Goal: Task Accomplishment & Management: Manage account settings

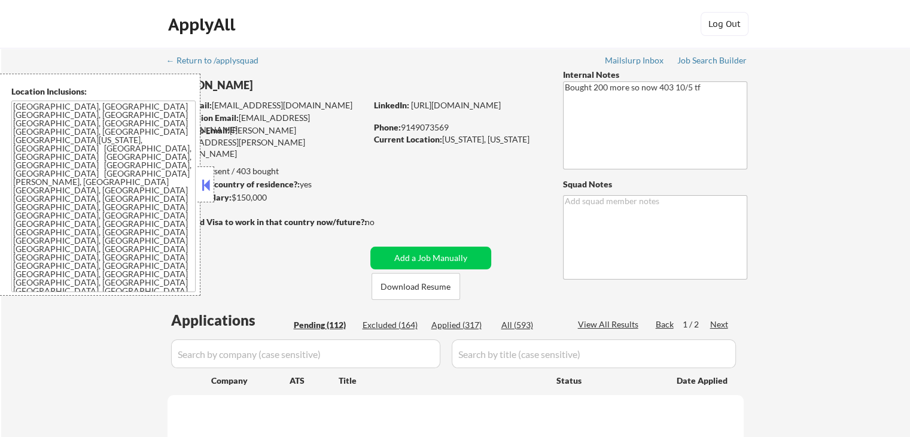
click at [206, 186] on button at bounding box center [205, 185] width 13 height 18
select select ""pending""
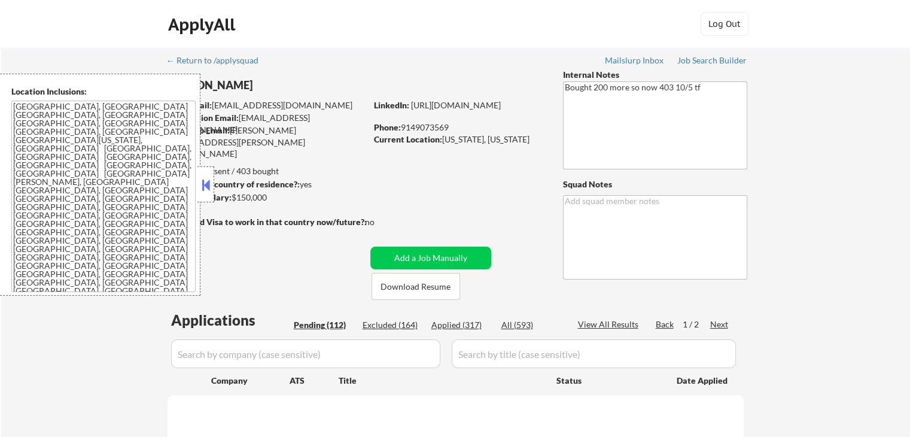
select select ""pending""
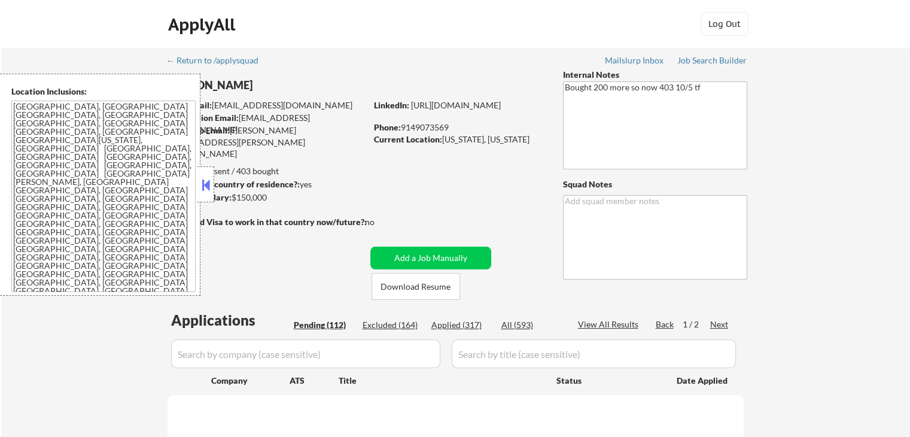
select select ""pending""
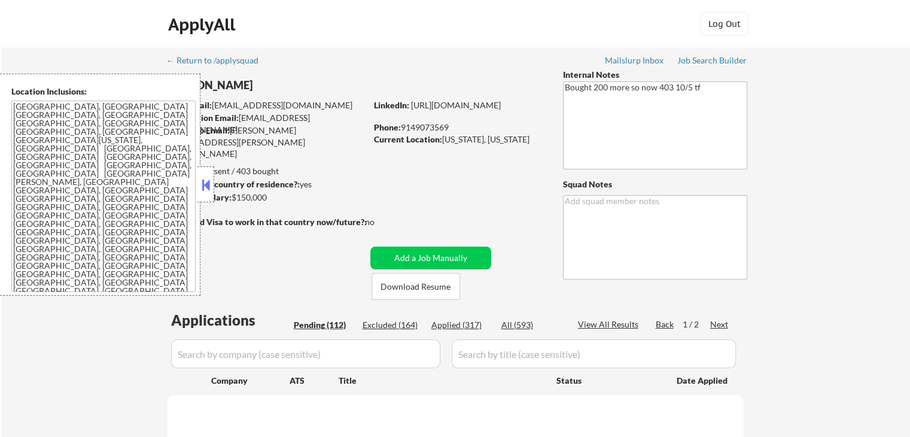
select select ""pending""
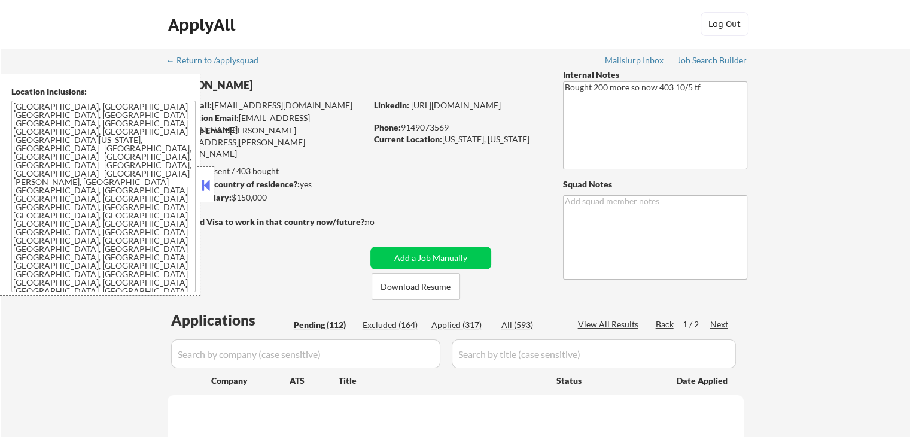
select select ""pending""
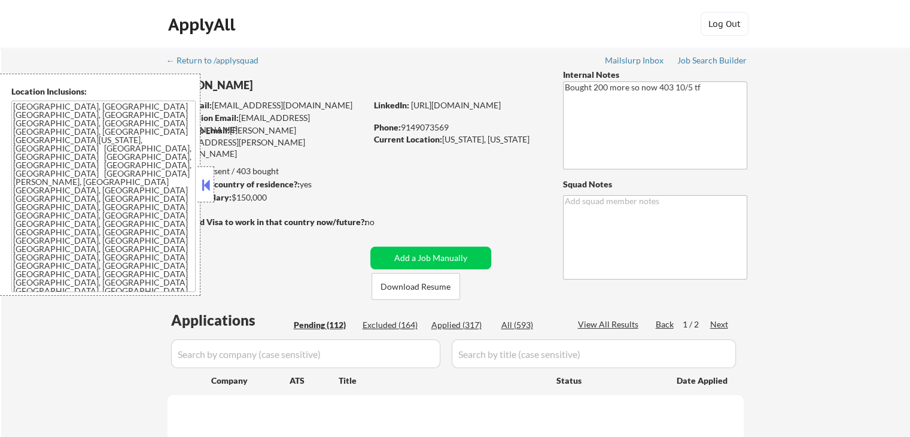
select select ""pending""
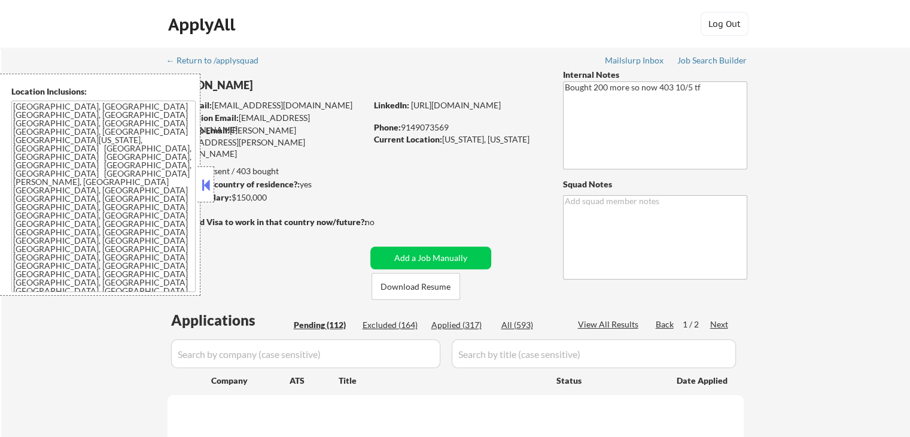
select select ""pending""
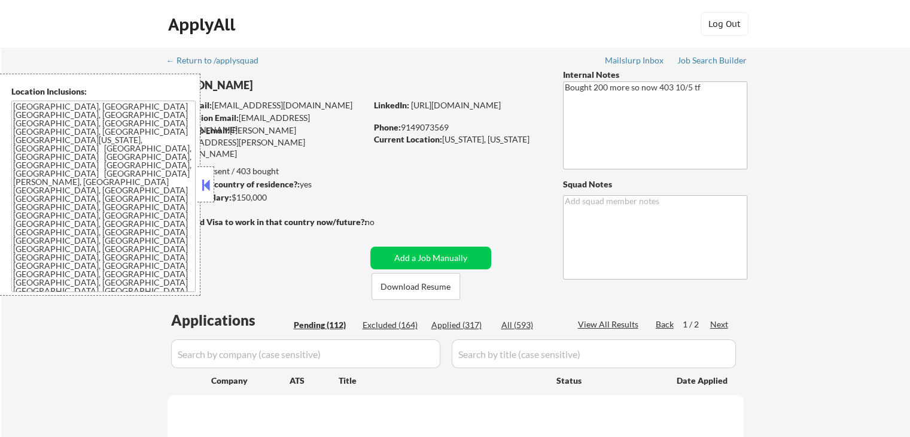
select select ""pending""
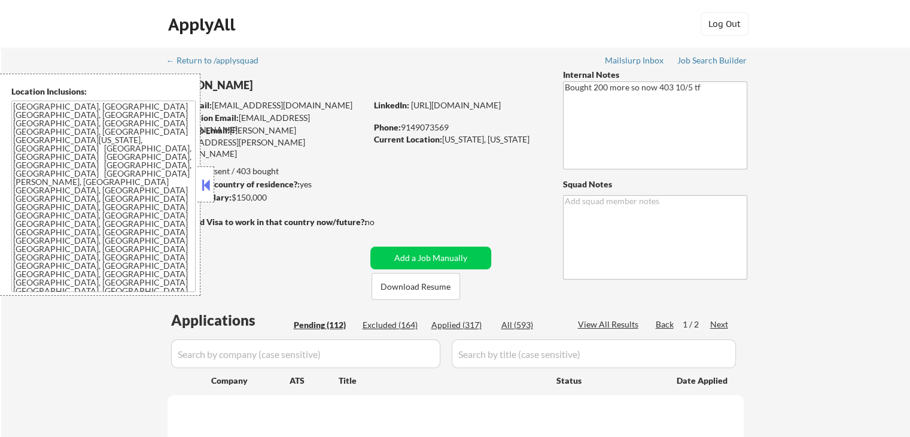
select select ""pending""
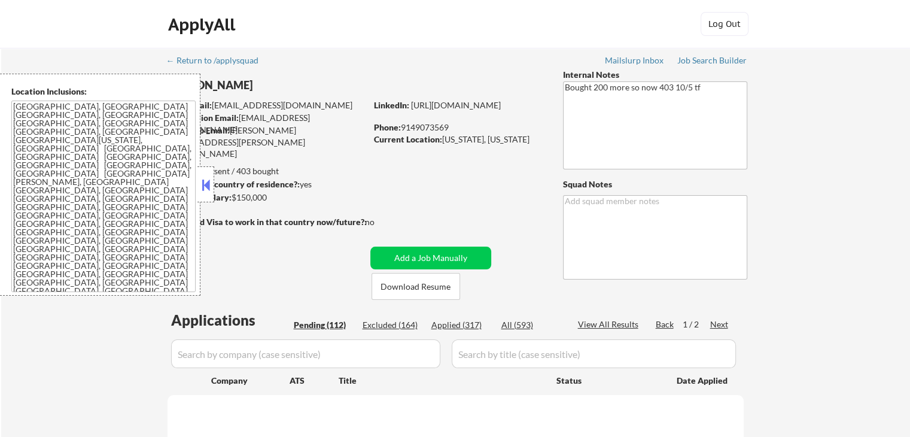
select select ""pending""
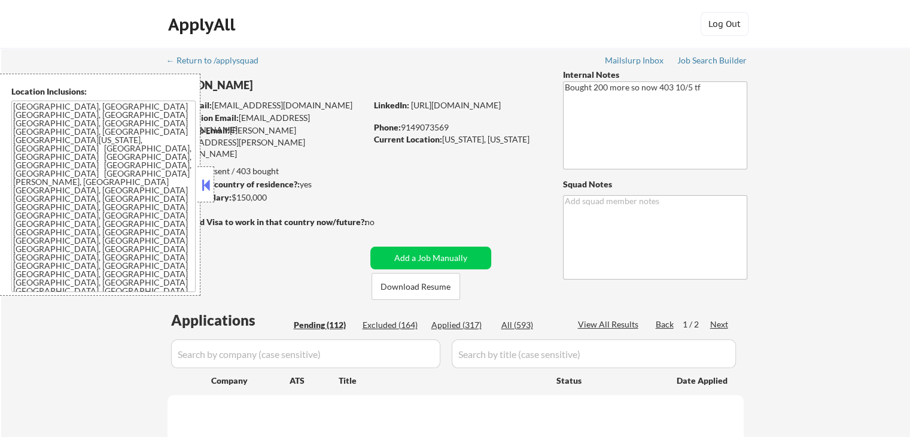
select select ""pending""
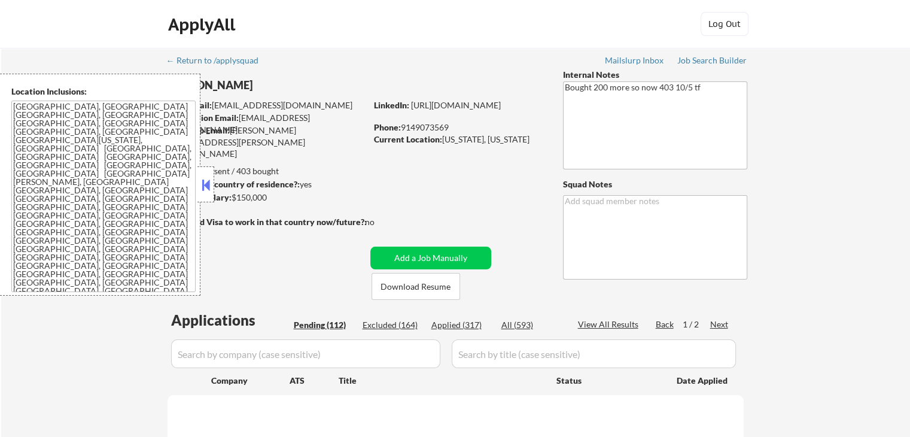
select select ""pending""
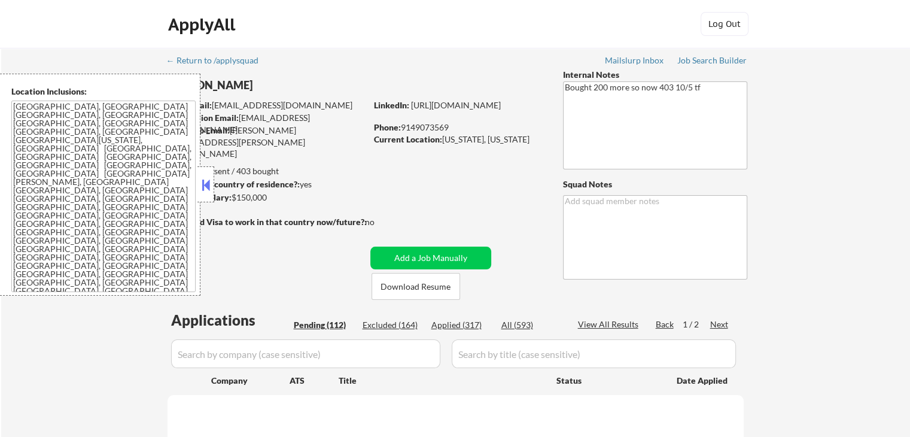
select select ""pending""
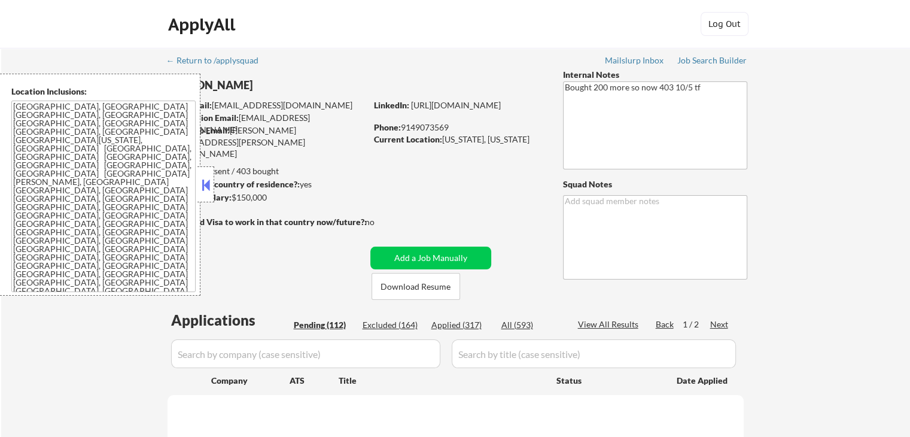
select select ""pending""
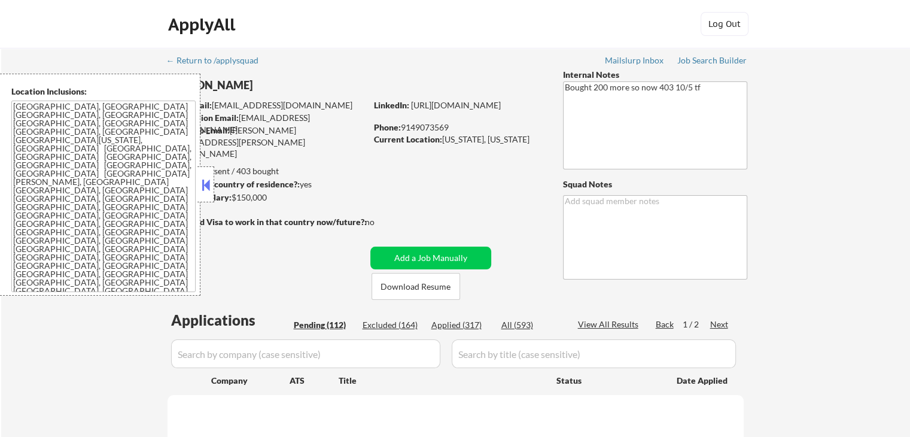
select select ""pending""
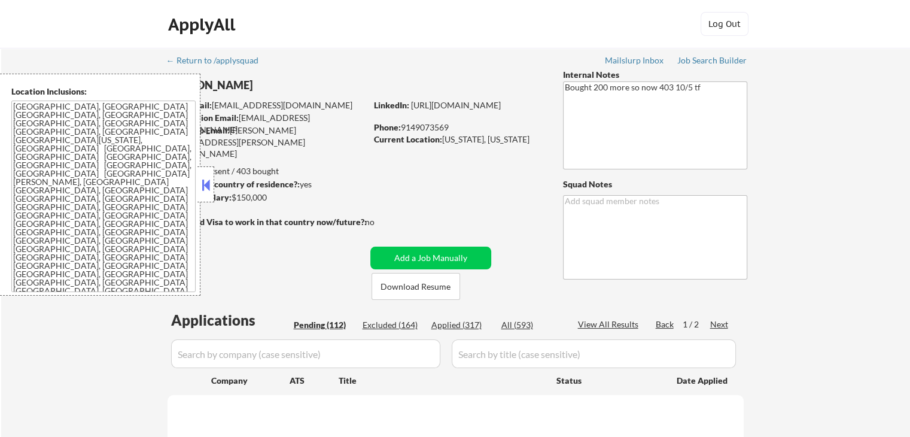
select select ""pending""
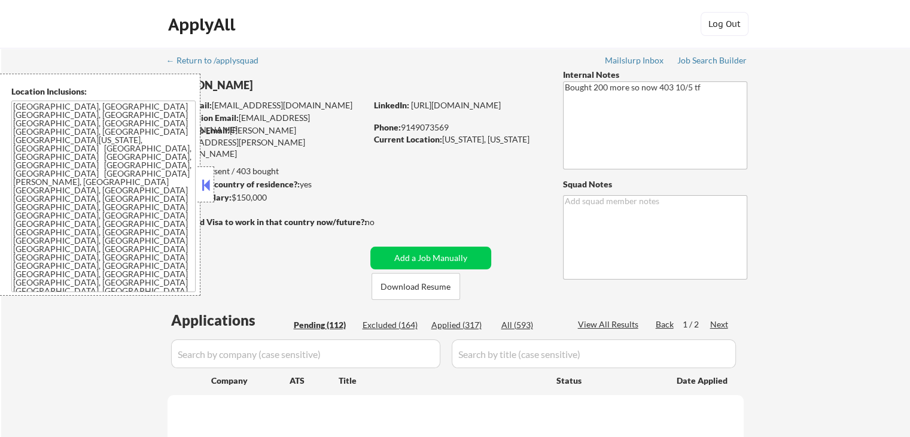
select select ""pending""
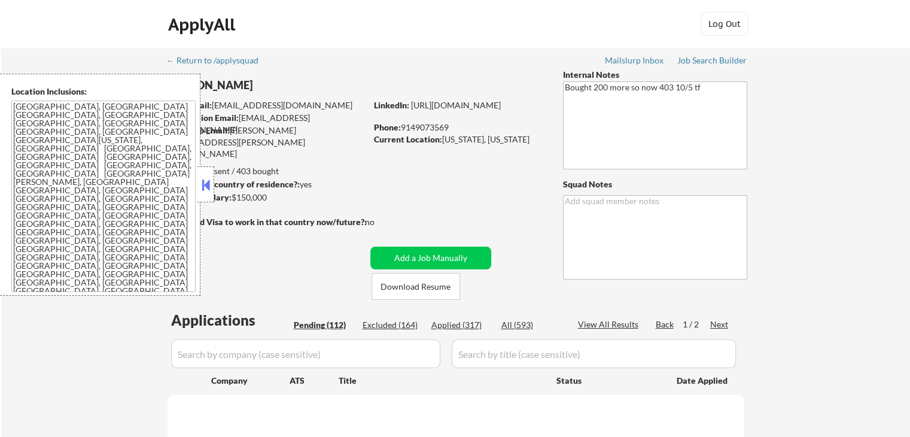
select select ""pending""
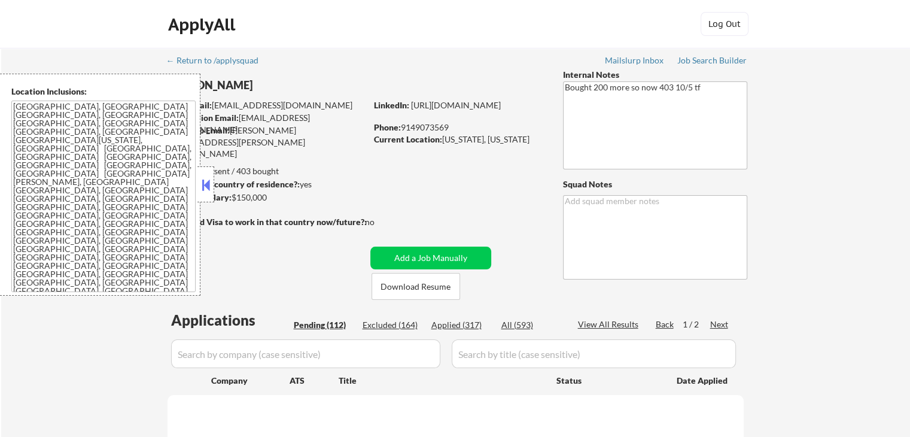
select select ""pending""
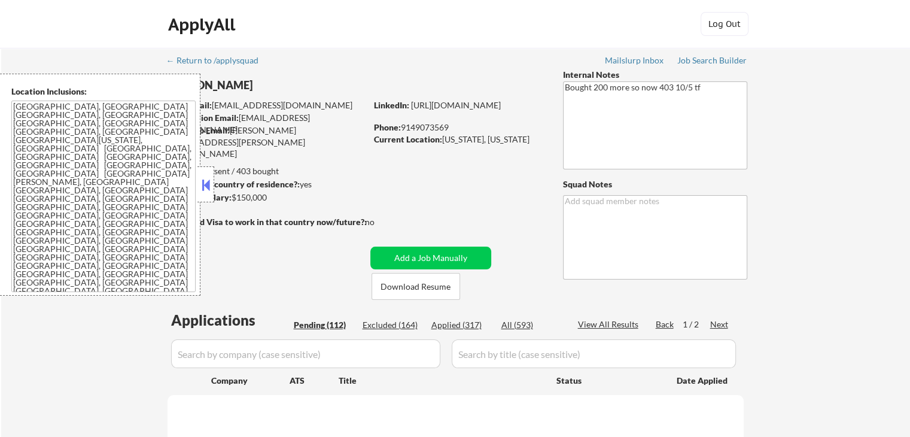
select select ""pending""
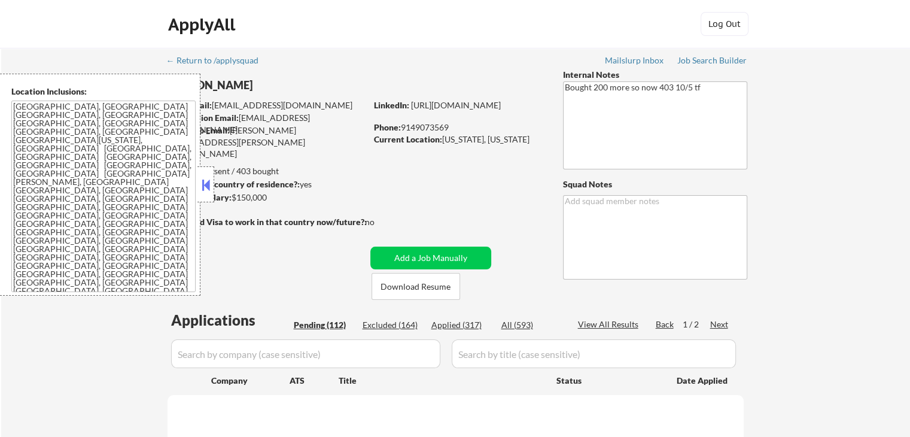
select select ""pending""
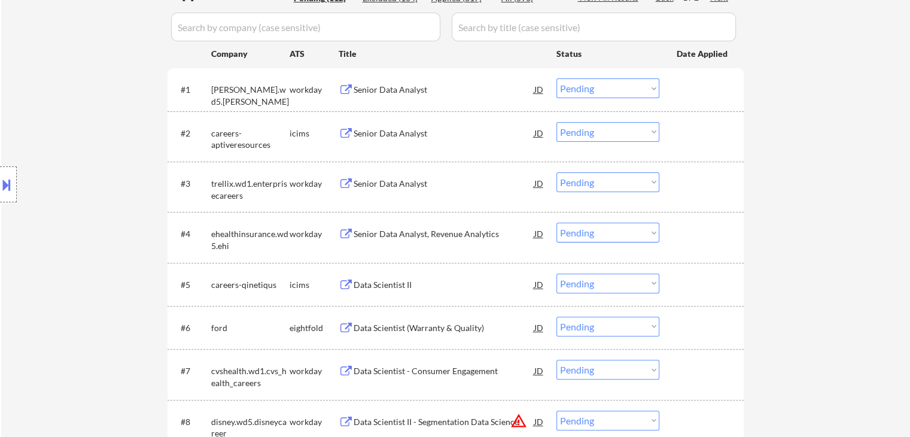
scroll to position [239, 0]
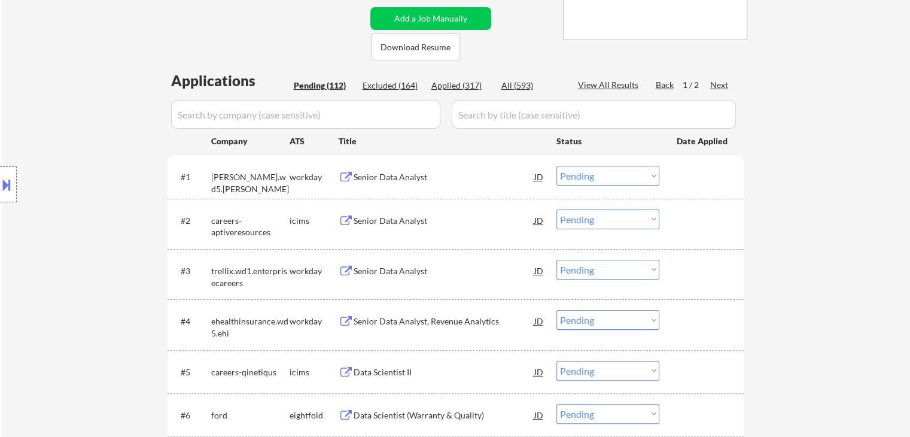
click at [458, 86] on div "Applied (317)" at bounding box center [461, 86] width 60 height 12
select select ""applied""
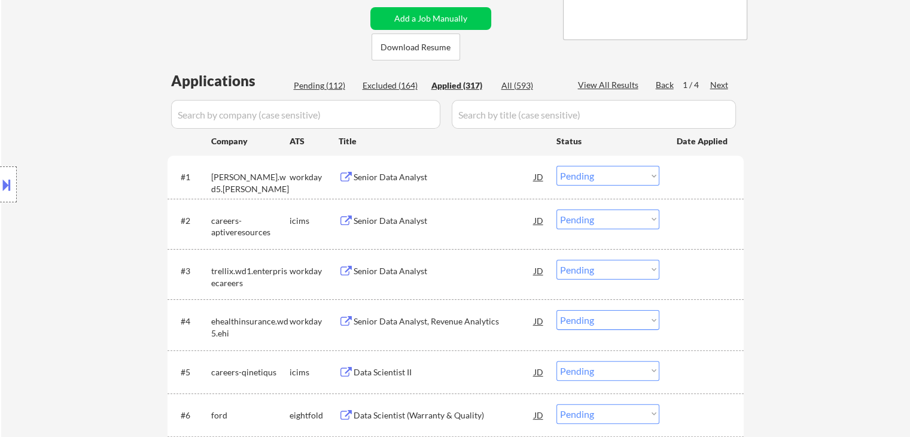
select select ""applied""
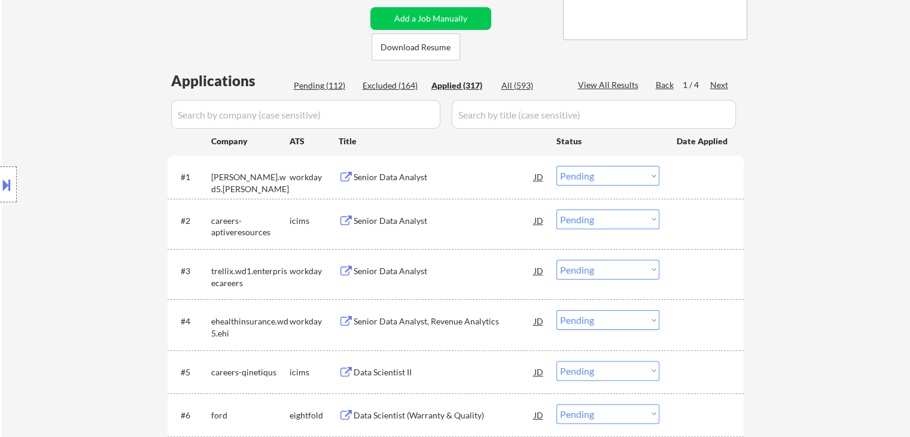
select select ""applied""
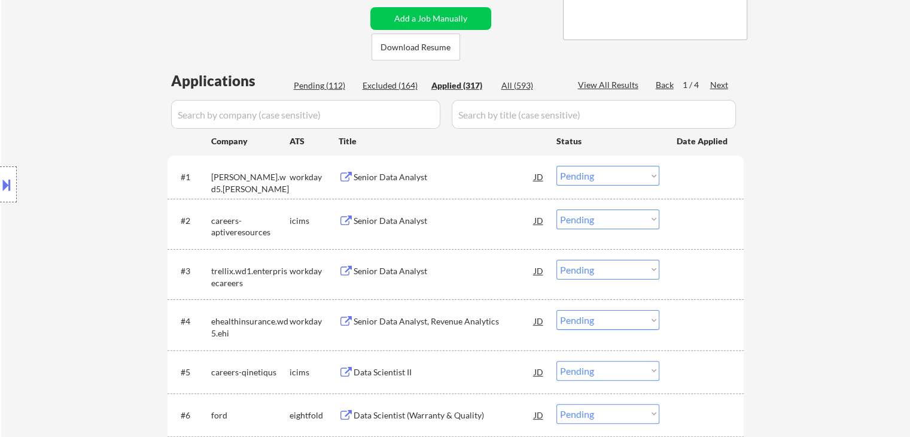
select select ""applied""
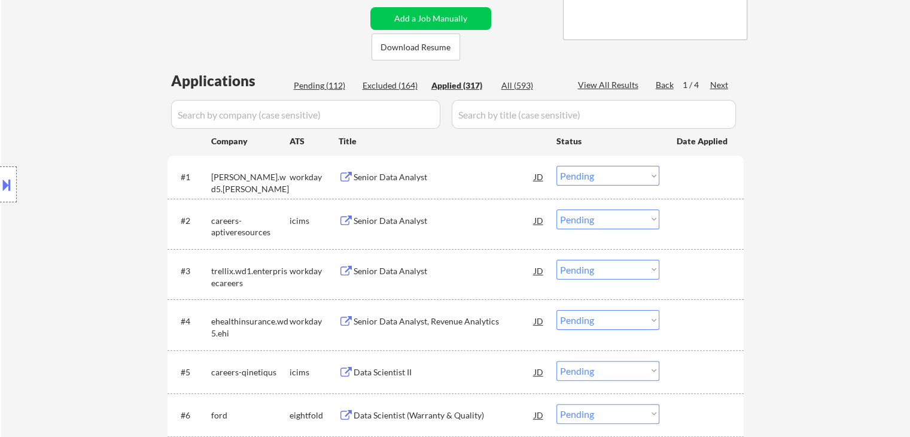
select select ""applied""
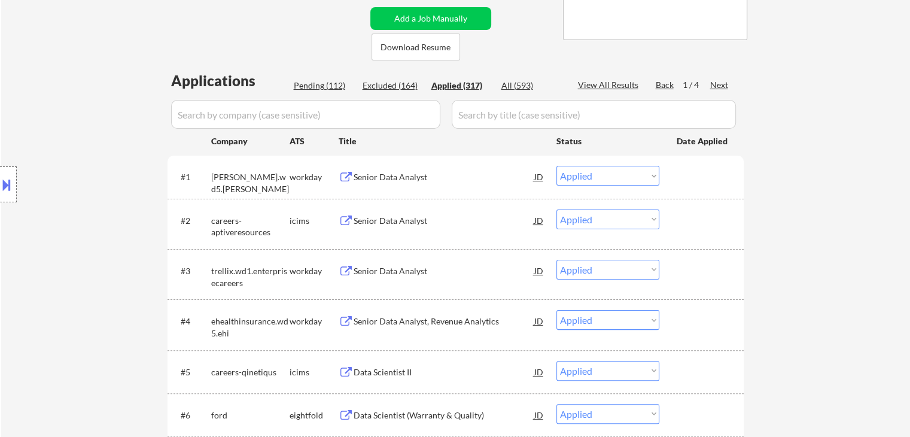
select select ""applied""
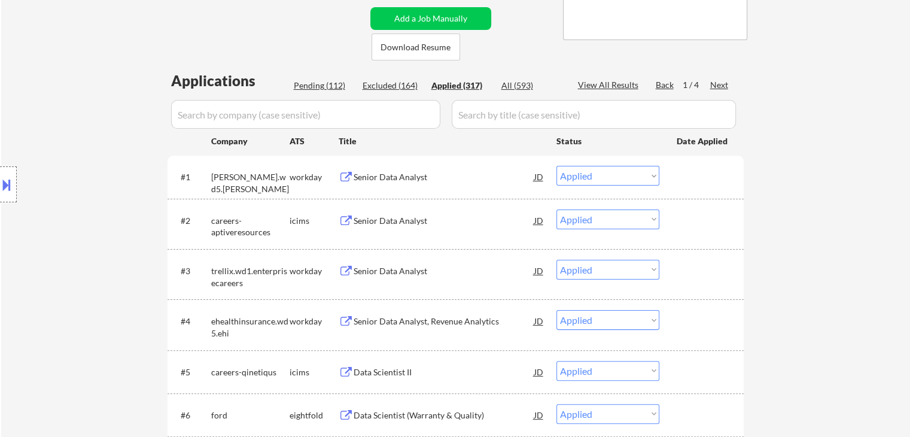
select select ""applied""
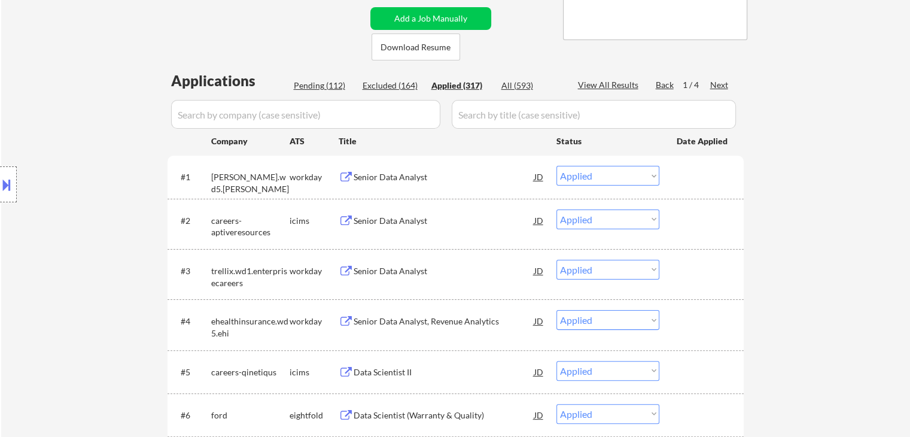
select select ""applied""
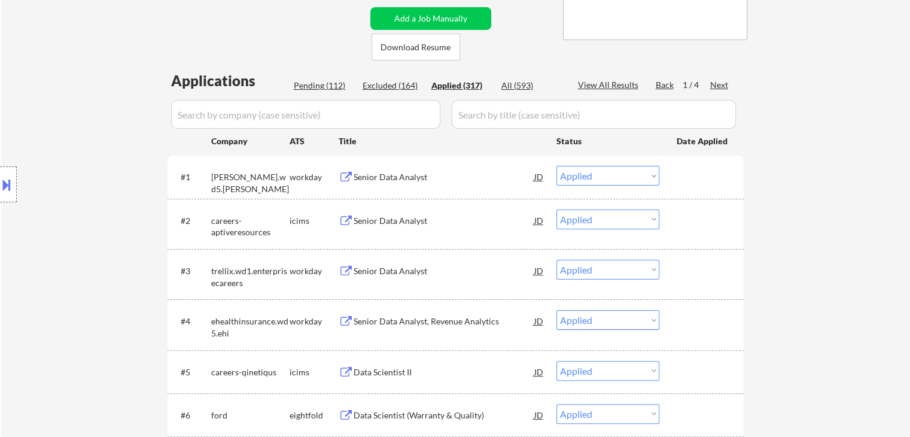
select select ""applied""
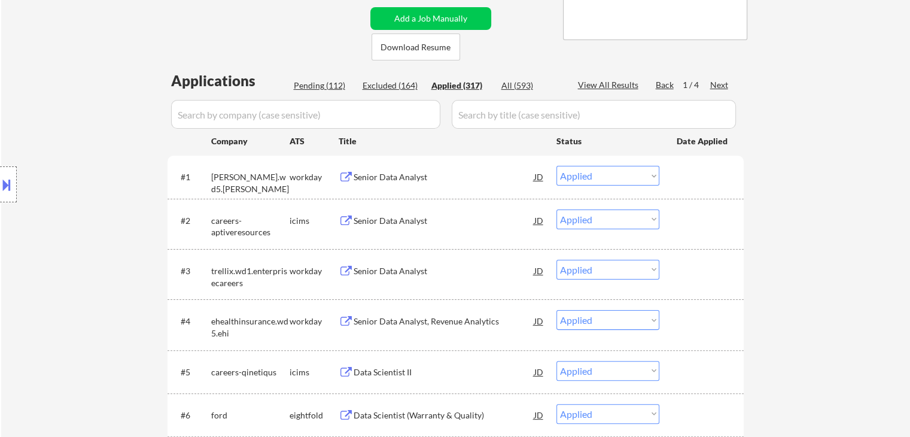
select select ""applied""
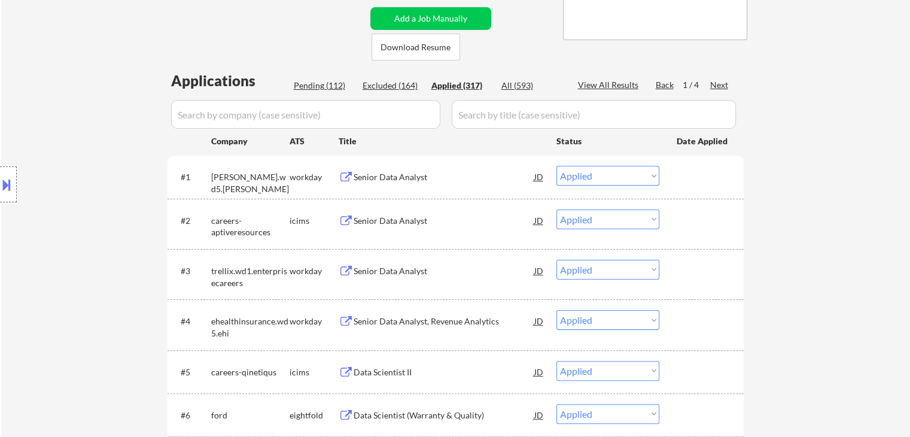
select select ""applied""
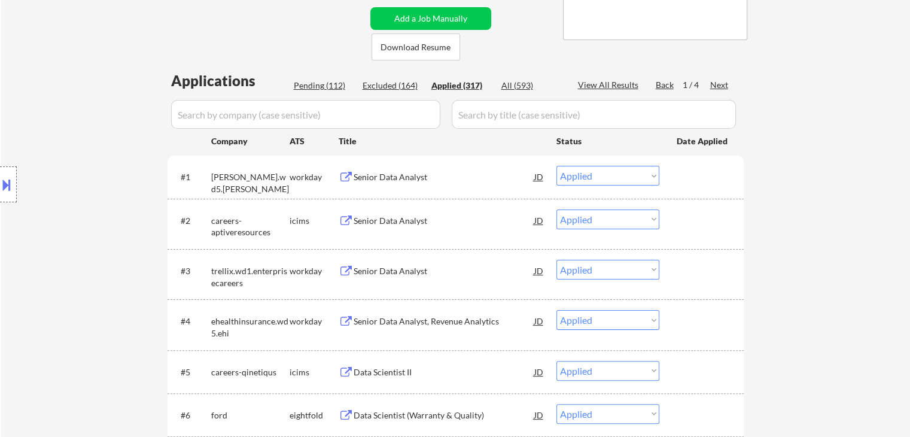
select select ""applied""
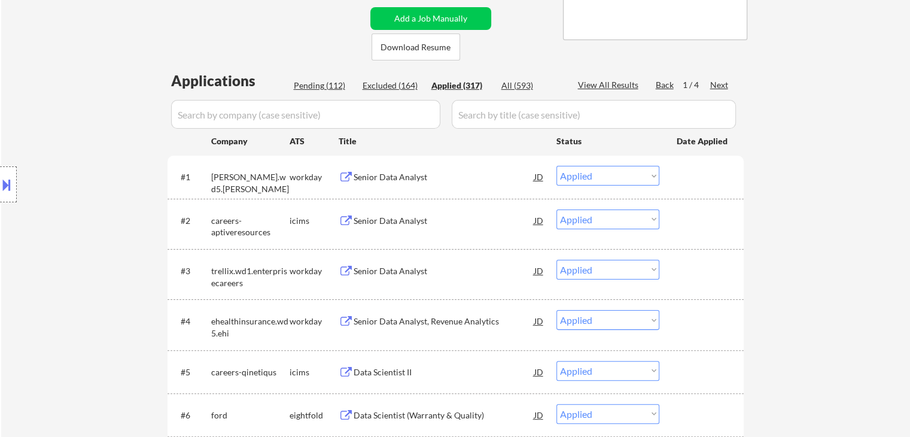
select select ""applied""
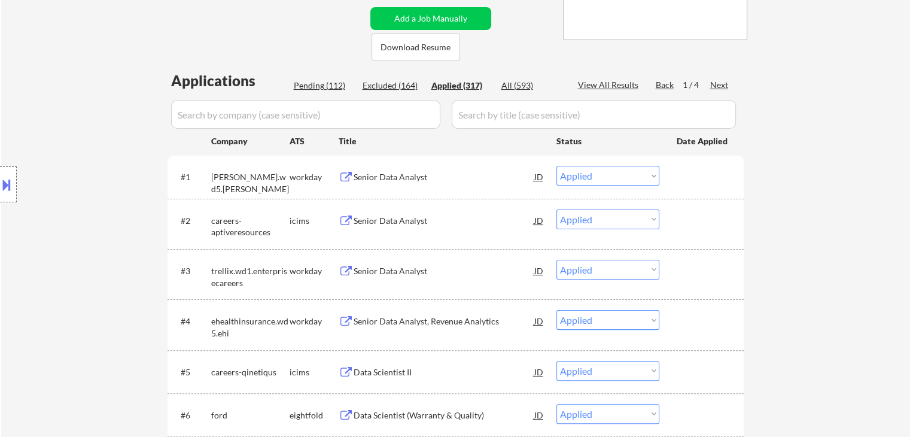
select select ""applied""
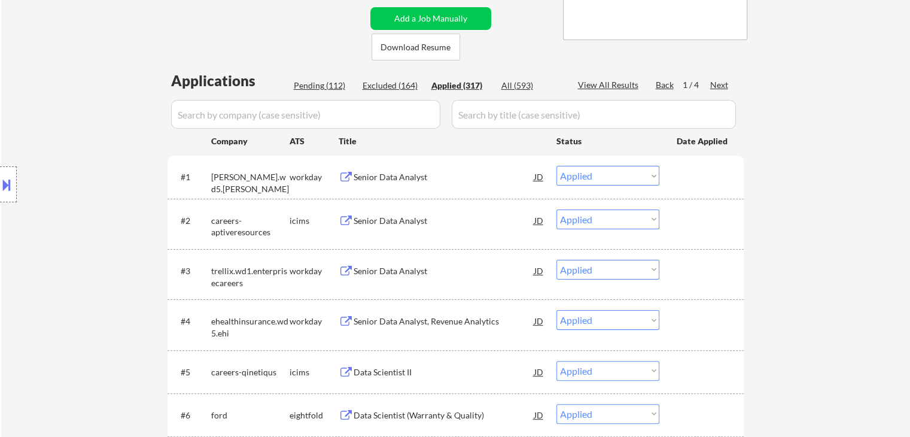
select select ""applied""
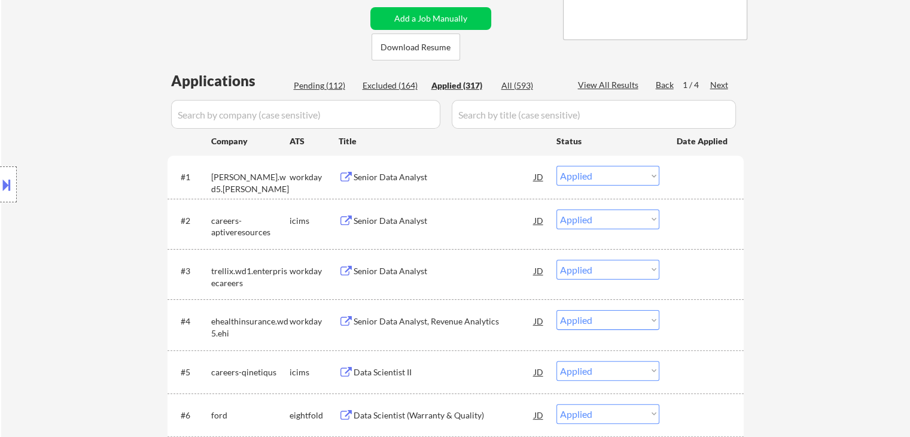
select select ""applied""
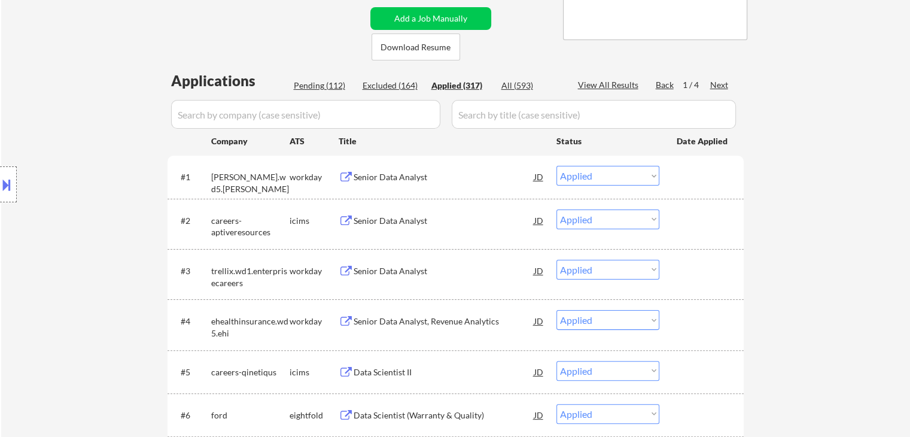
select select ""applied""
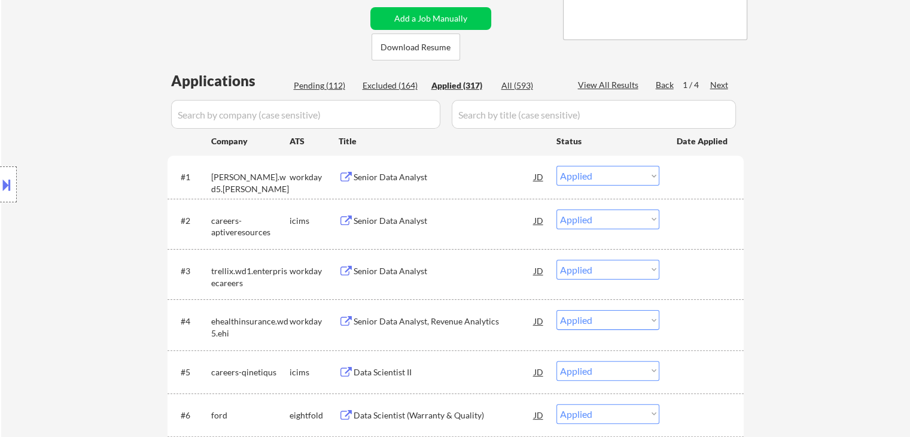
select select ""applied""
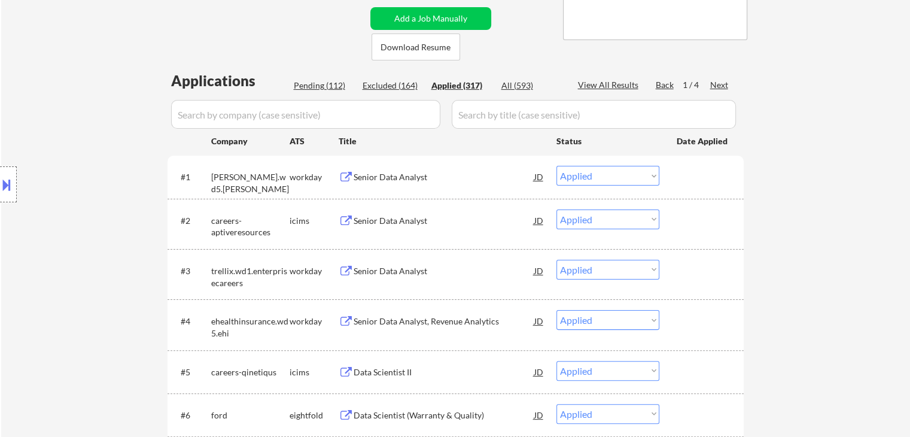
select select ""applied""
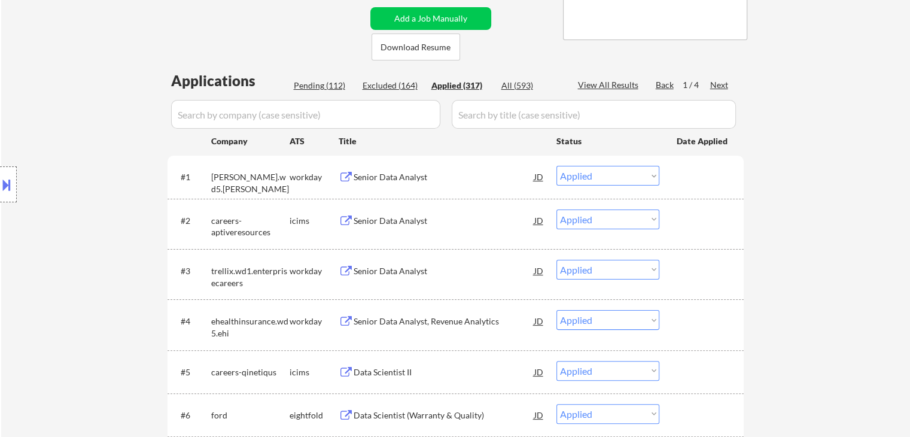
select select ""applied""
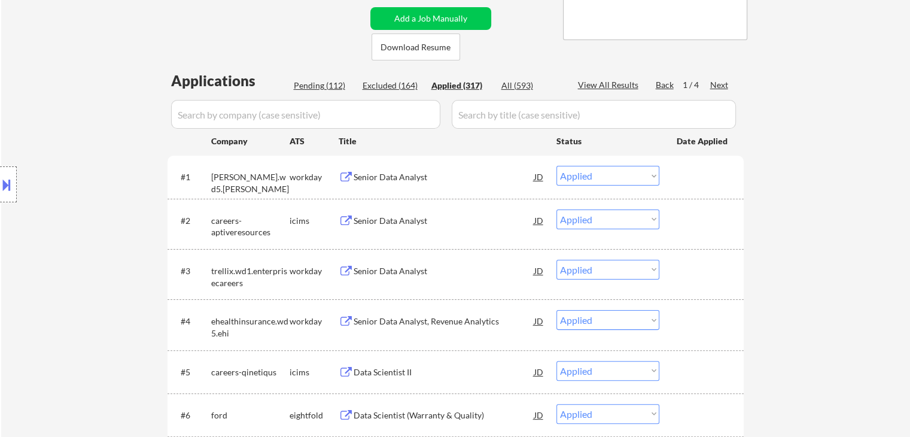
select select ""applied""
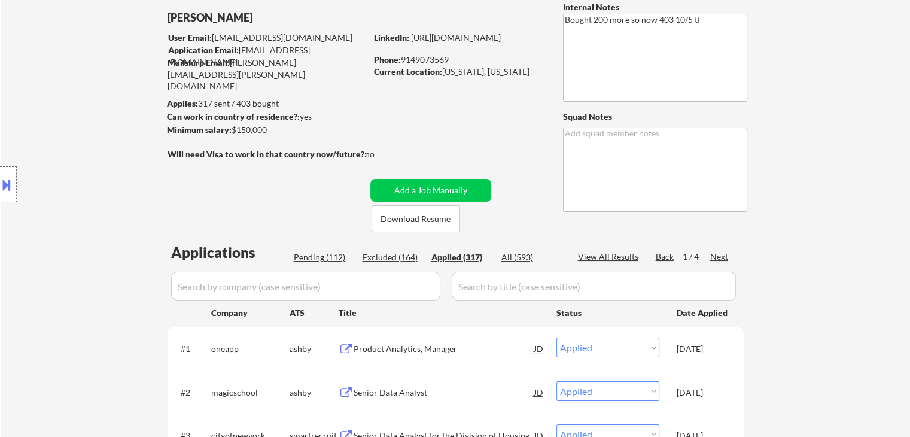
scroll to position [120, 0]
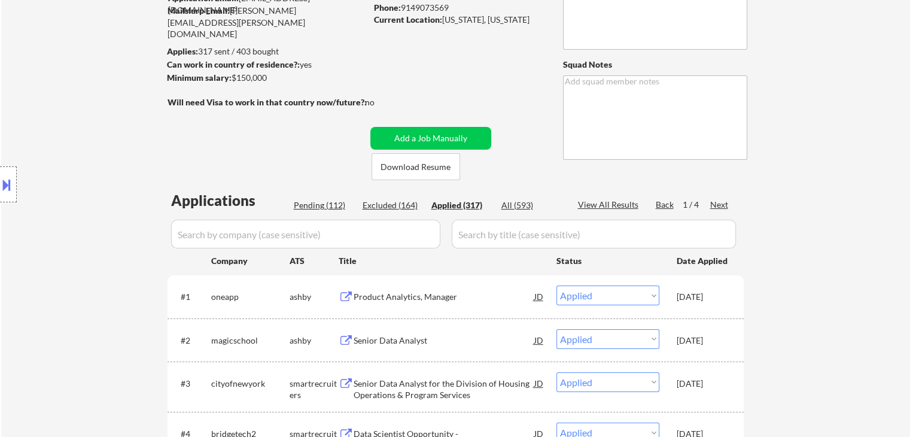
click at [324, 203] on div "Pending (112)" at bounding box center [324, 205] width 60 height 12
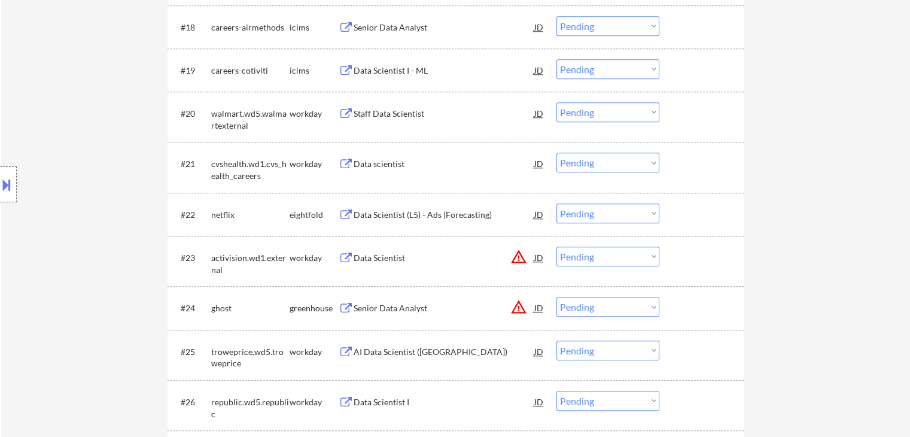
scroll to position [1376, 0]
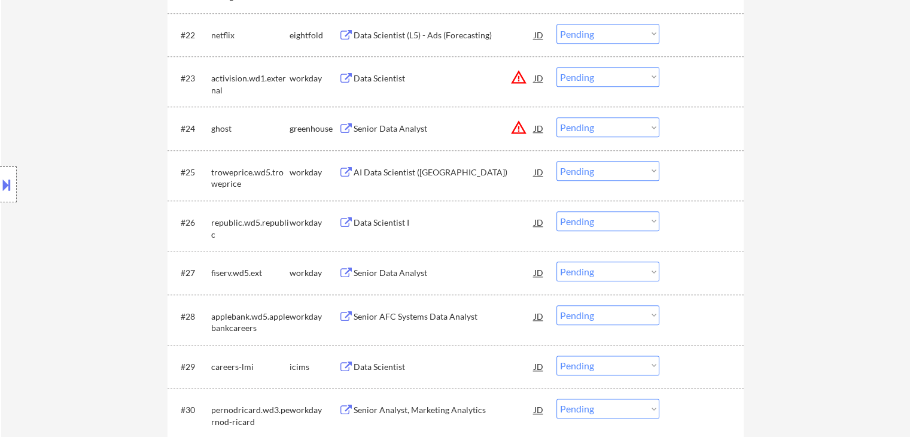
click at [402, 130] on div "Senior Data Analyst" at bounding box center [444, 129] width 181 height 12
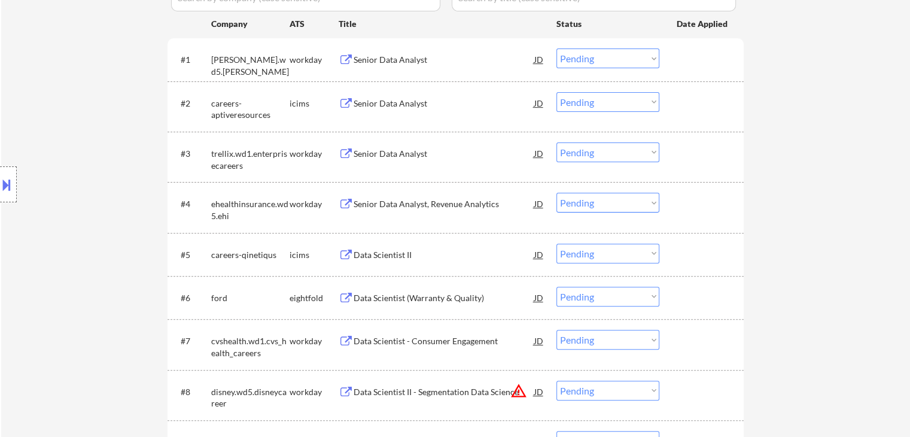
scroll to position [299, 0]
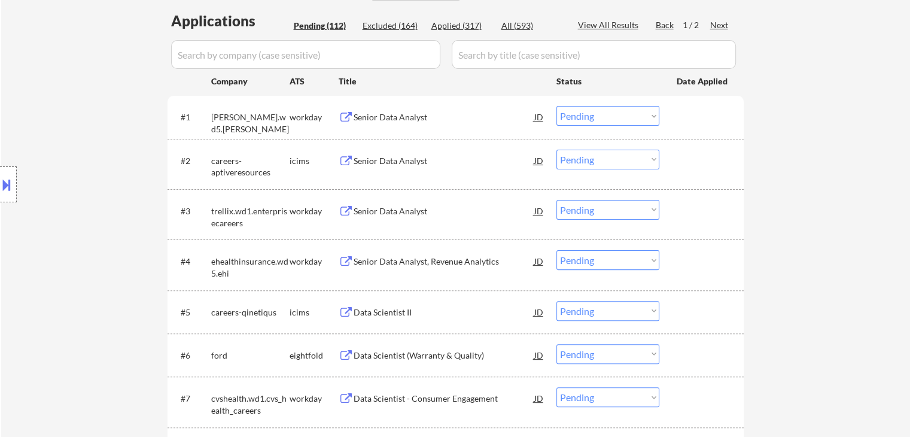
click at [79, 180] on div "Location Inclusions: [GEOGRAPHIC_DATA], [GEOGRAPHIC_DATA] [GEOGRAPHIC_DATA], [G…" at bounding box center [107, 185] width 214 height 222
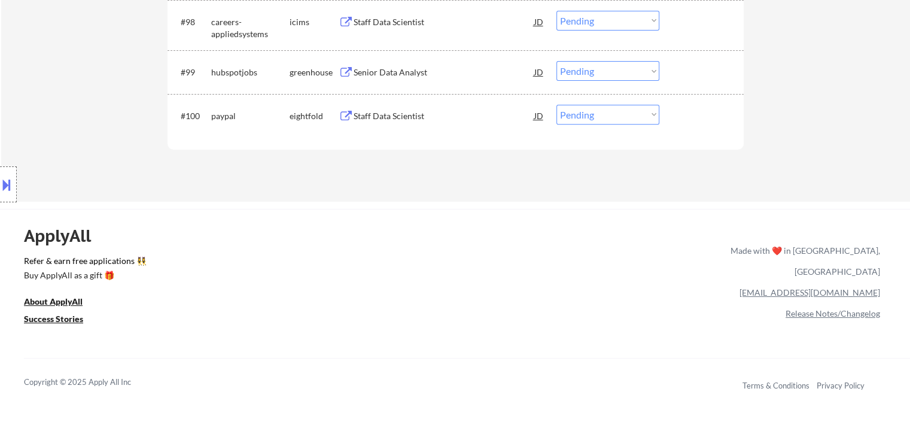
scroll to position [4908, 0]
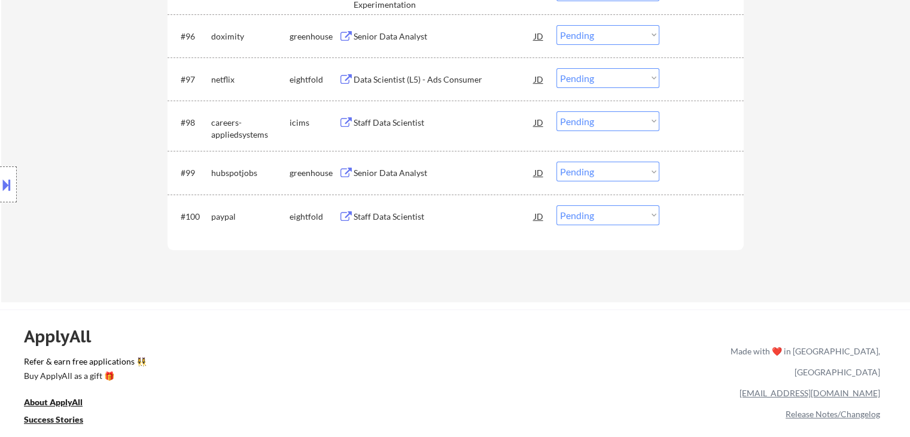
click at [406, 170] on div "Senior Data Analyst" at bounding box center [444, 173] width 181 height 12
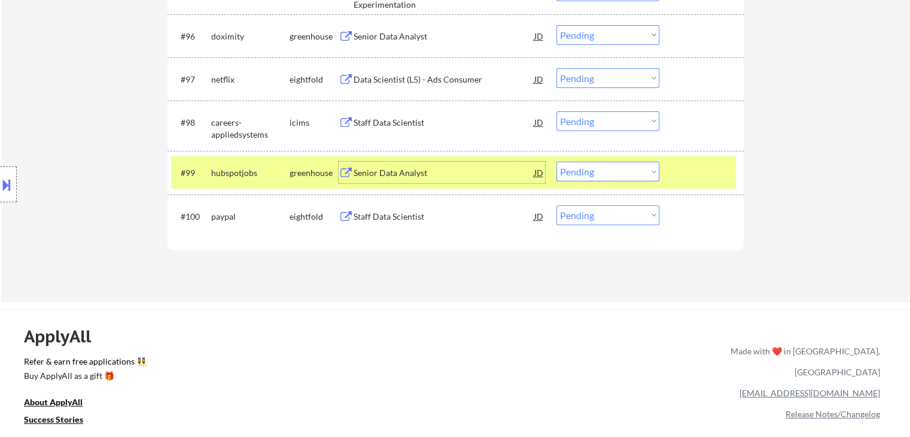
click at [576, 175] on select "Choose an option... Pending Applied Excluded (Questions) Excluded (Expired) Exc…" at bounding box center [607, 172] width 103 height 20
click at [556, 162] on select "Choose an option... Pending Applied Excluded (Questions) Excluded (Expired) Exc…" at bounding box center [607, 172] width 103 height 20
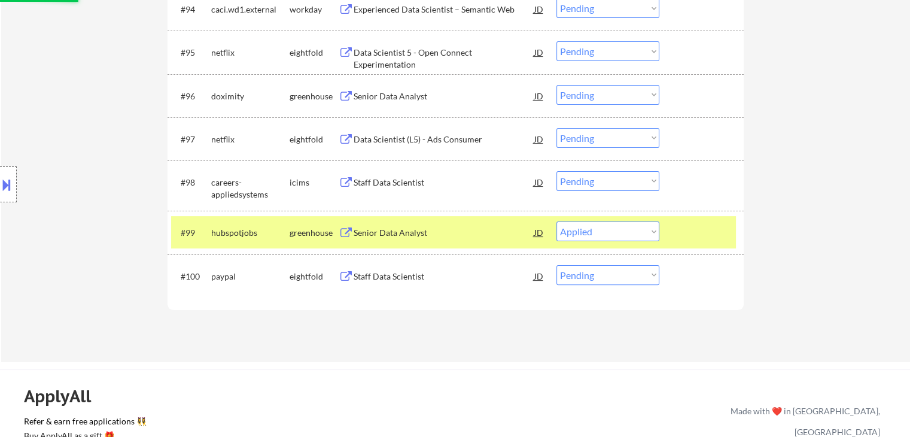
scroll to position [4788, 0]
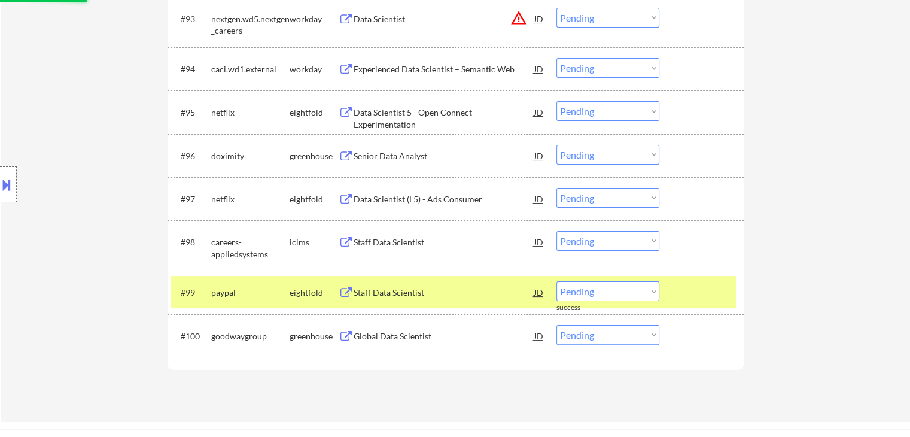
click at [411, 156] on div "Senior Data Analyst" at bounding box center [444, 156] width 181 height 12
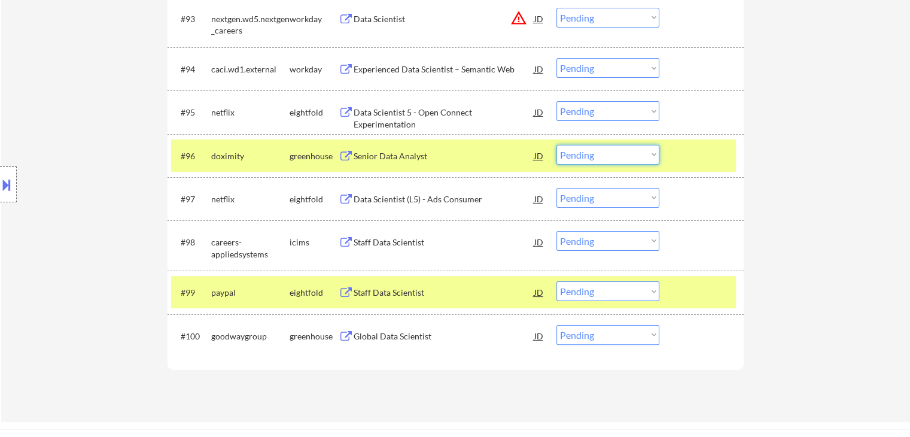
click at [580, 154] on select "Choose an option... Pending Applied Excluded (Questions) Excluded (Expired) Exc…" at bounding box center [607, 155] width 103 height 20
click at [556, 145] on select "Choose an option... Pending Applied Excluded (Questions) Excluded (Expired) Exc…" at bounding box center [607, 155] width 103 height 20
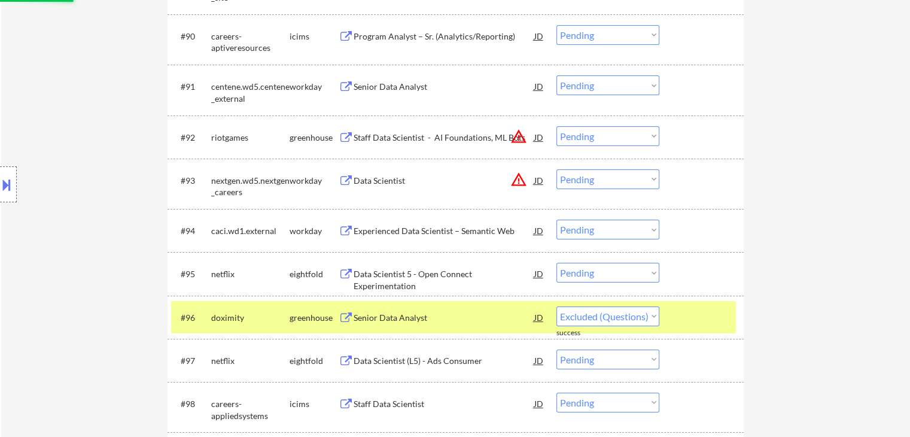
scroll to position [4609, 0]
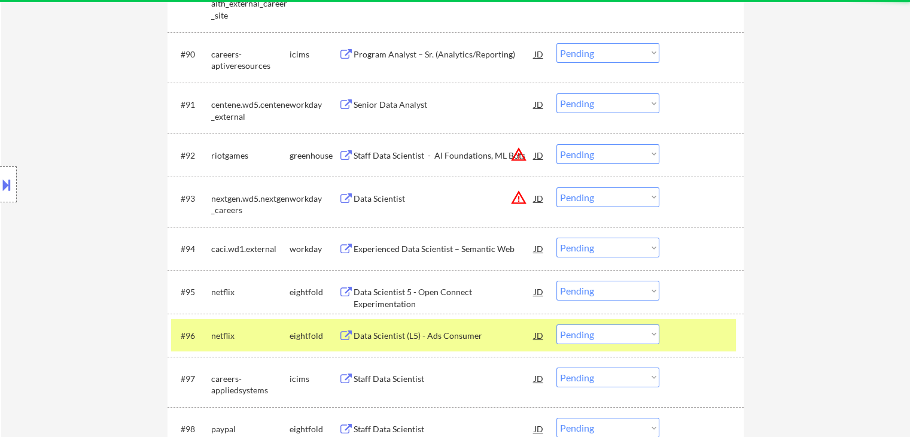
click at [390, 152] on div "Staff Data Scientist - AI Foundations, ML Bots" at bounding box center [444, 156] width 181 height 12
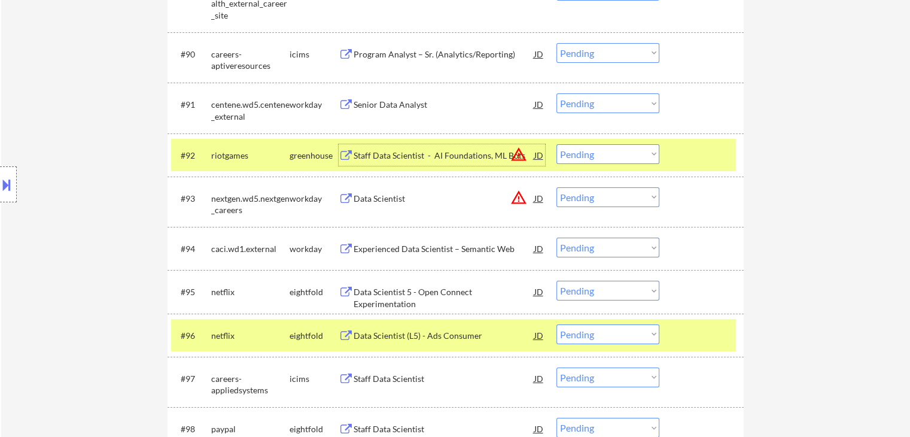
click at [598, 156] on select "Choose an option... Pending Applied Excluded (Questions) Excluded (Expired) Exc…" at bounding box center [607, 154] width 103 height 20
click at [556, 144] on select "Choose an option... Pending Applied Excluded (Questions) Excluded (Expired) Exc…" at bounding box center [607, 154] width 103 height 20
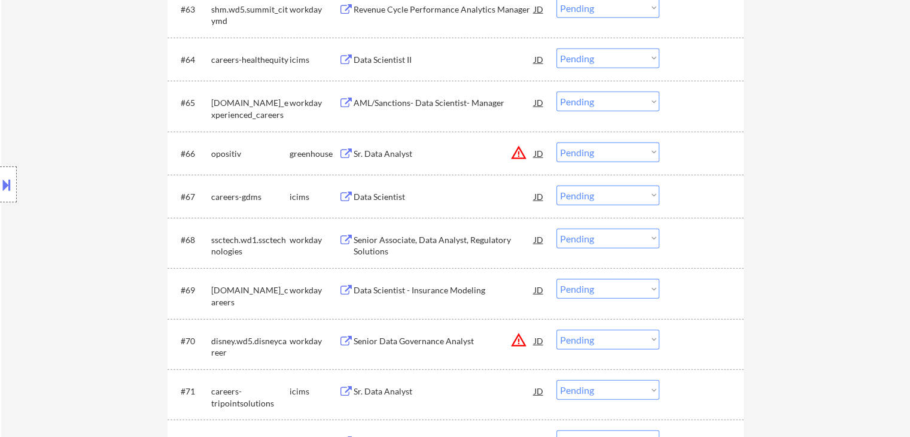
scroll to position [3353, 0]
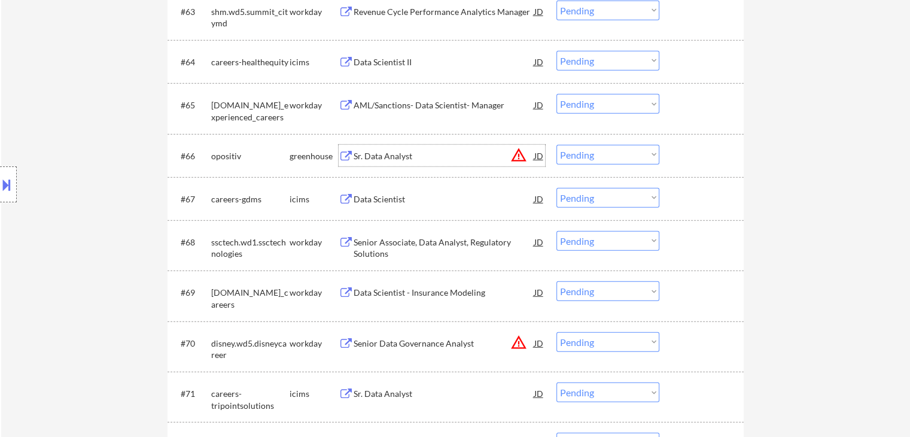
click at [400, 154] on div "Sr. Data Analyst" at bounding box center [444, 156] width 181 height 12
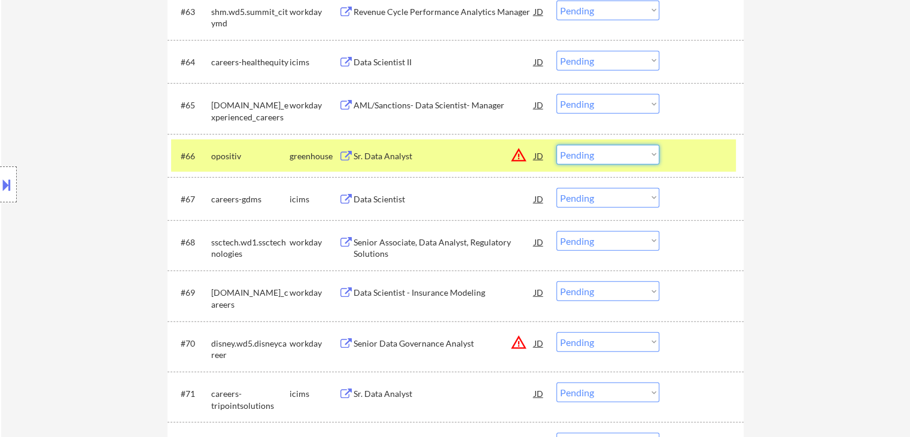
click at [605, 157] on select "Choose an option... Pending Applied Excluded (Questions) Excluded (Expired) Exc…" at bounding box center [607, 155] width 103 height 20
click at [556, 145] on select "Choose an option... Pending Applied Excluded (Questions) Excluded (Expired) Exc…" at bounding box center [607, 155] width 103 height 20
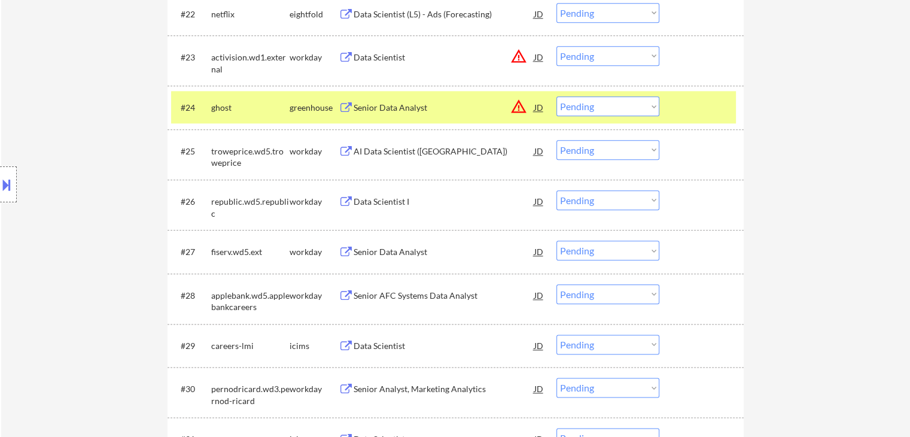
scroll to position [1378, 0]
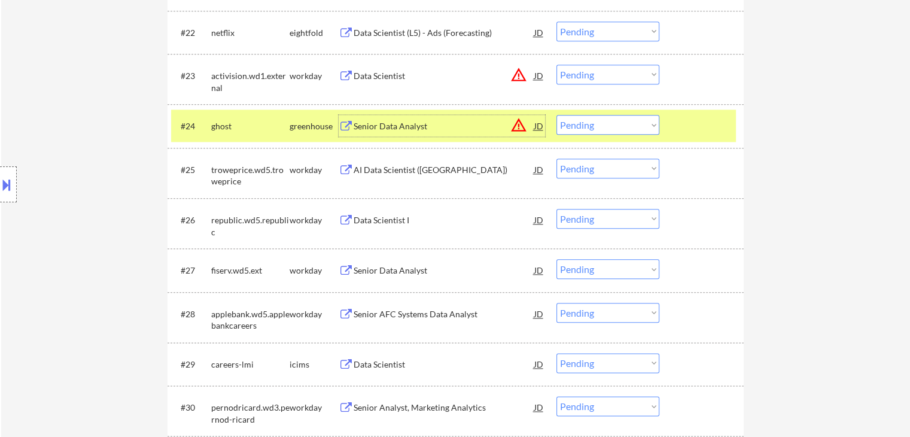
drag, startPoint x: 386, startPoint y: 120, endPoint x: 392, endPoint y: 120, distance: 6.6
click at [388, 120] on div "Senior Data Analyst" at bounding box center [444, 126] width 181 height 22
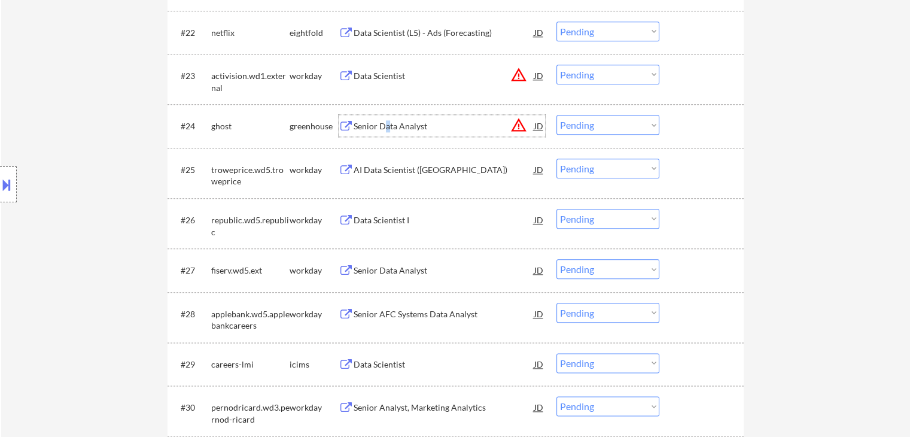
click at [592, 124] on select "Choose an option... Pending Applied Excluded (Questions) Excluded (Expired) Exc…" at bounding box center [607, 125] width 103 height 20
click at [556, 115] on select "Choose an option... Pending Applied Excluded (Questions) Excluded (Expired) Exc…" at bounding box center [607, 125] width 103 height 20
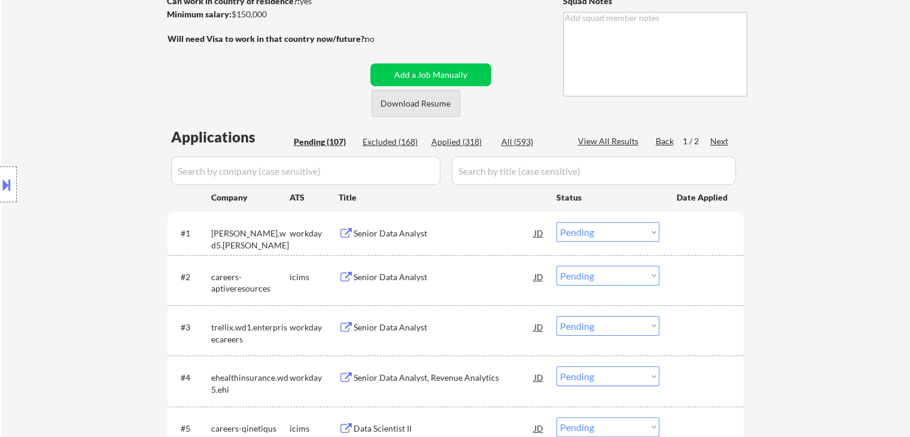
scroll to position [242, 0]
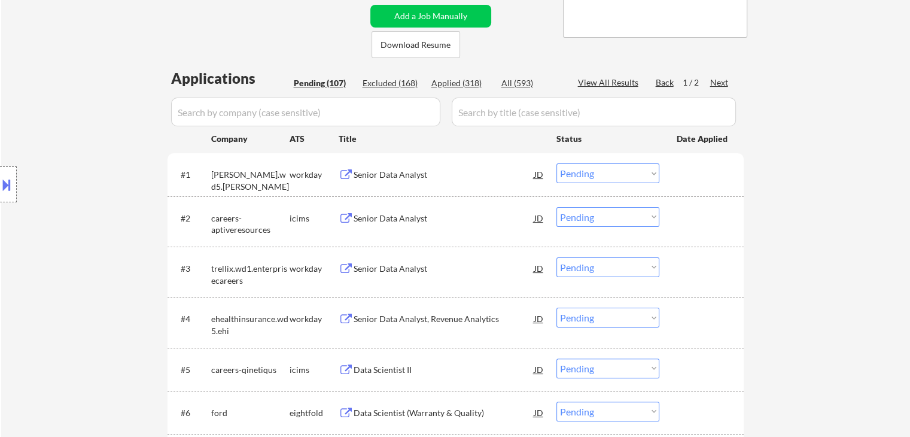
click at [375, 173] on div "Senior Data Analyst" at bounding box center [444, 175] width 181 height 12
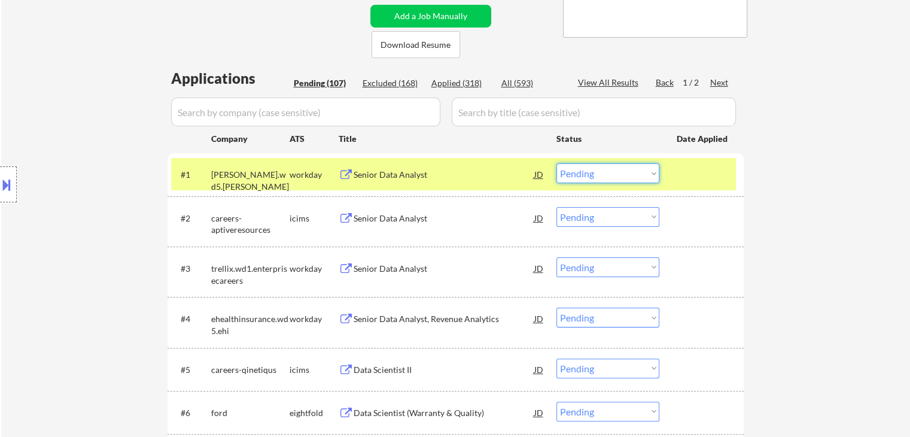
click at [579, 174] on select "Choose an option... Pending Applied Excluded (Questions) Excluded (Expired) Exc…" at bounding box center [607, 173] width 103 height 20
click at [556, 163] on select "Choose an option... Pending Applied Excluded (Questions) Excluded (Expired) Exc…" at bounding box center [607, 173] width 103 height 20
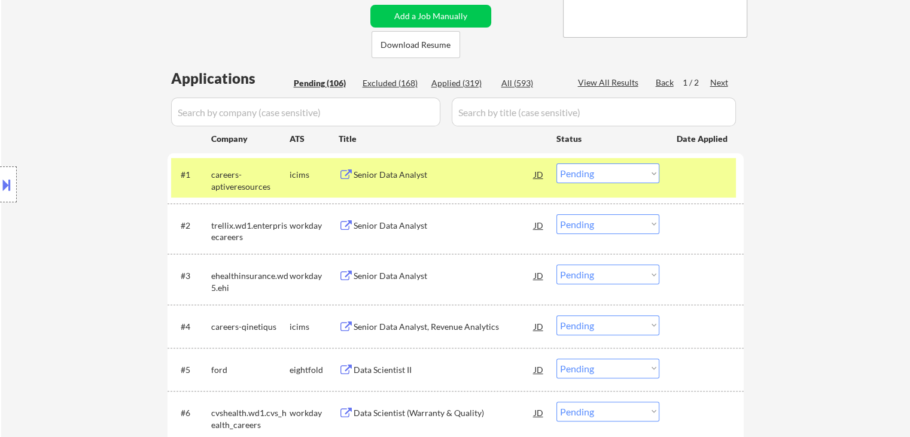
scroll to position [302, 0]
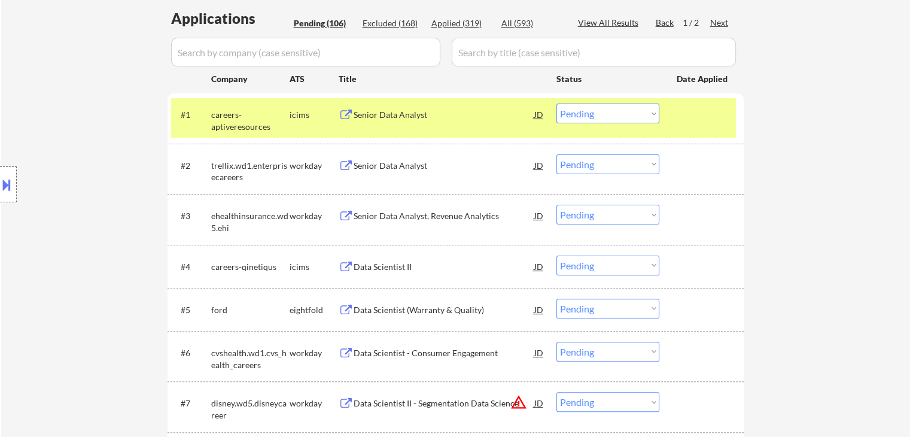
click at [404, 160] on div "Senior Data Analyst" at bounding box center [444, 166] width 181 height 12
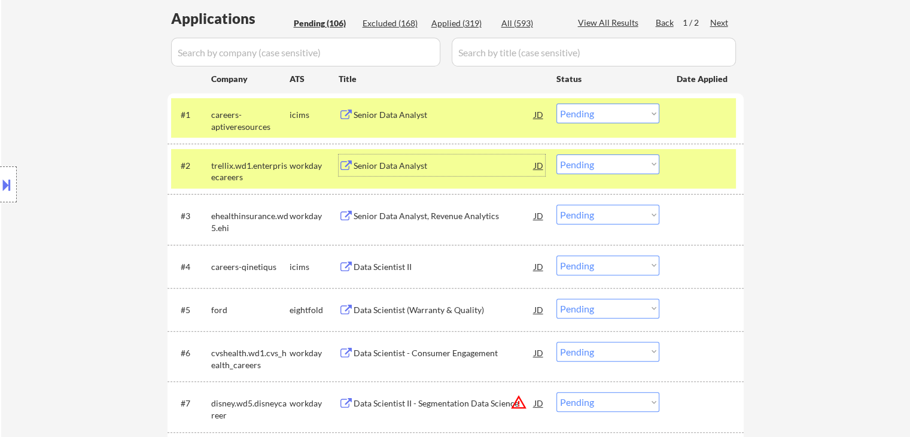
click at [598, 160] on select "Choose an option... Pending Applied Excluded (Questions) Excluded (Expired) Exc…" at bounding box center [607, 164] width 103 height 20
click at [556, 154] on select "Choose an option... Pending Applied Excluded (Questions) Excluded (Expired) Exc…" at bounding box center [607, 164] width 103 height 20
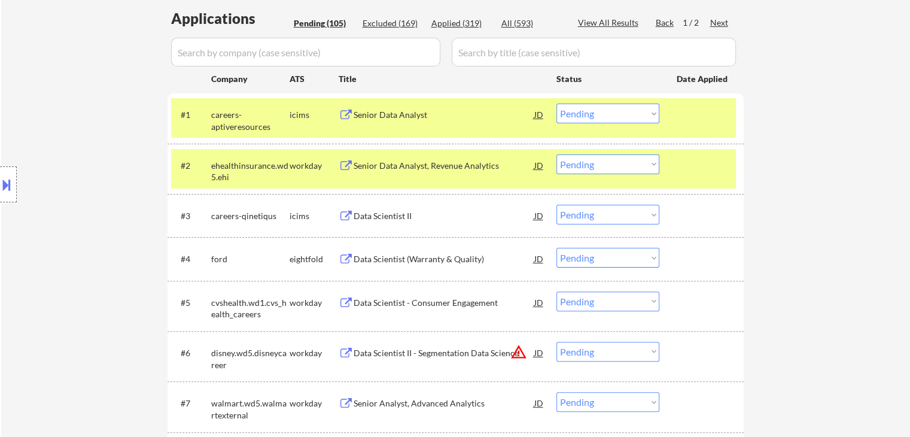
scroll to position [361, 0]
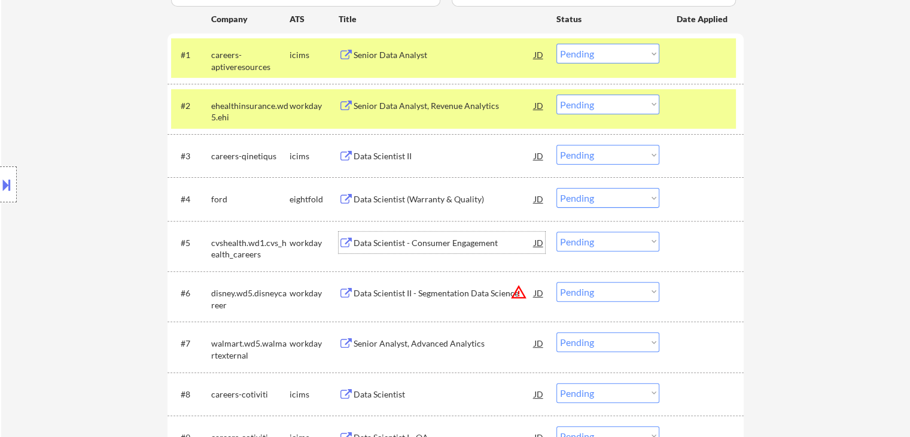
click at [419, 242] on div "Data Scientist - Consumer Engagement" at bounding box center [444, 243] width 181 height 12
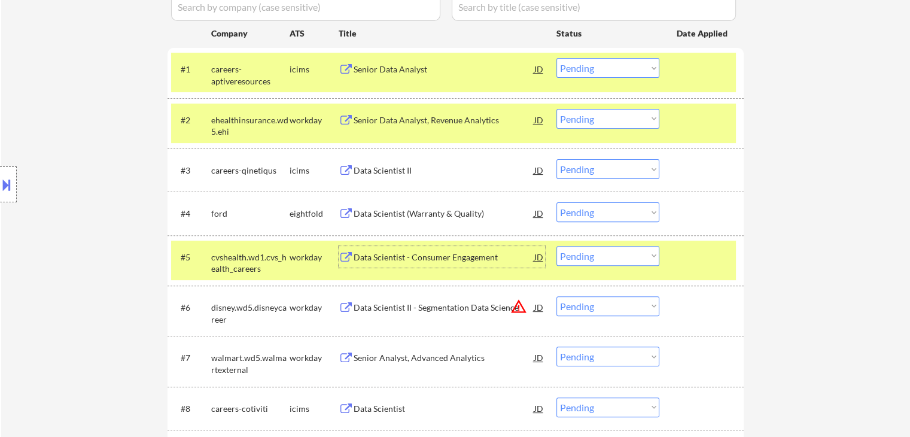
scroll to position [421, 0]
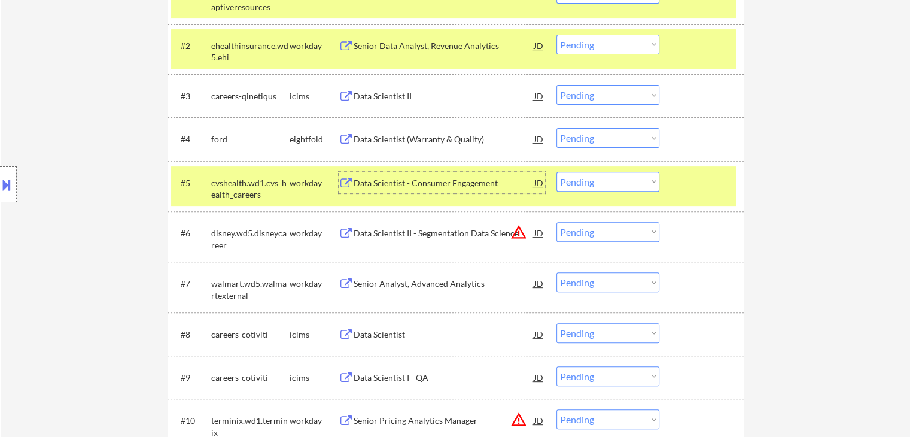
click at [584, 180] on select "Choose an option... Pending Applied Excluded (Questions) Excluded (Expired) Exc…" at bounding box center [607, 182] width 103 height 20
click at [556, 172] on select "Choose an option... Pending Applied Excluded (Questions) Excluded (Expired) Exc…" at bounding box center [607, 182] width 103 height 20
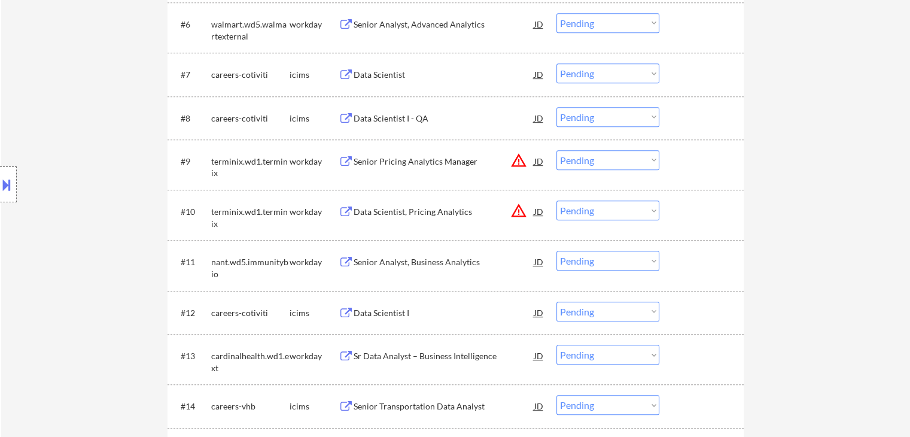
scroll to position [660, 0]
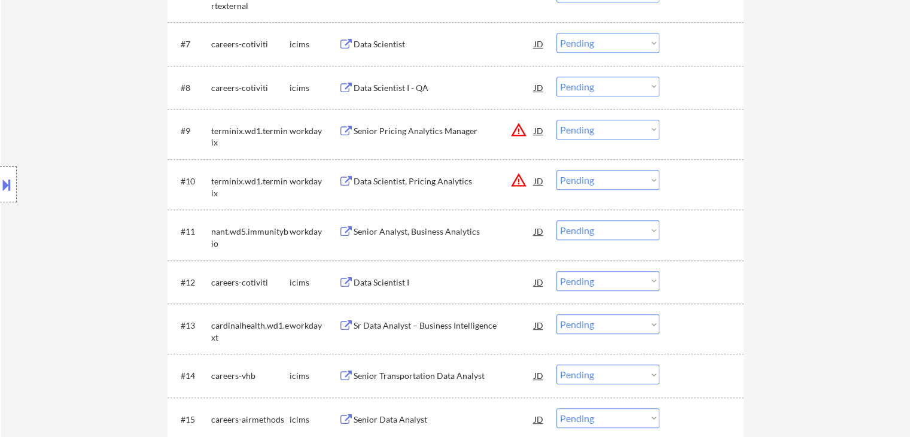
click at [447, 226] on div "Senior Analyst, Business Analytics" at bounding box center [444, 232] width 181 height 12
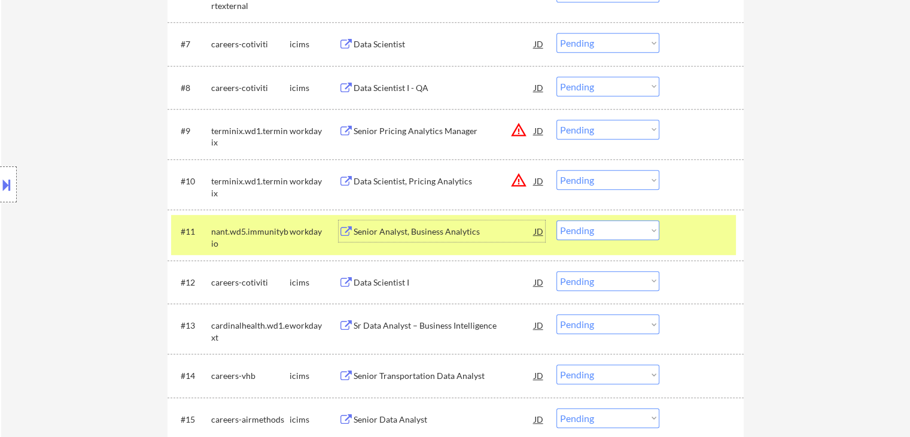
scroll to position [720, 0]
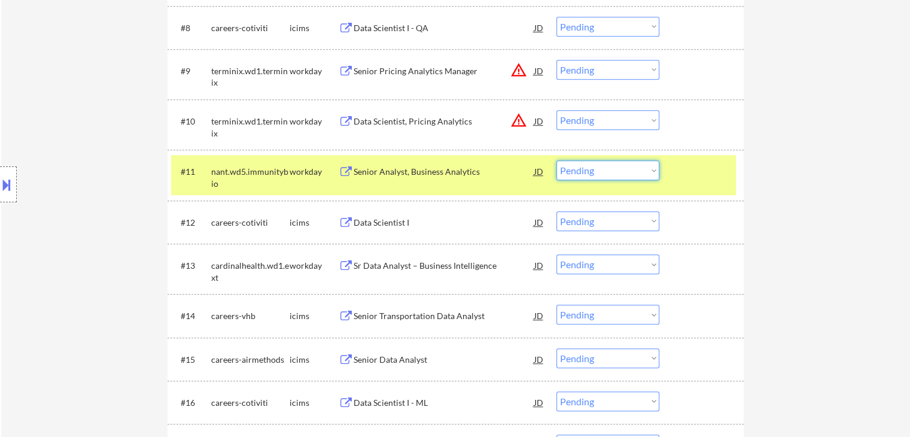
click at [593, 175] on select "Choose an option... Pending Applied Excluded (Questions) Excluded (Expired) Exc…" at bounding box center [607, 170] width 103 height 20
click at [556, 160] on select "Choose an option... Pending Applied Excluded (Questions) Excluded (Expired) Exc…" at bounding box center [607, 170] width 103 height 20
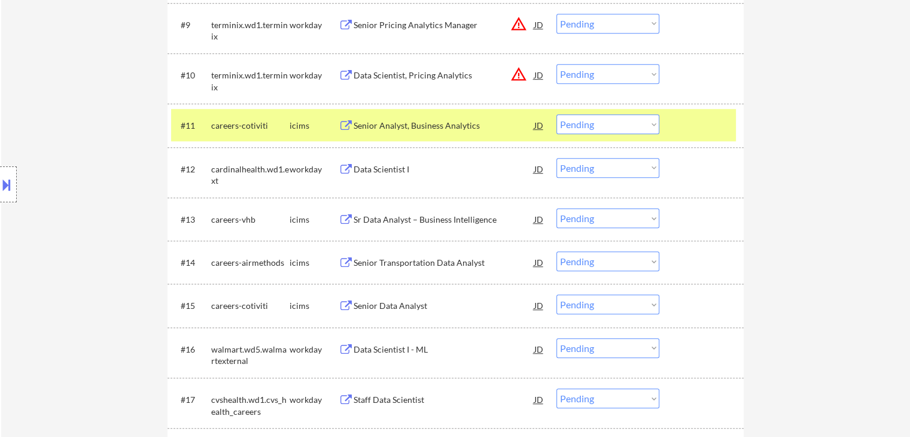
scroll to position [780, 0]
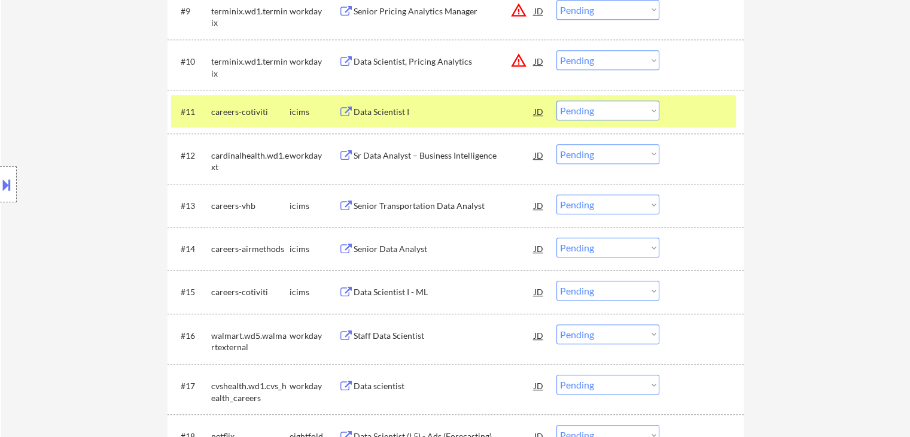
click at [433, 152] on div "Sr Data Analyst – Business Intelligence" at bounding box center [444, 156] width 181 height 12
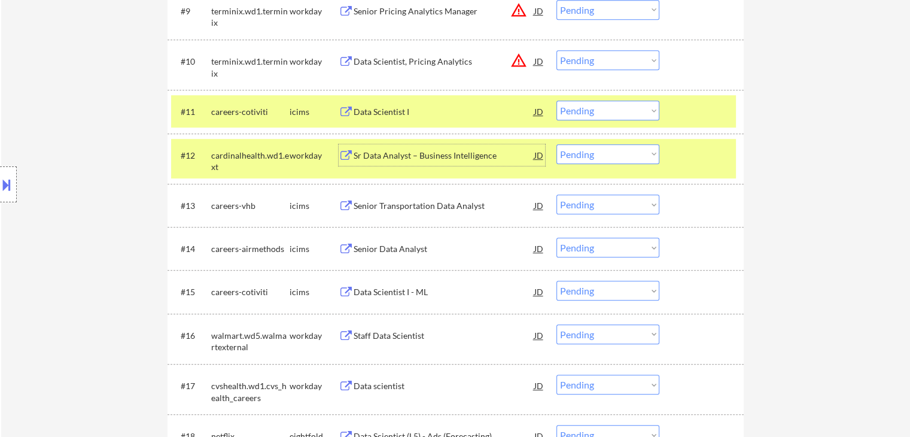
click at [598, 156] on select "Choose an option... Pending Applied Excluded (Questions) Excluded (Expired) Exc…" at bounding box center [607, 154] width 103 height 20
click at [556, 144] on select "Choose an option... Pending Applied Excluded (Questions) Excluded (Expired) Exc…" at bounding box center [607, 154] width 103 height 20
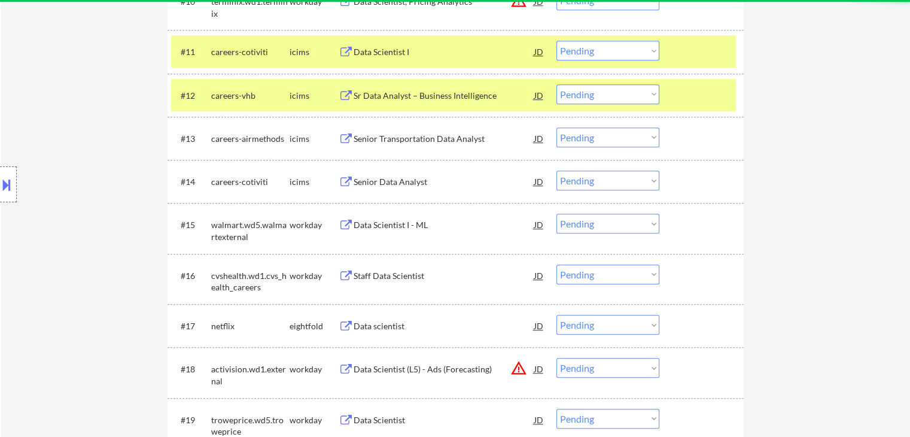
scroll to position [900, 0]
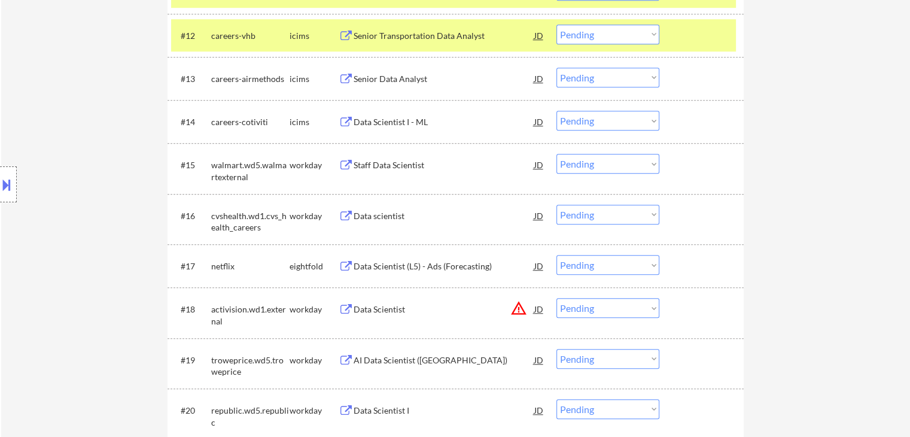
click at [407, 159] on div "Staff Data Scientist" at bounding box center [444, 165] width 181 height 22
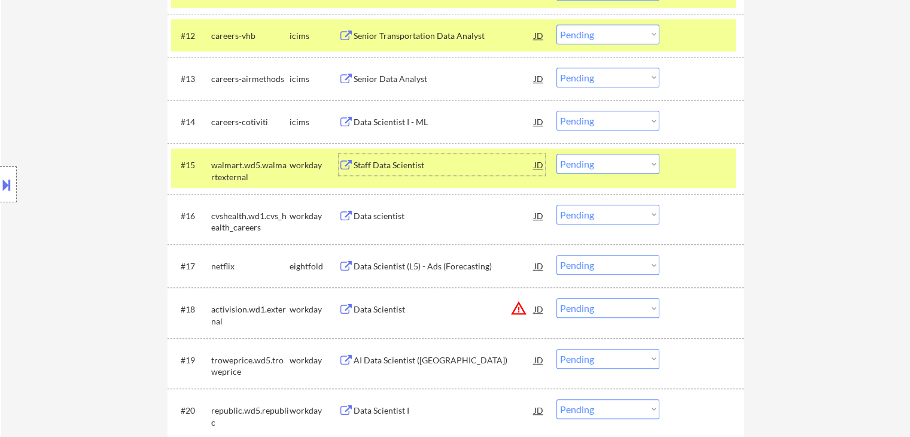
click at [585, 165] on select "Choose an option... Pending Applied Excluded (Questions) Excluded (Expired) Exc…" at bounding box center [607, 164] width 103 height 20
click at [556, 154] on select "Choose an option... Pending Applied Excluded (Questions) Excluded (Expired) Exc…" at bounding box center [607, 164] width 103 height 20
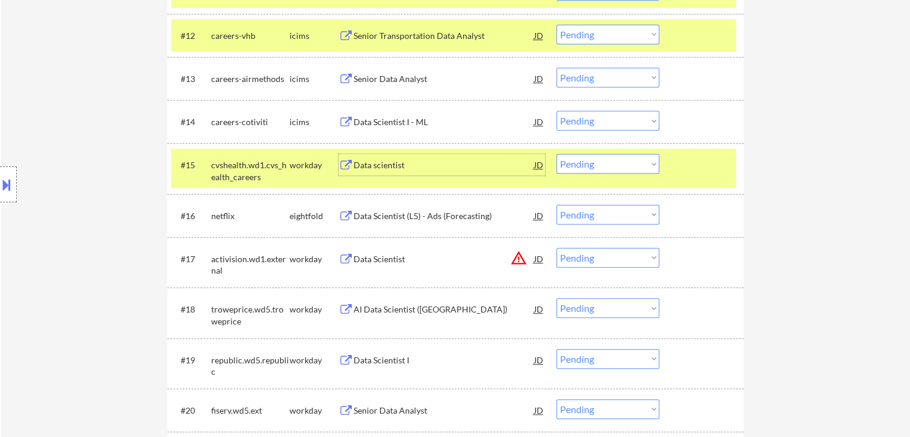
click at [388, 164] on div "Data scientist" at bounding box center [444, 165] width 181 height 12
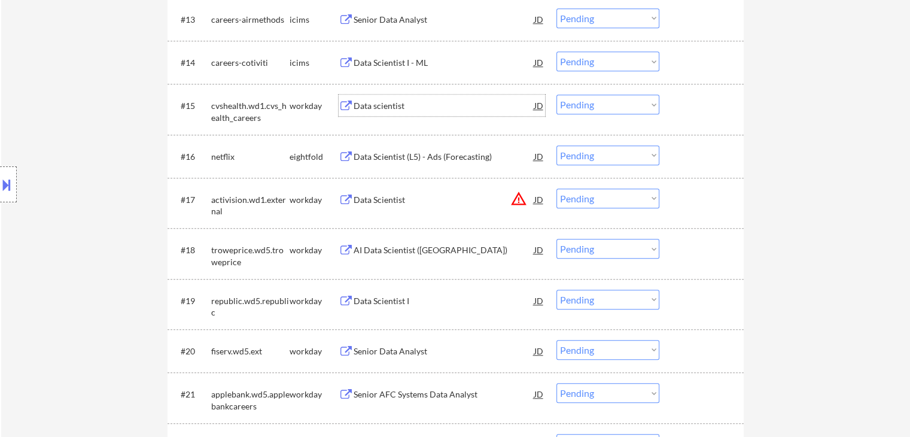
scroll to position [960, 0]
click at [589, 106] on select "Choose an option... Pending Applied Excluded (Questions) Excluded (Expired) Exc…" at bounding box center [607, 104] width 103 height 20
click at [556, 94] on select "Choose an option... Pending Applied Excluded (Questions) Excluded (Expired) Exc…" at bounding box center [607, 104] width 103 height 20
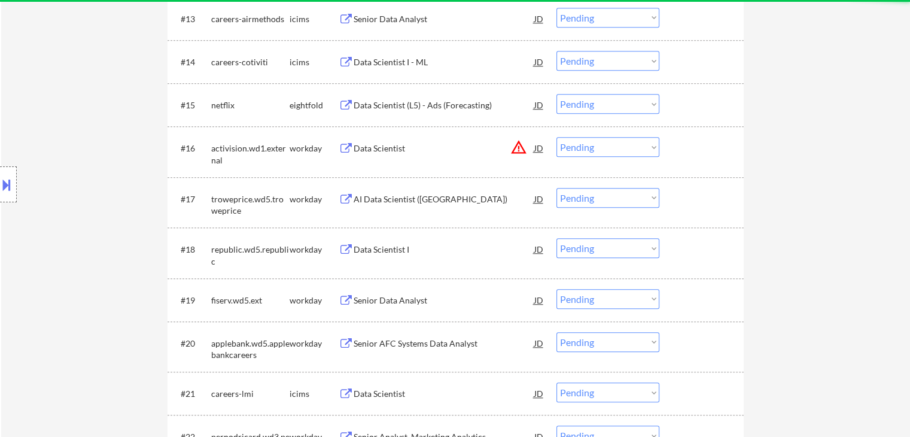
scroll to position [1019, 0]
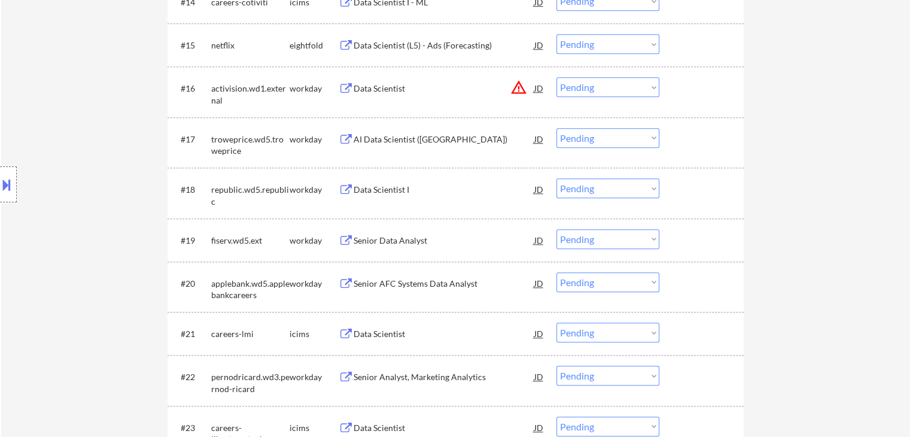
click at [388, 89] on div "Data Scientist" at bounding box center [444, 89] width 181 height 12
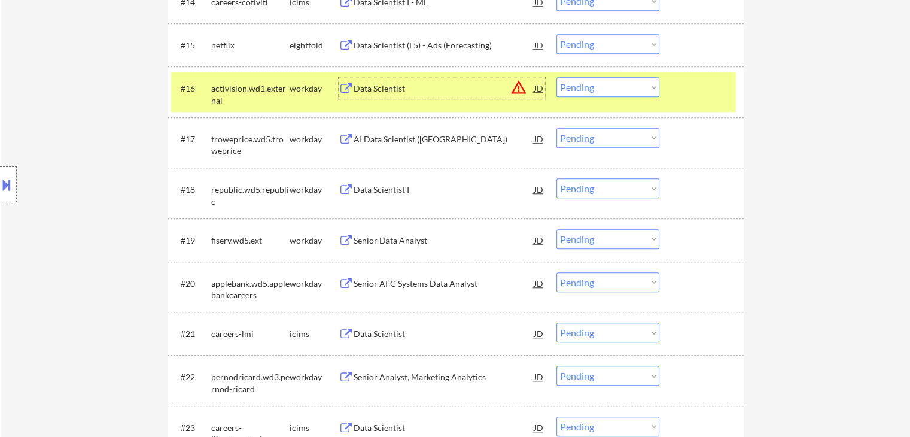
click at [20, 182] on div "Location Inclusions: [GEOGRAPHIC_DATA], [GEOGRAPHIC_DATA] [GEOGRAPHIC_DATA], [G…" at bounding box center [107, 185] width 214 height 222
click at [0, 185] on button at bounding box center [6, 185] width 13 height 20
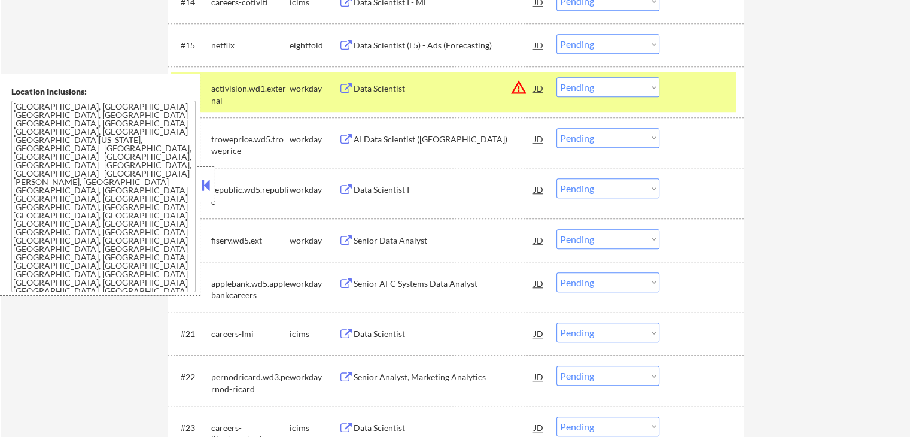
click at [211, 184] on button at bounding box center [205, 185] width 13 height 18
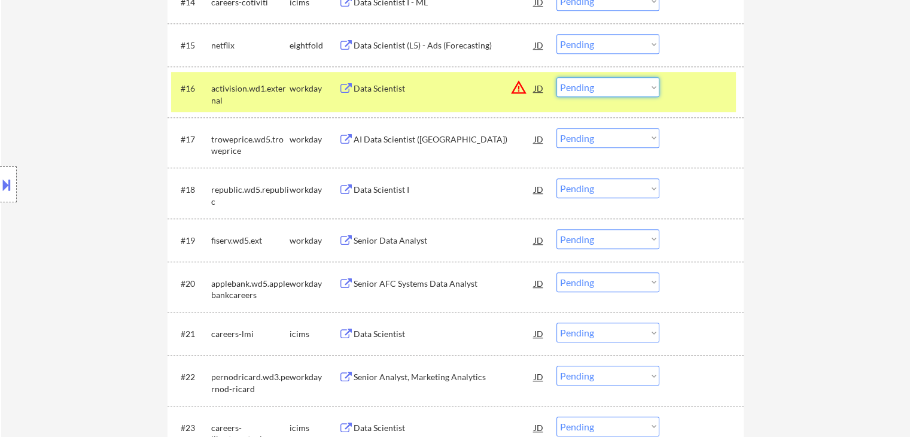
click at [613, 88] on select "Choose an option... Pending Applied Excluded (Questions) Excluded (Expired) Exc…" at bounding box center [607, 87] width 103 height 20
click at [556, 77] on select "Choose an option... Pending Applied Excluded (Questions) Excluded (Expired) Exc…" at bounding box center [607, 87] width 103 height 20
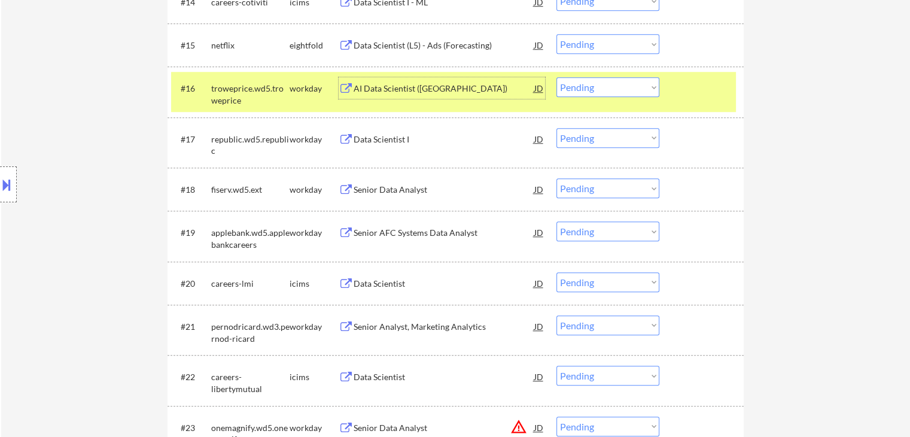
click at [406, 90] on div "AI Data Scientist ([GEOGRAPHIC_DATA])" at bounding box center [444, 89] width 181 height 12
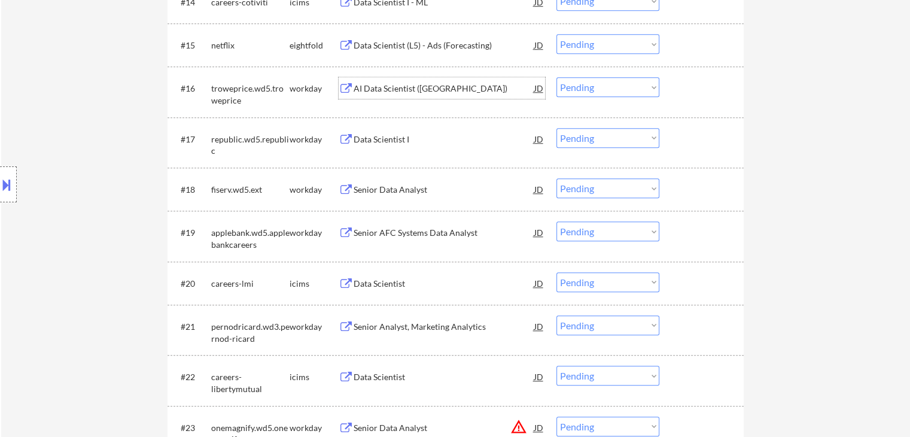
click at [0, 186] on button at bounding box center [6, 185] width 13 height 20
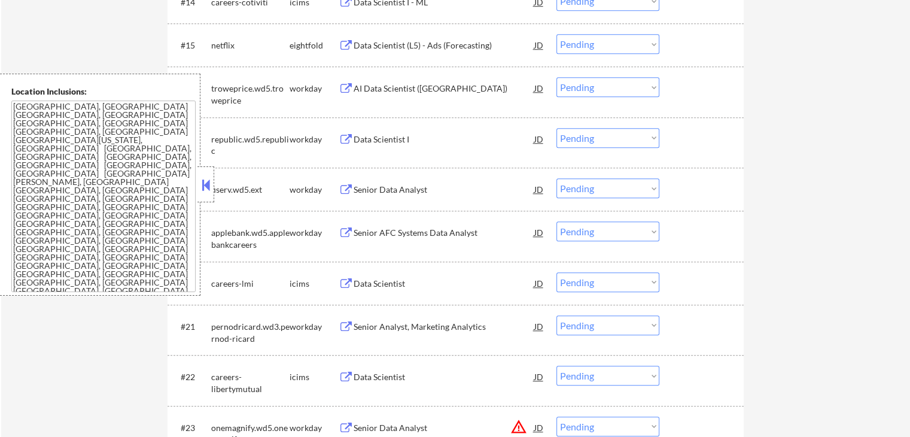
click at [209, 187] on button at bounding box center [205, 185] width 13 height 18
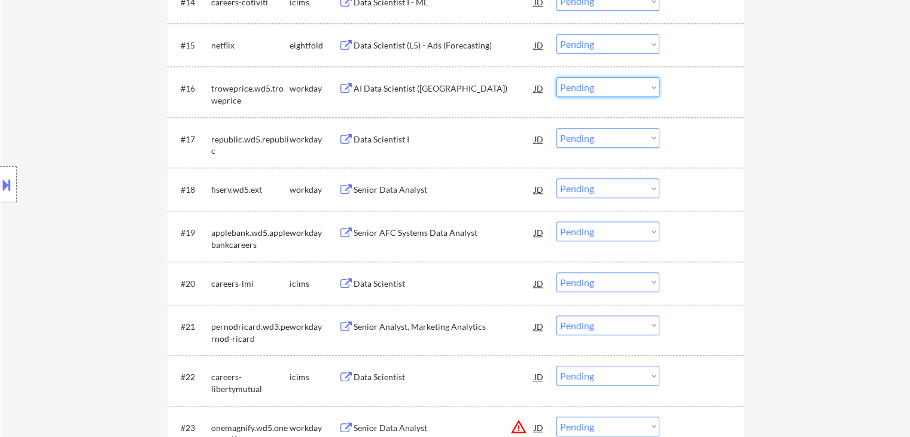
click at [582, 89] on select "Choose an option... Pending Applied Excluded (Questions) Excluded (Expired) Exc…" at bounding box center [607, 87] width 103 height 20
click at [556, 77] on select "Choose an option... Pending Applied Excluded (Questions) Excluded (Expired) Exc…" at bounding box center [607, 87] width 103 height 20
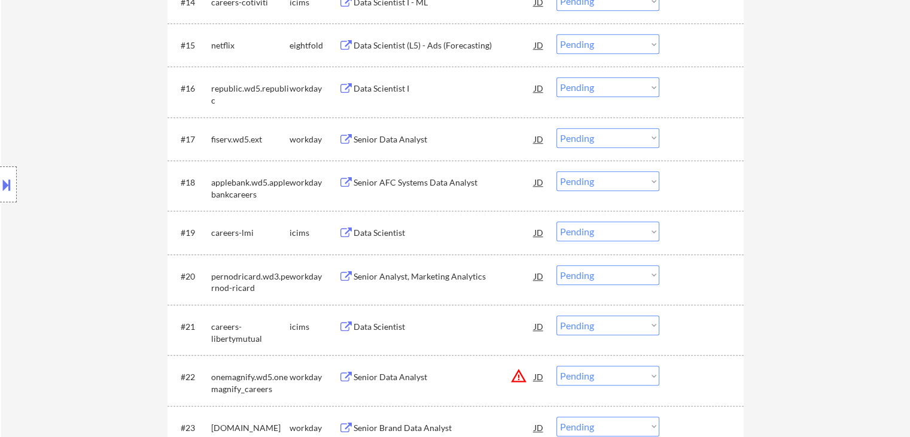
click at [389, 133] on div "Senior Data Analyst" at bounding box center [444, 139] width 181 height 12
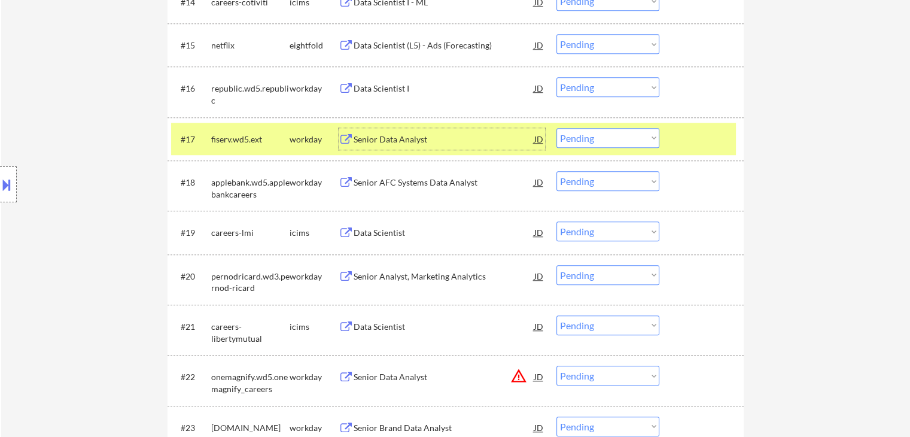
click at [602, 141] on select "Choose an option... Pending Applied Excluded (Questions) Excluded (Expired) Exc…" at bounding box center [607, 138] width 103 height 20
click at [556, 128] on select "Choose an option... Pending Applied Excluded (Questions) Excluded (Expired) Exc…" at bounding box center [607, 138] width 103 height 20
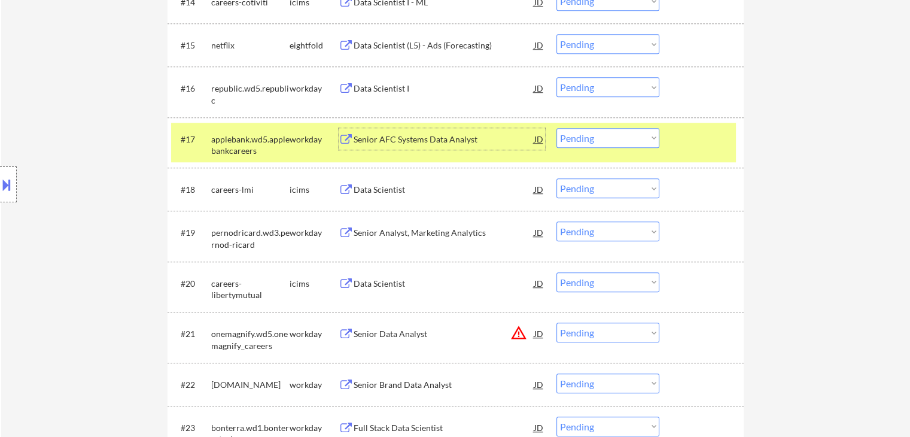
click at [433, 135] on div "Senior AFC Systems Data Analyst" at bounding box center [444, 139] width 181 height 12
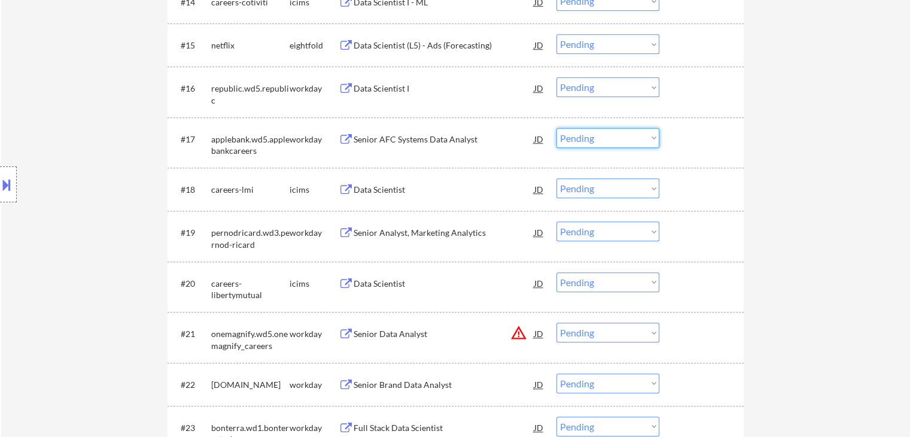
click at [585, 140] on select "Choose an option... Pending Applied Excluded (Questions) Excluded (Expired) Exc…" at bounding box center [607, 138] width 103 height 20
click at [556, 128] on select "Choose an option... Pending Applied Excluded (Questions) Excluded (Expired) Exc…" at bounding box center [607, 138] width 103 height 20
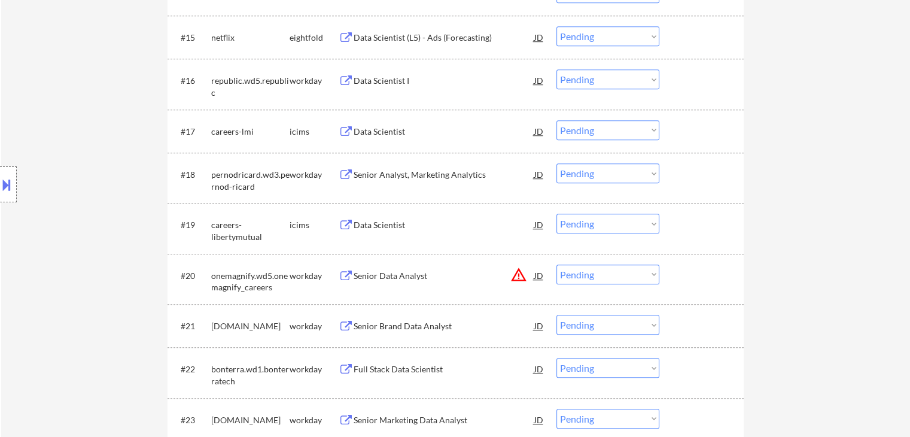
scroll to position [1079, 0]
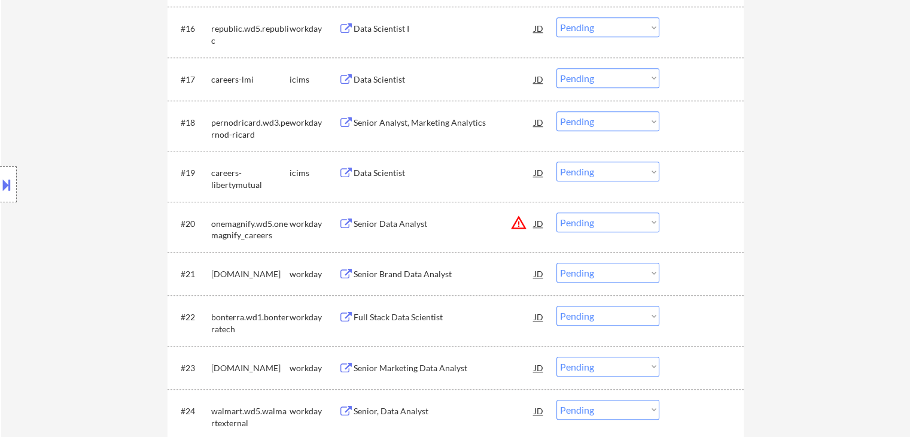
click at [448, 118] on div "Senior Analyst, Marketing Analytics" at bounding box center [444, 123] width 181 height 12
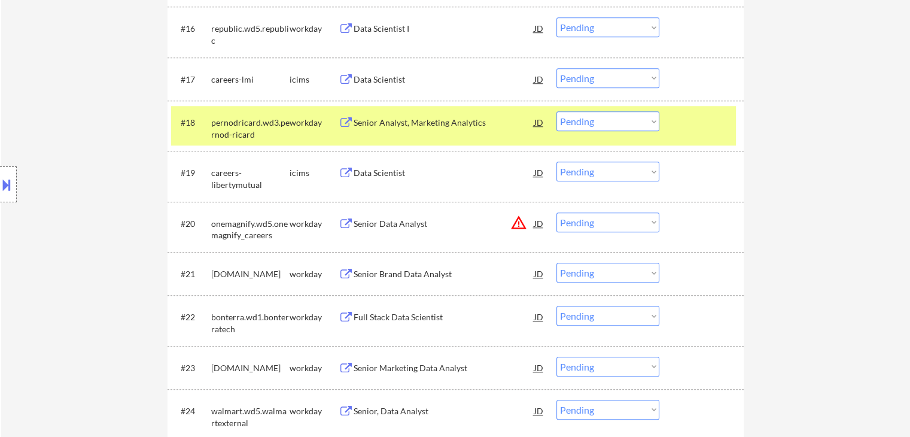
click at [600, 123] on select "Choose an option... Pending Applied Excluded (Questions) Excluded (Expired) Exc…" at bounding box center [607, 121] width 103 height 20
click at [556, 111] on select "Choose an option... Pending Applied Excluded (Questions) Excluded (Expired) Exc…" at bounding box center [607, 121] width 103 height 20
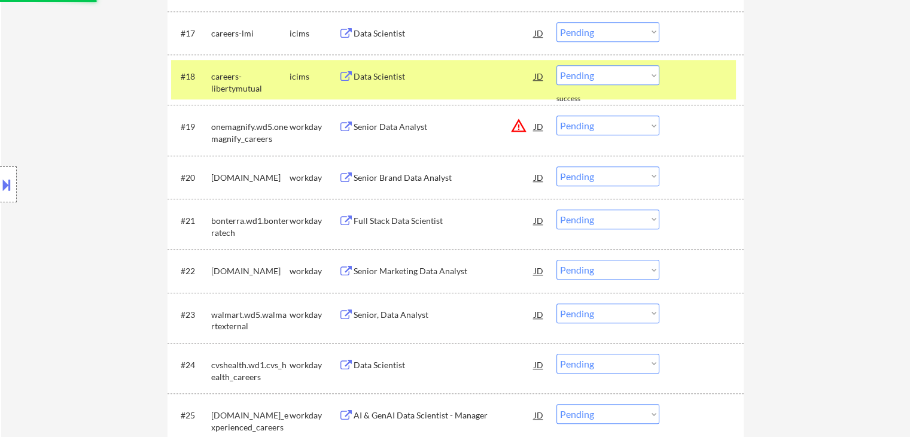
scroll to position [1139, 0]
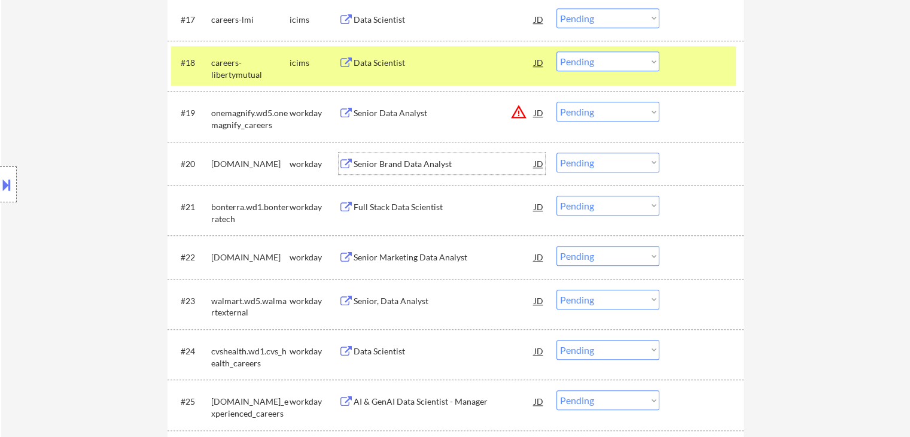
click at [421, 163] on div "Senior Brand Data Analyst" at bounding box center [444, 164] width 181 height 12
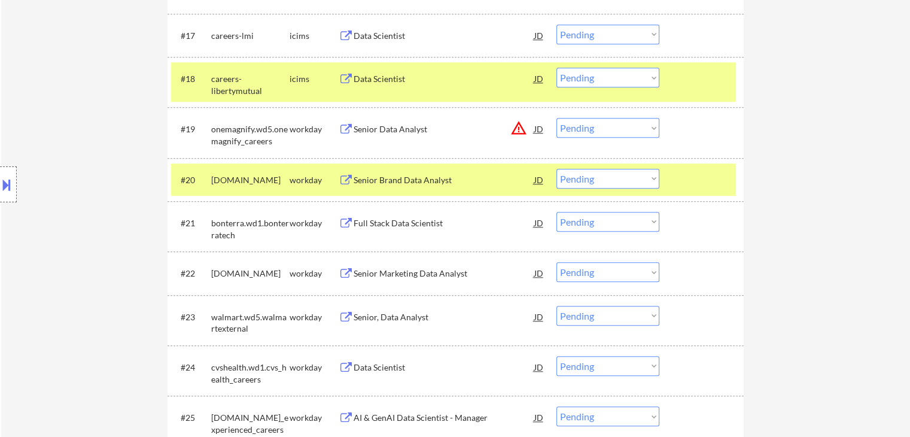
scroll to position [1204, 0]
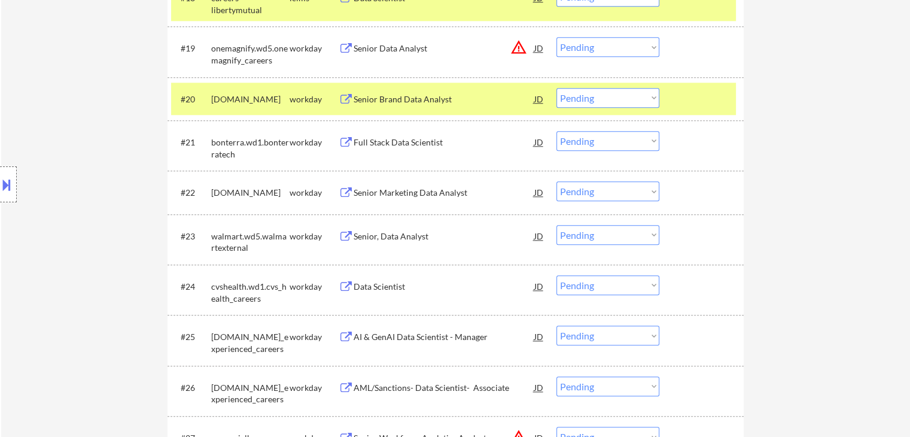
click at [582, 98] on select "Choose an option... Pending Applied Excluded (Questions) Excluded (Expired) Exc…" at bounding box center [607, 98] width 103 height 20
click at [556, 88] on select "Choose an option... Pending Applied Excluded (Questions) Excluded (Expired) Exc…" at bounding box center [607, 98] width 103 height 20
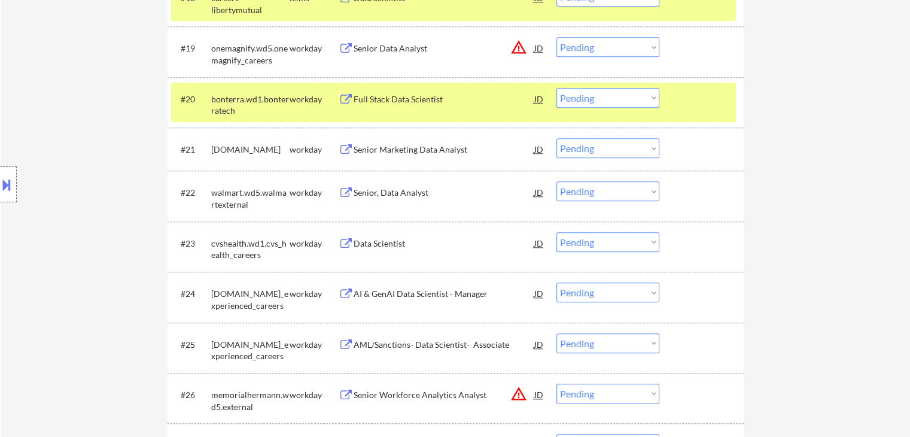
click at [428, 99] on div "Full Stack Data Scientist" at bounding box center [444, 99] width 181 height 12
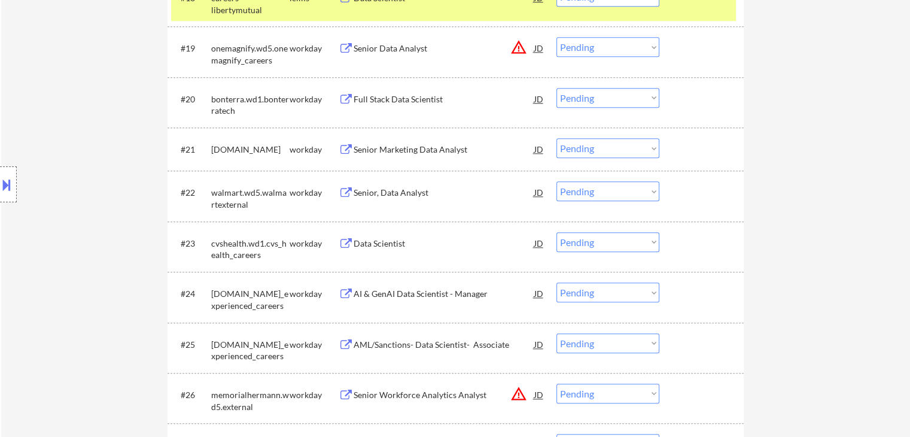
click at [568, 93] on select "Choose an option... Pending Applied Excluded (Questions) Excluded (Expired) Exc…" at bounding box center [607, 98] width 103 height 20
click at [556, 88] on select "Choose an option... Pending Applied Excluded (Questions) Excluded (Expired) Exc…" at bounding box center [607, 98] width 103 height 20
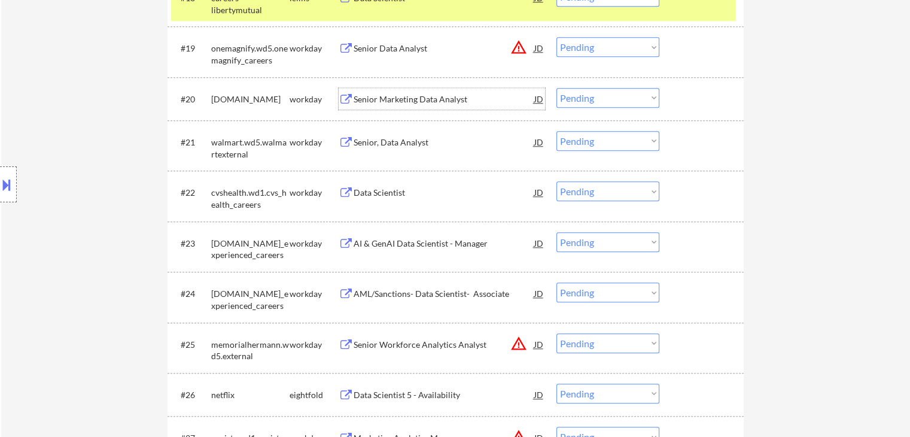
click at [432, 96] on div "Senior Marketing Data Analyst" at bounding box center [444, 99] width 181 height 12
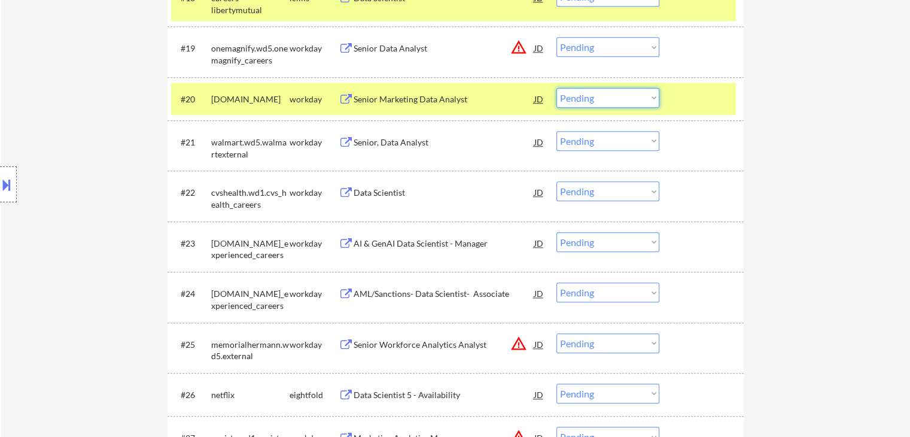
click at [600, 103] on select "Choose an option... Pending Applied Excluded (Questions) Excluded (Expired) Exc…" at bounding box center [607, 98] width 103 height 20
click at [556, 88] on select "Choose an option... Pending Applied Excluded (Questions) Excluded (Expired) Exc…" at bounding box center [607, 98] width 103 height 20
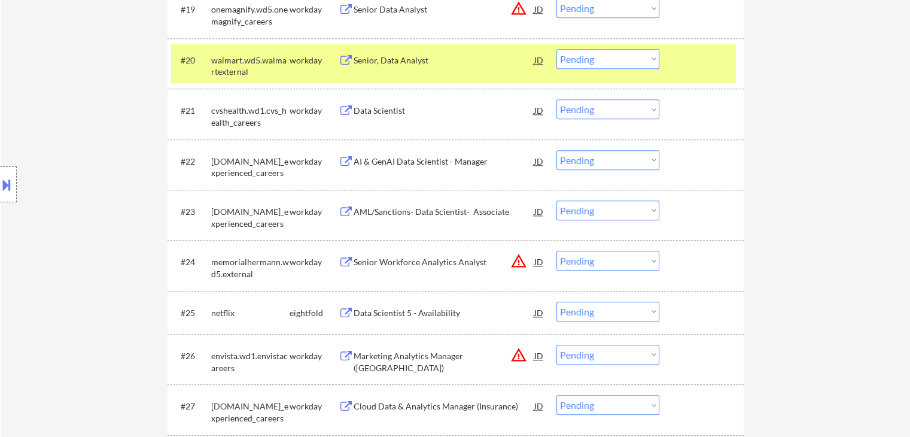
scroll to position [1264, 0]
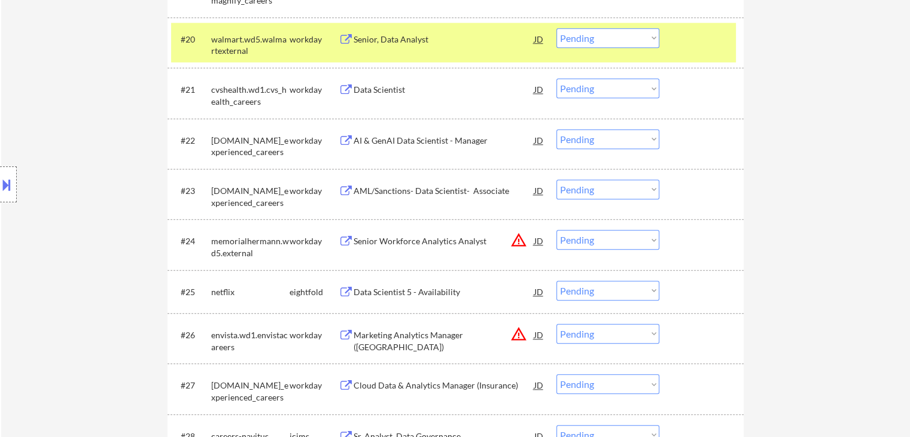
click at [383, 90] on div "Data Scientist" at bounding box center [444, 90] width 181 height 12
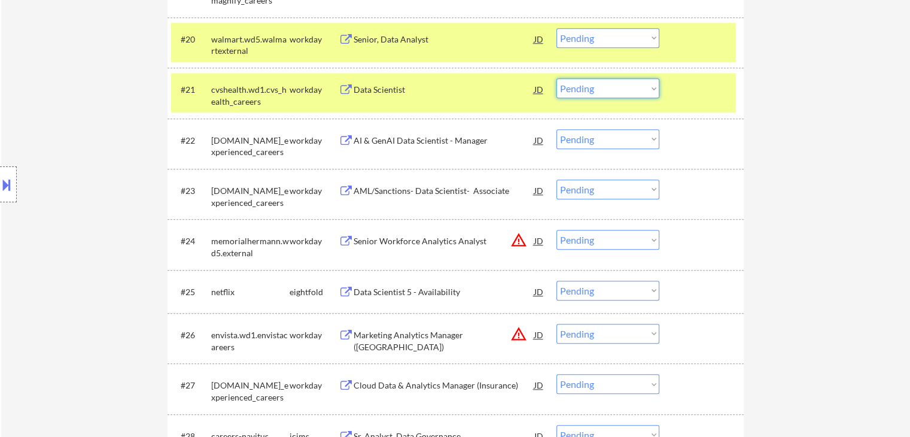
click at [593, 92] on select "Choose an option... Pending Applied Excluded (Questions) Excluded (Expired) Exc…" at bounding box center [607, 88] width 103 height 20
click at [556, 78] on select "Choose an option... Pending Applied Excluded (Questions) Excluded (Expired) Exc…" at bounding box center [607, 88] width 103 height 20
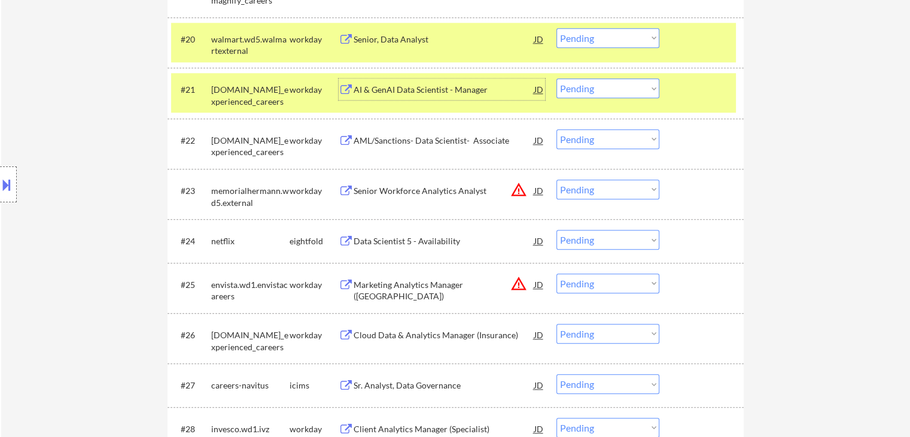
click at [413, 90] on div "AI & GenAI Data Scientist - Manager" at bounding box center [444, 90] width 181 height 12
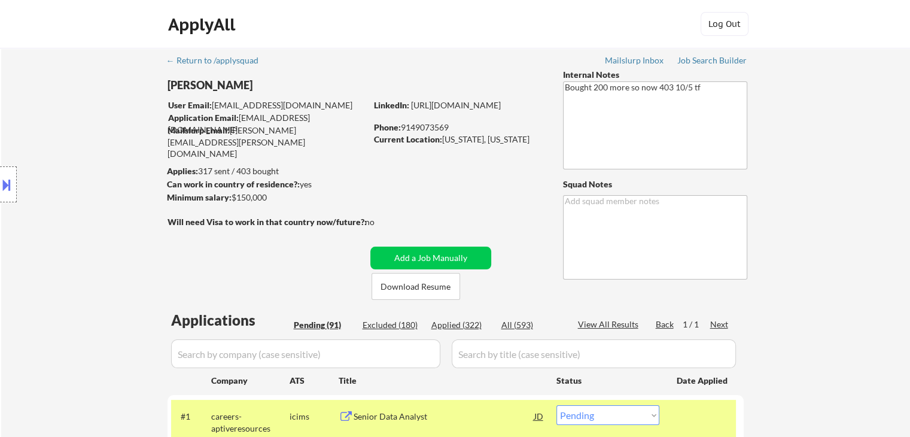
scroll to position [1185, 0]
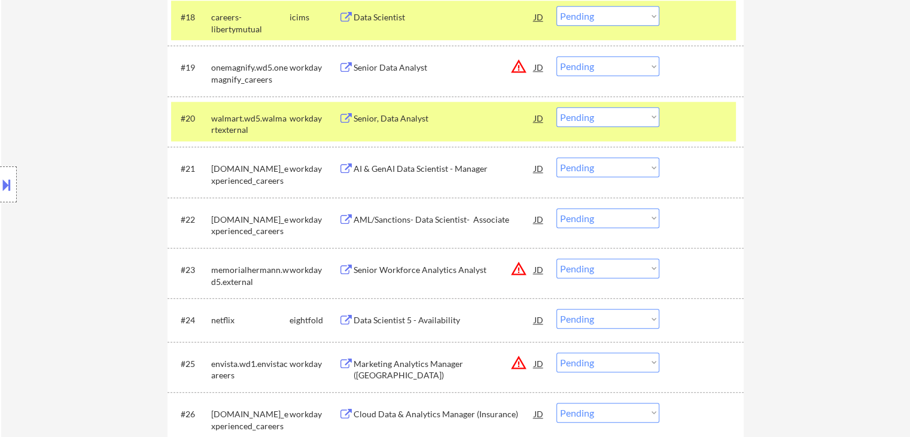
click at [578, 171] on select "Choose an option... Pending Applied Excluded (Questions) Excluded (Expired) Exc…" at bounding box center [607, 167] width 103 height 20
click at [556, 157] on select "Choose an option... Pending Applied Excluded (Questions) Excluded (Expired) Exc…" at bounding box center [607, 167] width 103 height 20
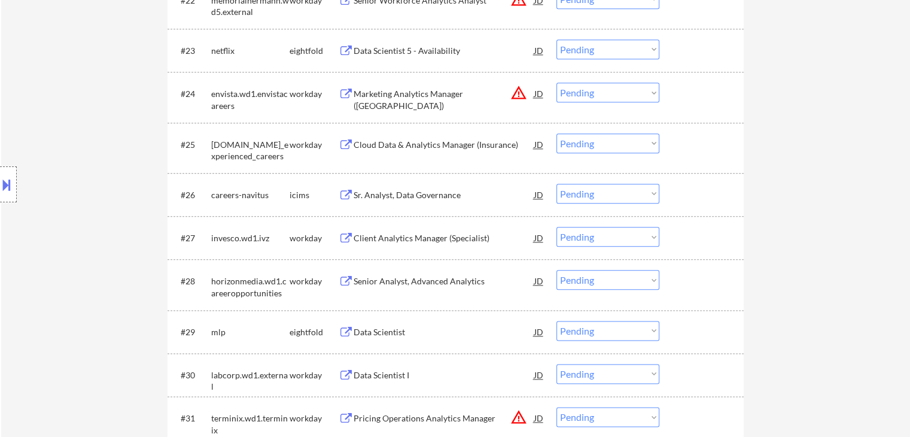
scroll to position [1424, 0]
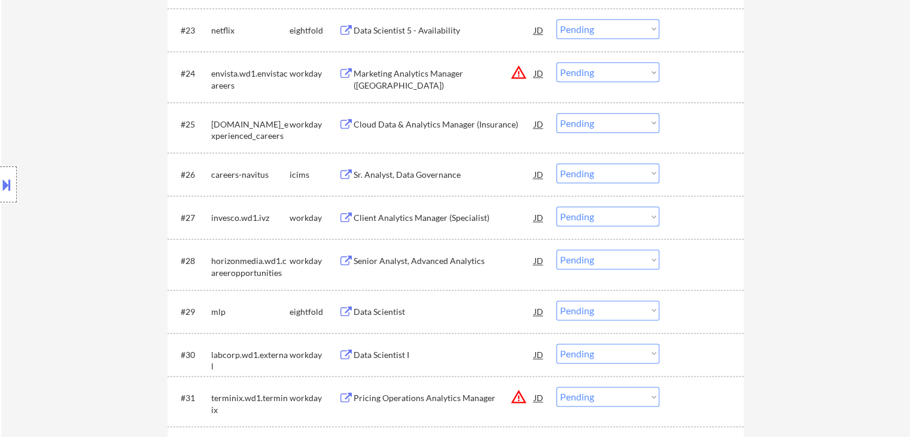
click at [412, 218] on div "Client Analytics Manager (Specialist)" at bounding box center [444, 218] width 181 height 12
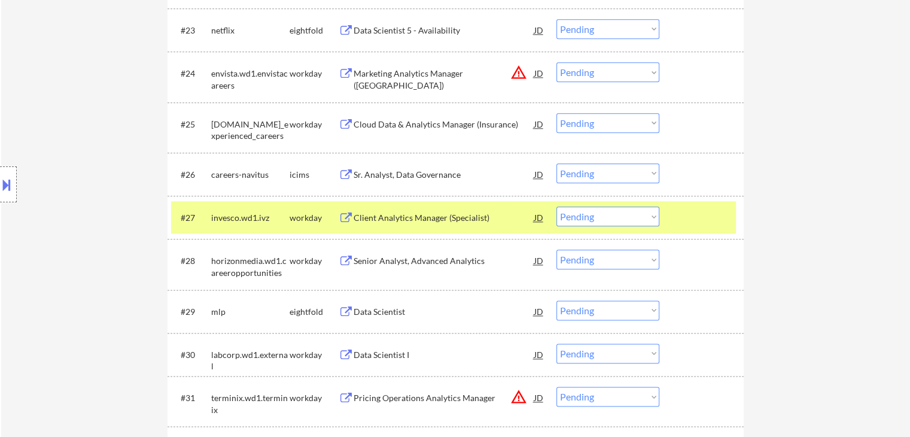
drag, startPoint x: 704, startPoint y: 228, endPoint x: 626, endPoint y: 174, distance: 94.1
click at [704, 227] on div "#27 invesco.wd1.ivz workday Client Analytics Manager (Specialist) JD warning_am…" at bounding box center [453, 217] width 565 height 32
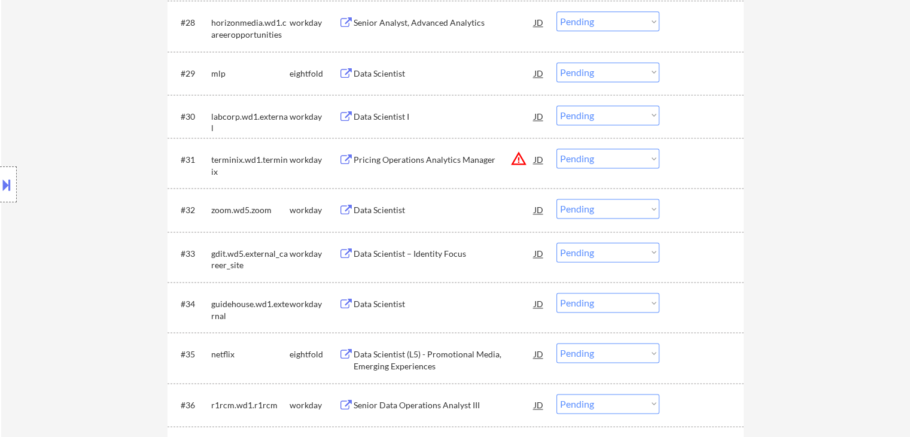
scroll to position [1722, 0]
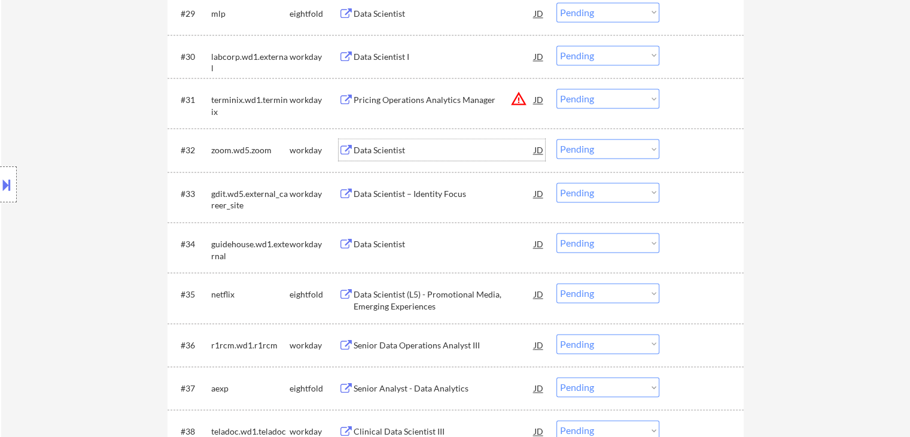
click at [377, 142] on div "Data Scientist" at bounding box center [444, 150] width 181 height 22
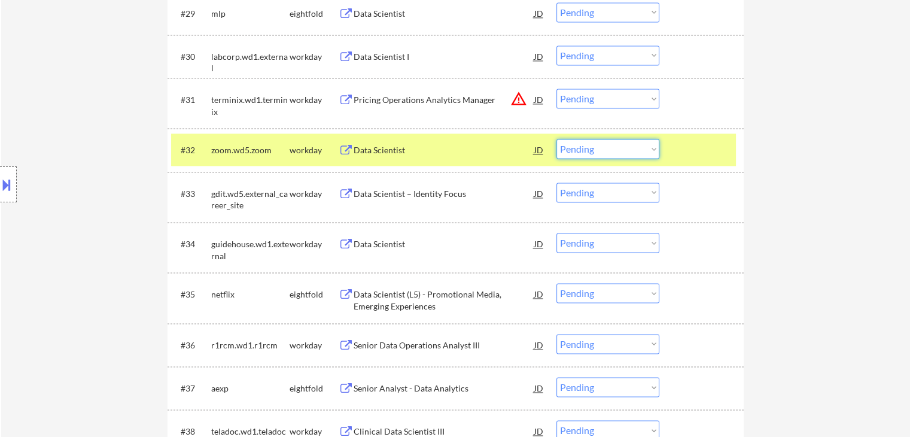
click at [591, 149] on select "Choose an option... Pending Applied Excluded (Questions) Excluded (Expired) Exc…" at bounding box center [607, 149] width 103 height 20
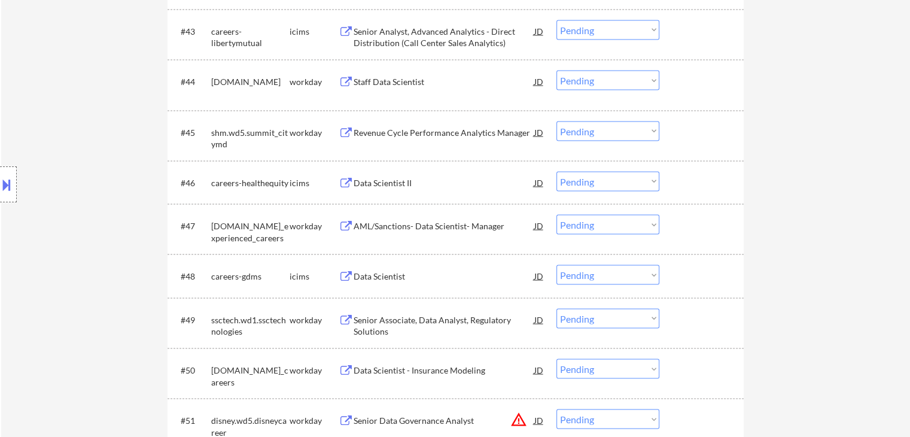
scroll to position [2380, 0]
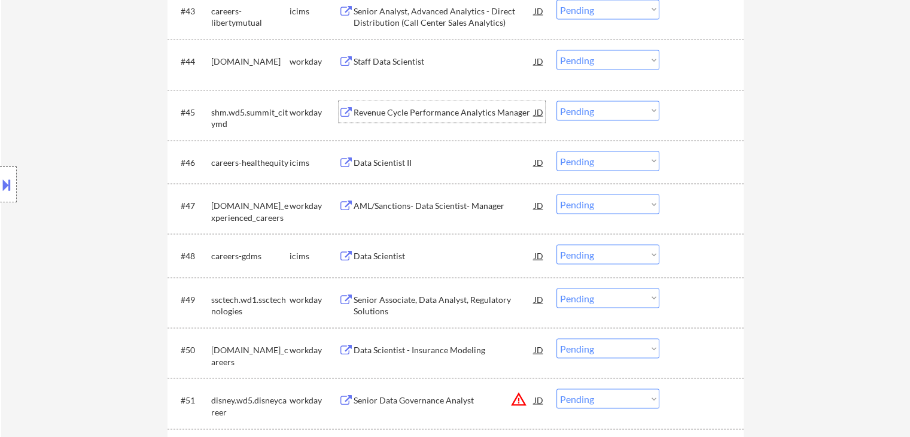
click at [419, 111] on div "Revenue Cycle Performance Analytics Manager" at bounding box center [444, 112] width 181 height 12
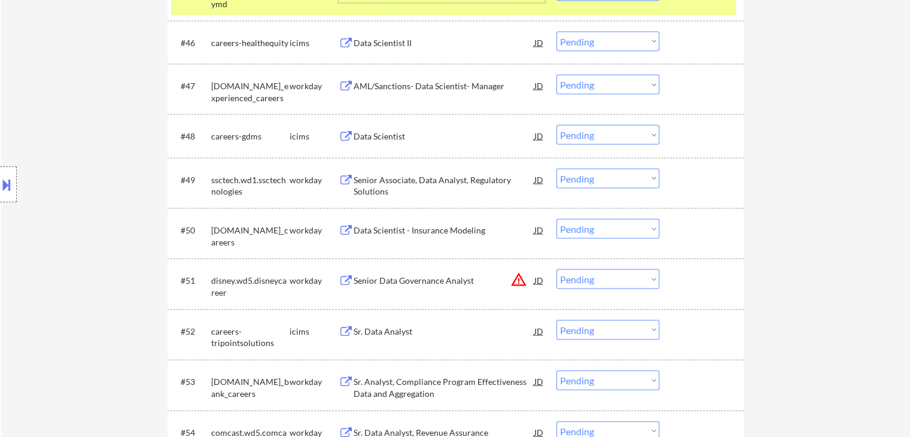
scroll to position [2559, 0]
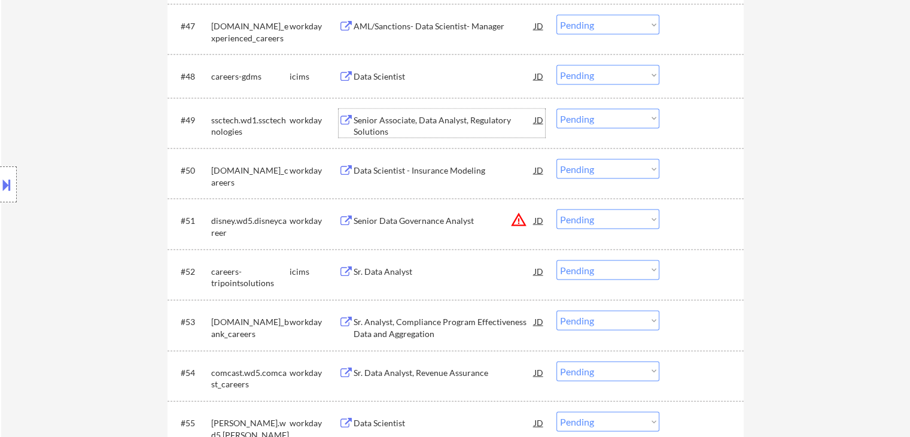
click at [414, 118] on div "Senior Associate, Data Analyst, Regulatory Solutions" at bounding box center [444, 125] width 181 height 23
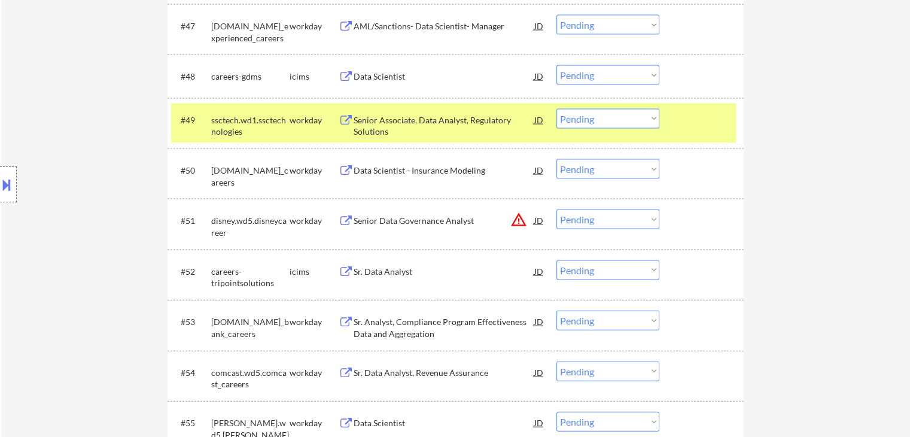
click at [586, 117] on select "Choose an option... Pending Applied Excluded (Questions) Excluded (Expired) Exc…" at bounding box center [607, 119] width 103 height 20
click at [556, 109] on select "Choose an option... Pending Applied Excluded (Questions) Excluded (Expired) Exc…" at bounding box center [607, 119] width 103 height 20
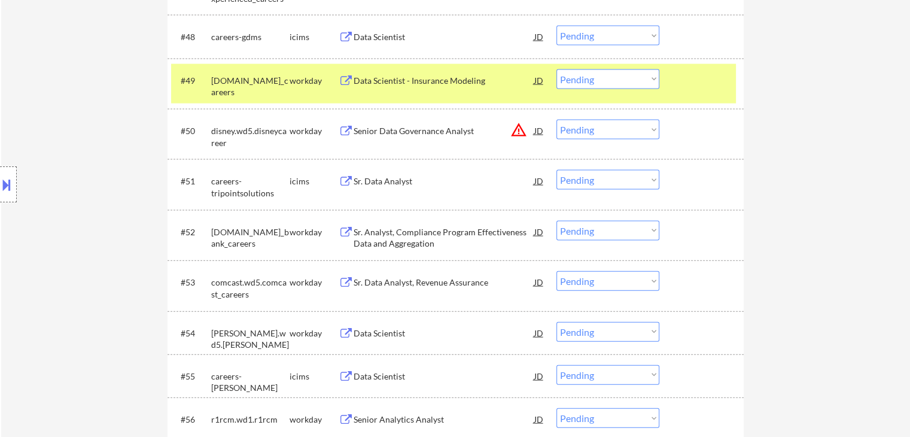
scroll to position [2619, 0]
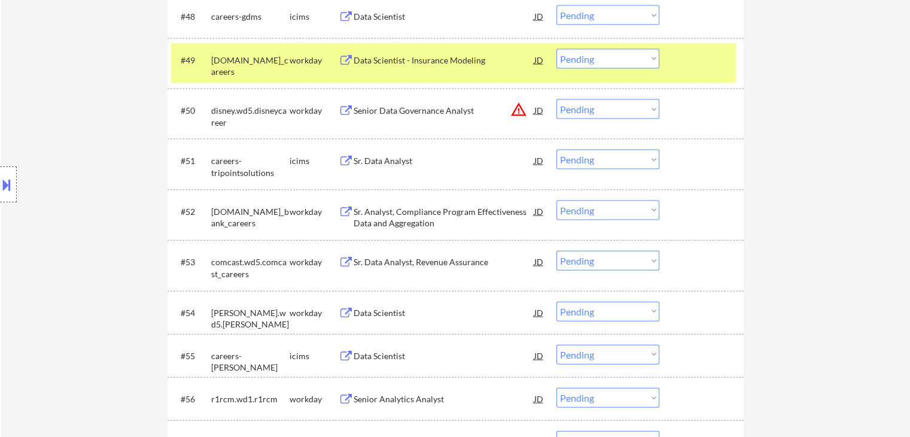
click at [415, 207] on div "Sr. Analyst, Compliance Program Effectiveness Data and Aggregation" at bounding box center [444, 217] width 181 height 23
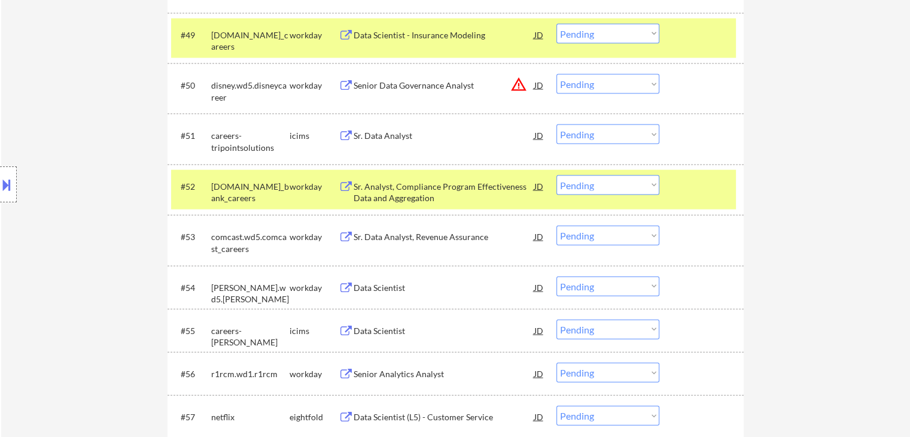
scroll to position [2672, 0]
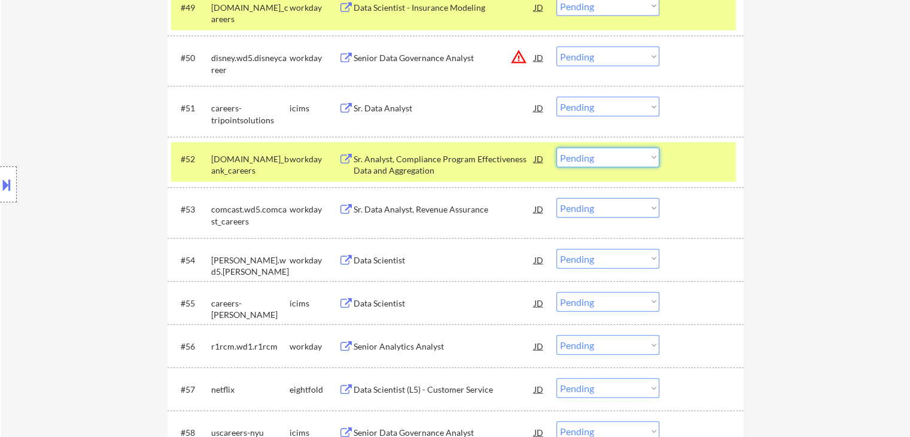
click at [613, 157] on select "Choose an option... Pending Applied Excluded (Questions) Excluded (Expired) Exc…" at bounding box center [607, 158] width 103 height 20
click at [556, 148] on select "Choose an option... Pending Applied Excluded (Questions) Excluded (Expired) Exc…" at bounding box center [607, 158] width 103 height 20
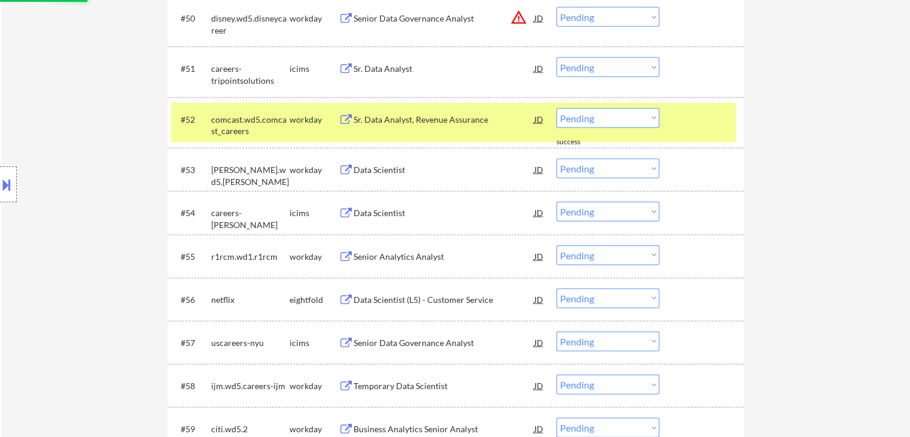
scroll to position [2732, 0]
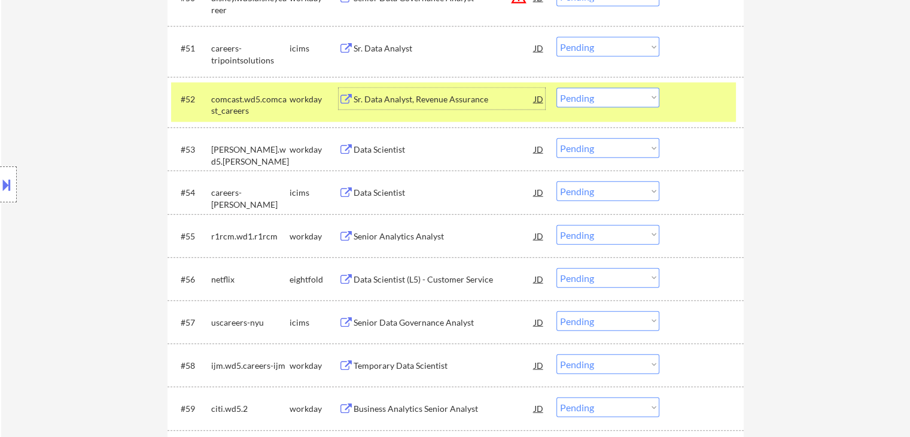
click at [428, 99] on div "Sr. Data Analyst, Revenue Assurance" at bounding box center [444, 99] width 181 height 12
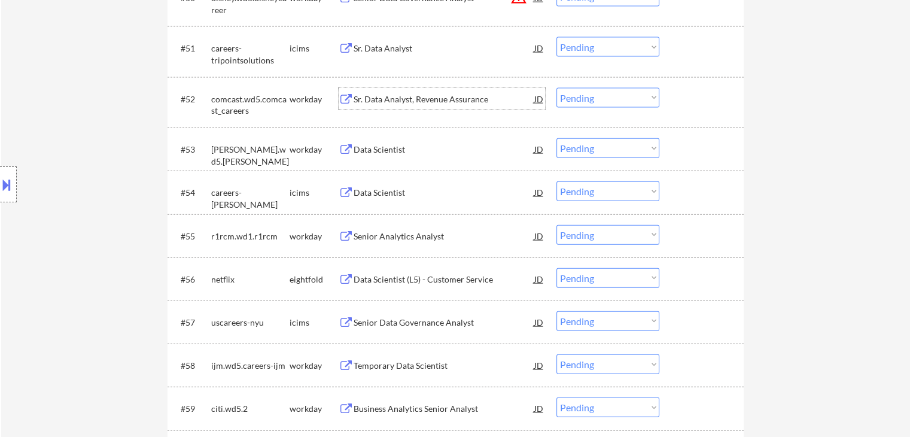
click at [600, 101] on select "Choose an option... Pending Applied Excluded (Questions) Excluded (Expired) Exc…" at bounding box center [607, 98] width 103 height 20
click at [556, 88] on select "Choose an option... Pending Applied Excluded (Questions) Excluded (Expired) Exc…" at bounding box center [607, 98] width 103 height 20
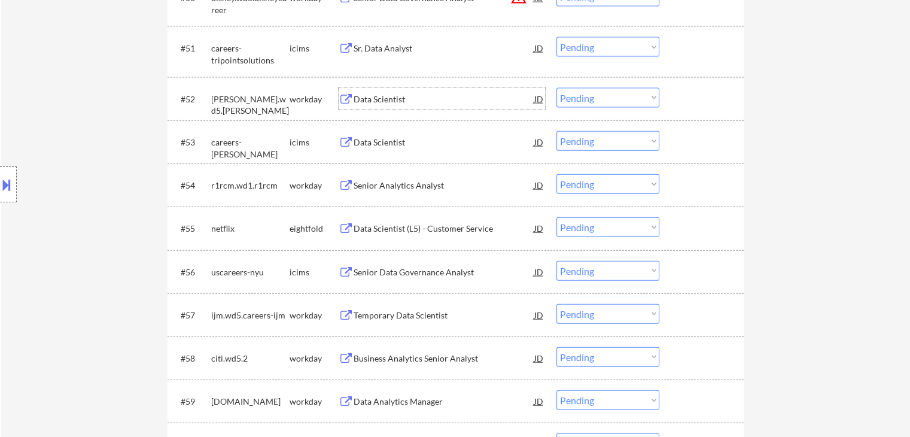
click at [392, 96] on div "Data Scientist" at bounding box center [444, 99] width 181 height 12
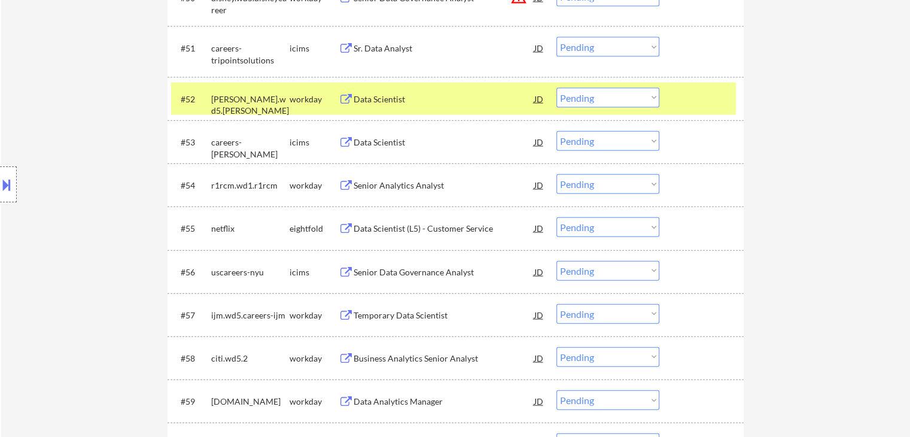
click at [585, 96] on select "Choose an option... Pending Applied Excluded (Questions) Excluded (Expired) Exc…" at bounding box center [607, 98] width 103 height 20
click at [556, 88] on select "Choose an option... Pending Applied Excluded (Questions) Excluded (Expired) Exc…" at bounding box center [607, 98] width 103 height 20
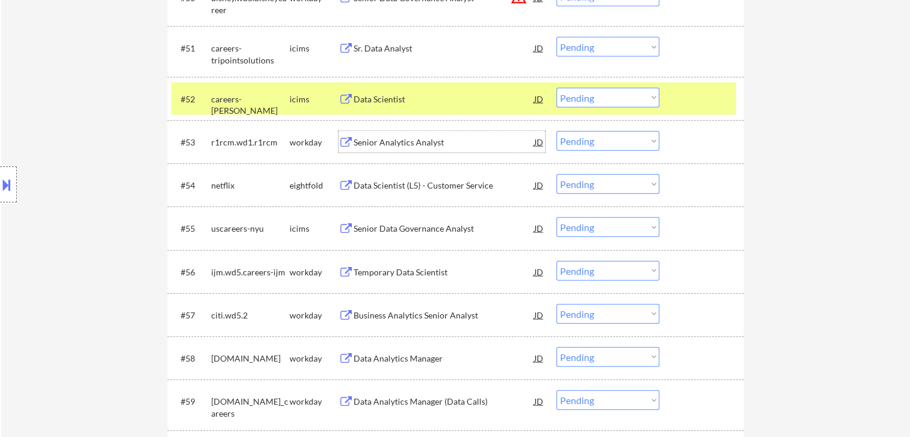
click at [386, 144] on div "Senior Analytics Analyst" at bounding box center [444, 142] width 181 height 12
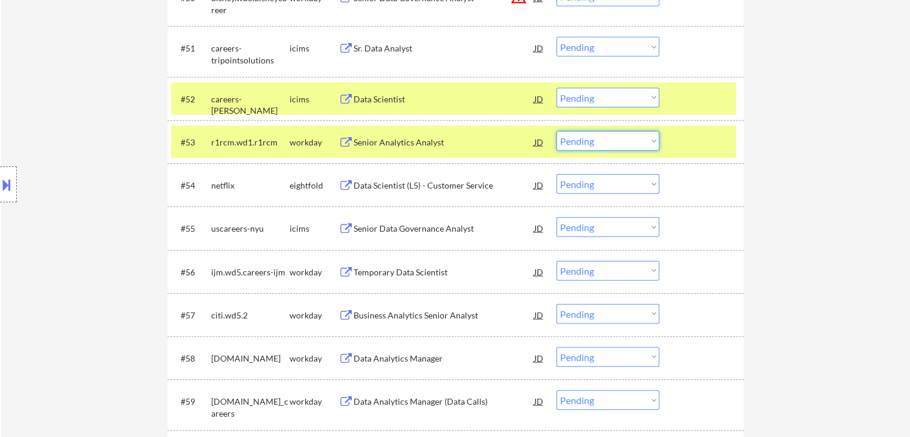
click at [602, 144] on select "Choose an option... Pending Applied Excluded (Questions) Excluded (Expired) Exc…" at bounding box center [607, 141] width 103 height 20
click at [556, 131] on select "Choose an option... Pending Applied Excluded (Questions) Excluded (Expired) Exc…" at bounding box center [607, 141] width 103 height 20
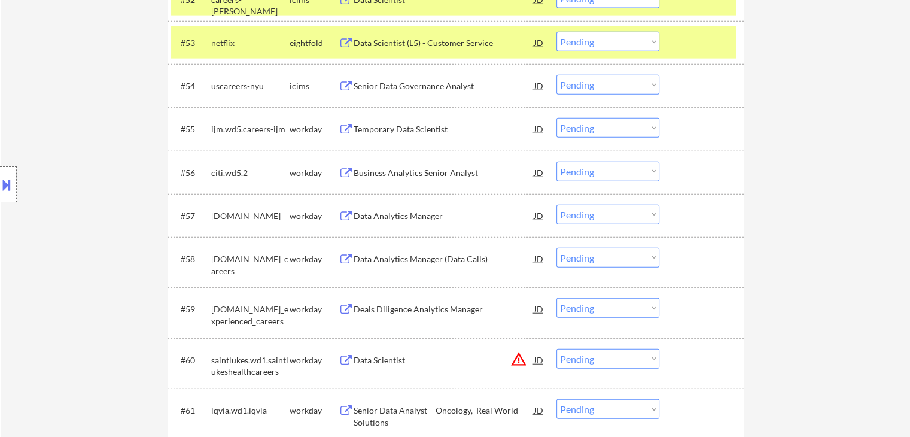
scroll to position [2851, 0]
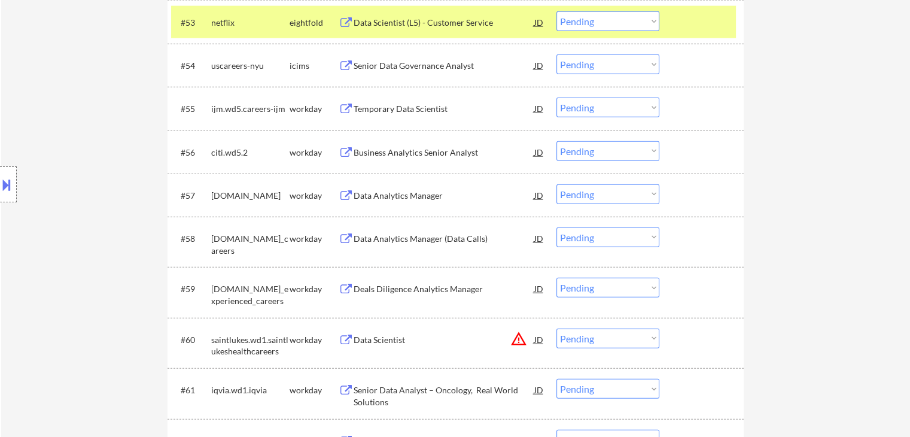
click at [418, 122] on div "#55 ijm.wd5.careers-ijm workday Temporary Data Scientist JD warning_amber Choos…" at bounding box center [453, 108] width 565 height 32
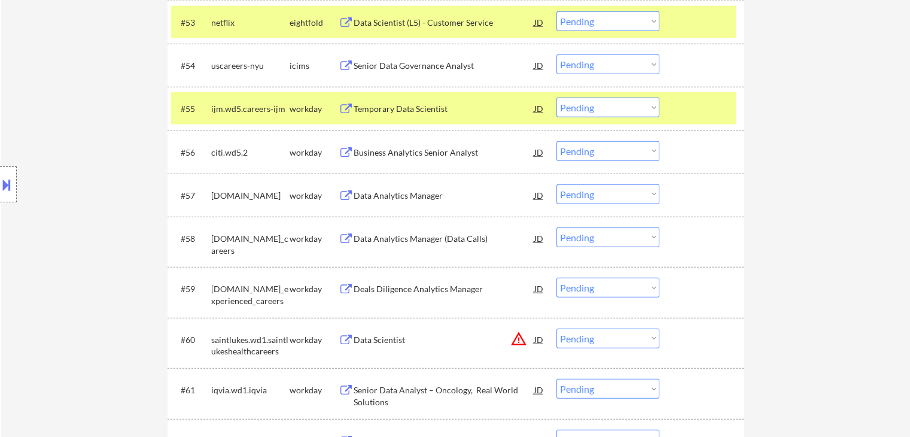
click at [421, 108] on div "Temporary Data Scientist" at bounding box center [444, 109] width 181 height 12
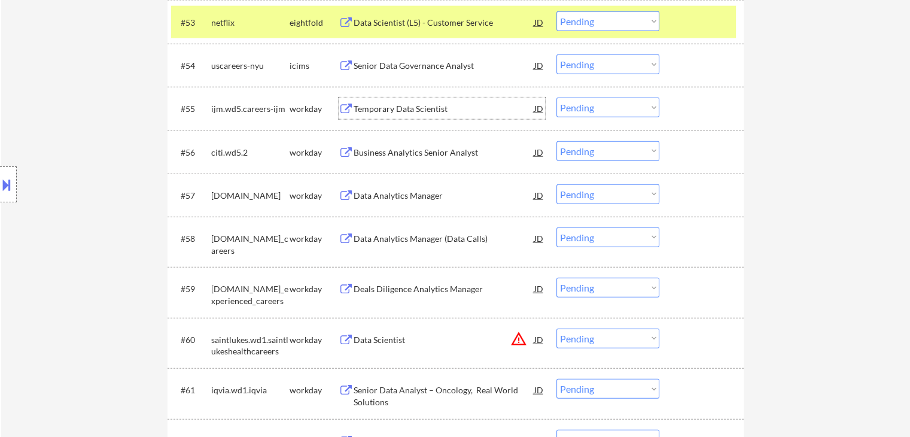
click at [601, 108] on select "Choose an option... Pending Applied Excluded (Questions) Excluded (Expired) Exc…" at bounding box center [607, 108] width 103 height 20
click at [556, 98] on select "Choose an option... Pending Applied Excluded (Questions) Excluded (Expired) Exc…" at bounding box center [607, 108] width 103 height 20
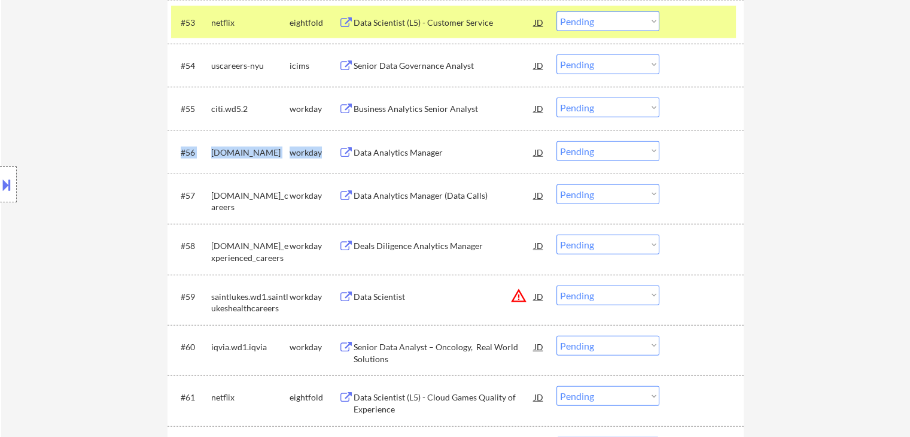
drag, startPoint x: 404, startPoint y: 168, endPoint x: 402, endPoint y: 160, distance: 8.7
click at [404, 163] on div "#56 [DOMAIN_NAME] workday Data Analytics Manager JD warning_amber Choose an opt…" at bounding box center [456, 151] width 576 height 43
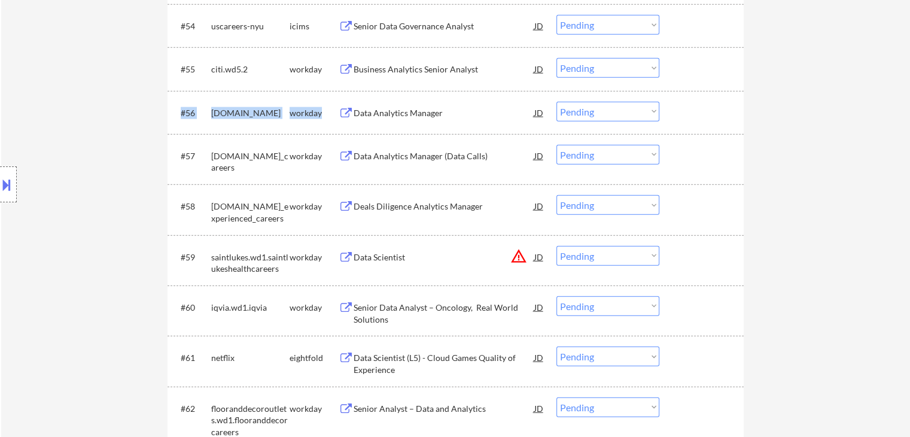
scroll to position [2911, 0]
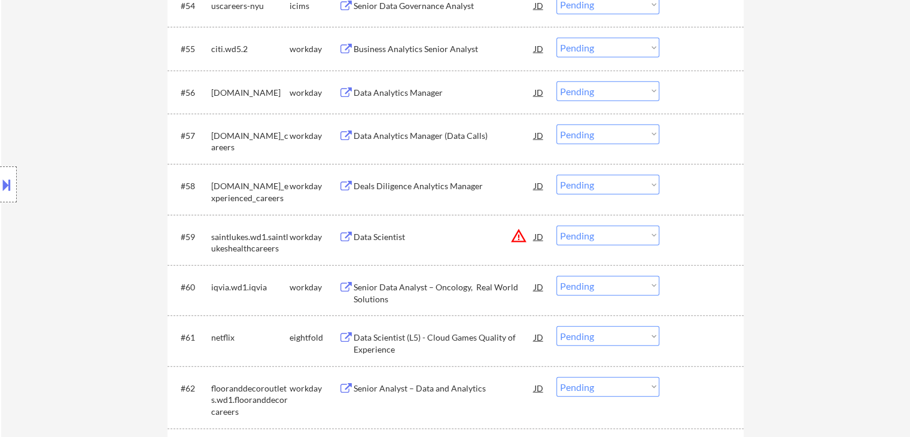
click at [406, 92] on div "Data Analytics Manager" at bounding box center [444, 93] width 181 height 12
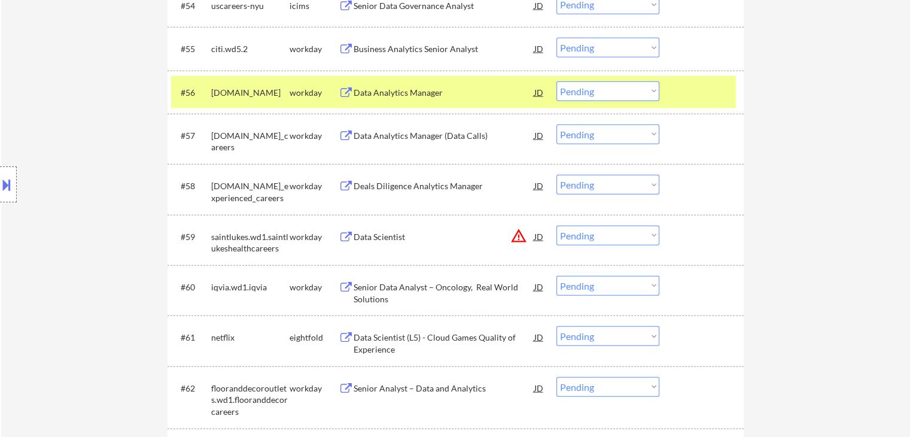
click at [587, 99] on select "Choose an option... Pending Applied Excluded (Questions) Excluded (Expired) Exc…" at bounding box center [607, 91] width 103 height 20
click at [556, 81] on select "Choose an option... Pending Applied Excluded (Questions) Excluded (Expired) Exc…" at bounding box center [607, 91] width 103 height 20
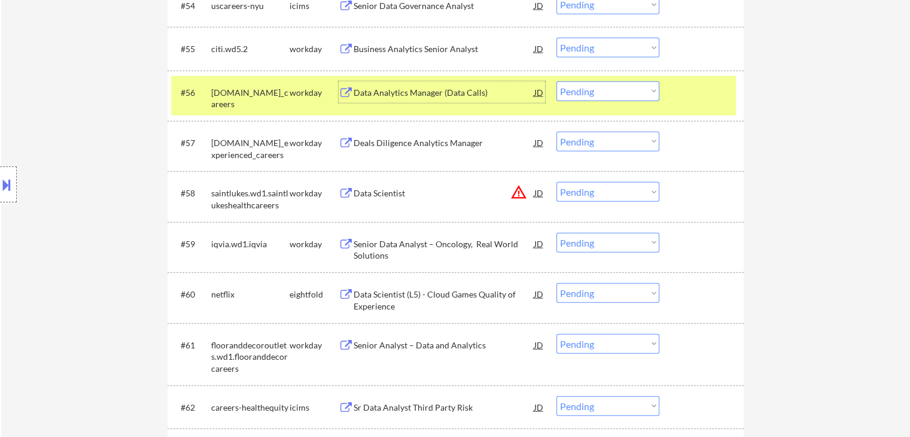
click at [424, 94] on div "Data Analytics Manager (Data Calls)" at bounding box center [444, 93] width 181 height 12
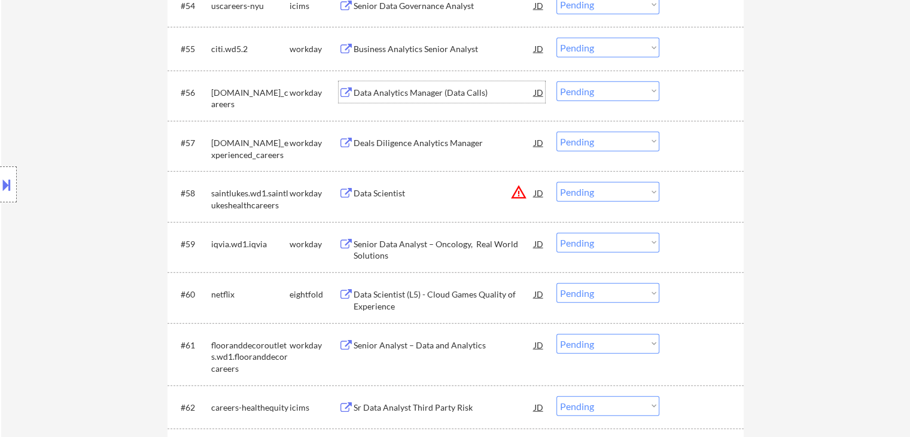
click at [593, 96] on select "Choose an option... Pending Applied Excluded (Questions) Excluded (Expired) Exc…" at bounding box center [607, 91] width 103 height 20
click at [556, 81] on select "Choose an option... Pending Applied Excluded (Questions) Excluded (Expired) Exc…" at bounding box center [607, 91] width 103 height 20
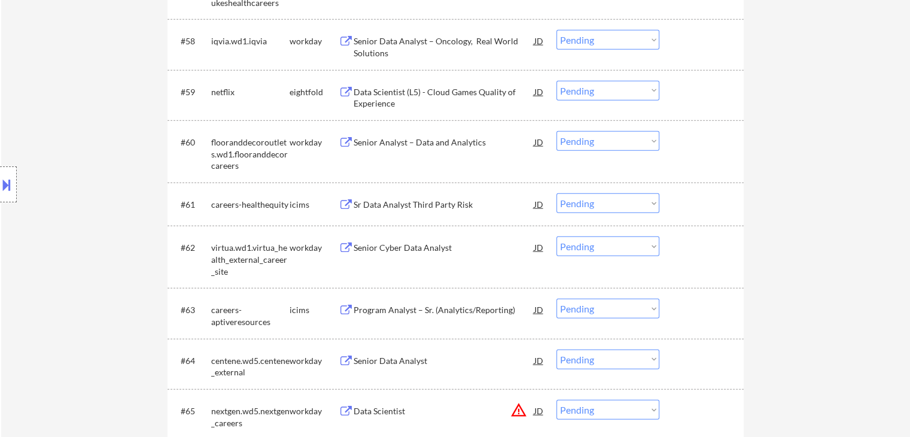
scroll to position [3091, 0]
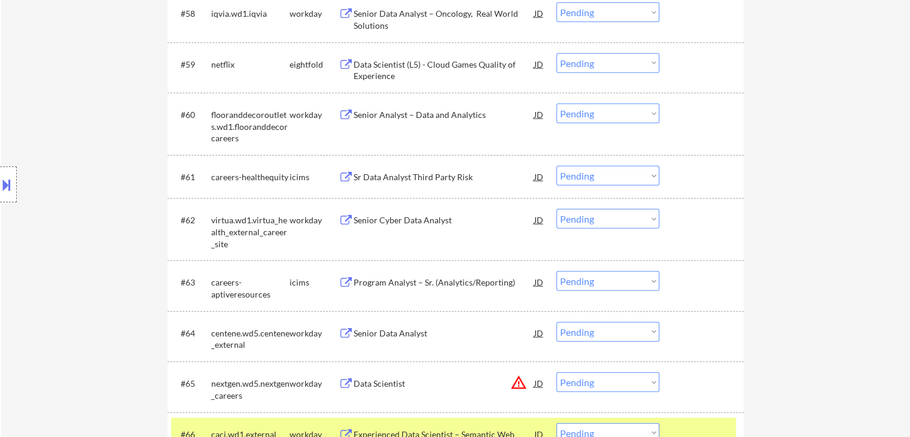
click at [409, 118] on div "Senior Analyst – Data and Analytics" at bounding box center [444, 115] width 181 height 12
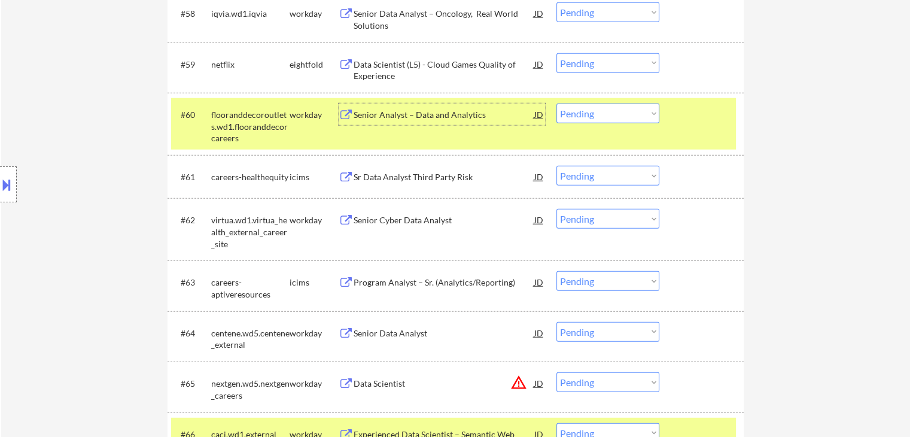
click at [585, 116] on select "Choose an option... Pending Applied Excluded (Questions) Excluded (Expired) Exc…" at bounding box center [607, 113] width 103 height 20
click at [556, 103] on select "Choose an option... Pending Applied Excluded (Questions) Excluded (Expired) Exc…" at bounding box center [607, 113] width 103 height 20
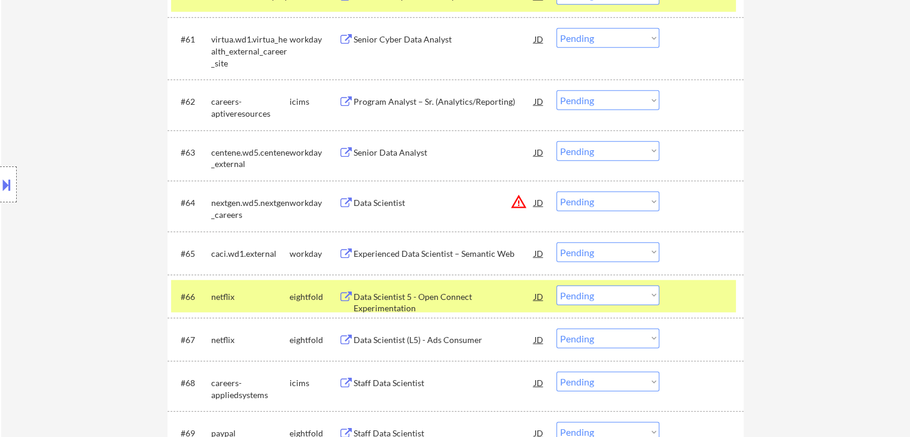
scroll to position [3150, 0]
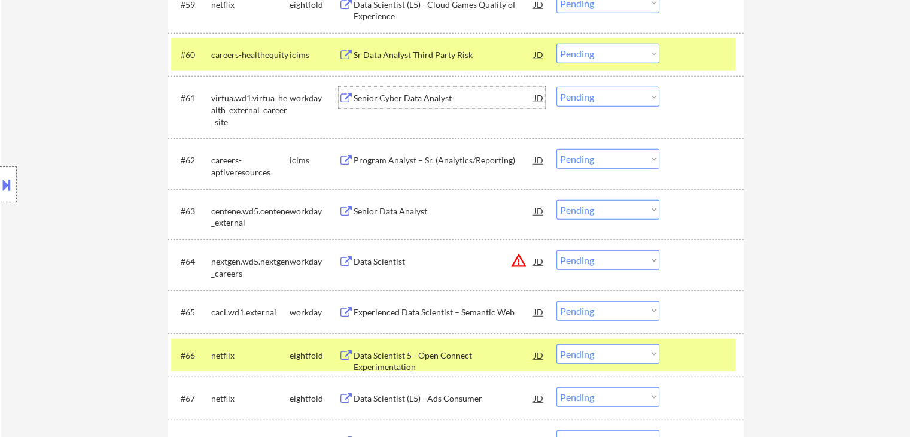
click at [416, 98] on div "Senior Cyber Data Analyst" at bounding box center [444, 98] width 181 height 12
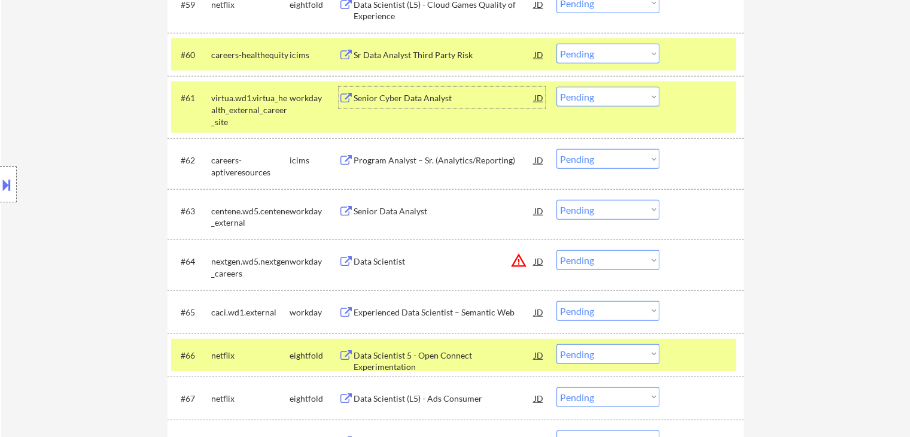
click at [589, 98] on select "Choose an option... Pending Applied Excluded (Questions) Excluded (Expired) Exc…" at bounding box center [607, 97] width 103 height 20
click at [556, 87] on select "Choose an option... Pending Applied Excluded (Questions) Excluded (Expired) Exc…" at bounding box center [607, 97] width 103 height 20
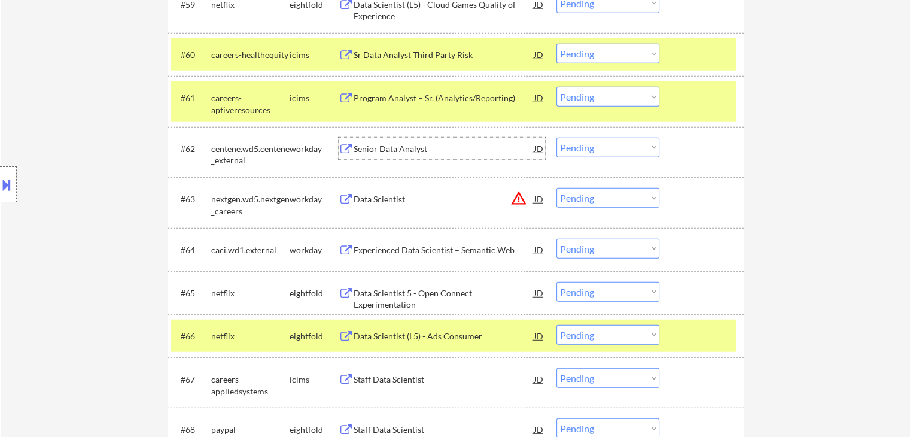
click at [394, 152] on div "Senior Data Analyst" at bounding box center [444, 149] width 181 height 12
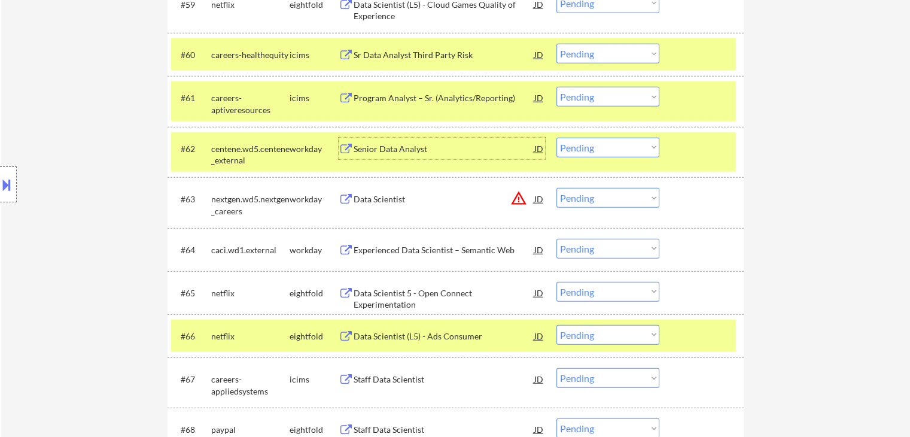
click at [575, 151] on select "Choose an option... Pending Applied Excluded (Questions) Excluded (Expired) Exc…" at bounding box center [607, 148] width 103 height 20
click at [556, 138] on select "Choose an option... Pending Applied Excluded (Questions) Excluded (Expired) Exc…" at bounding box center [607, 148] width 103 height 20
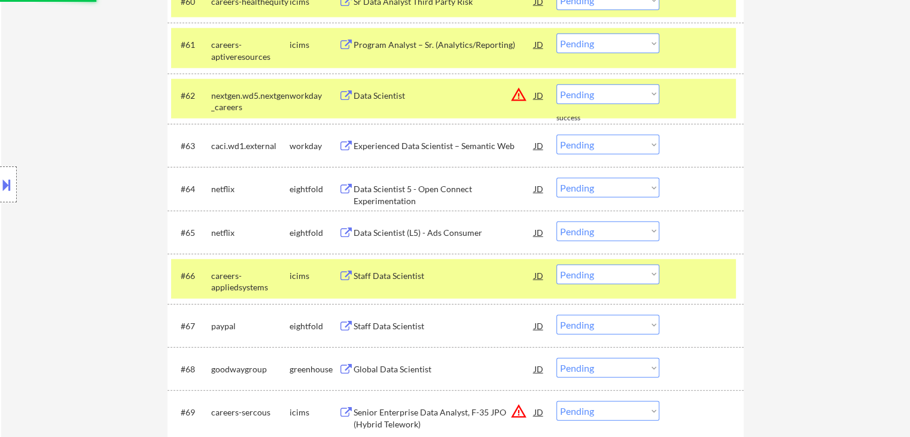
scroll to position [3210, 0]
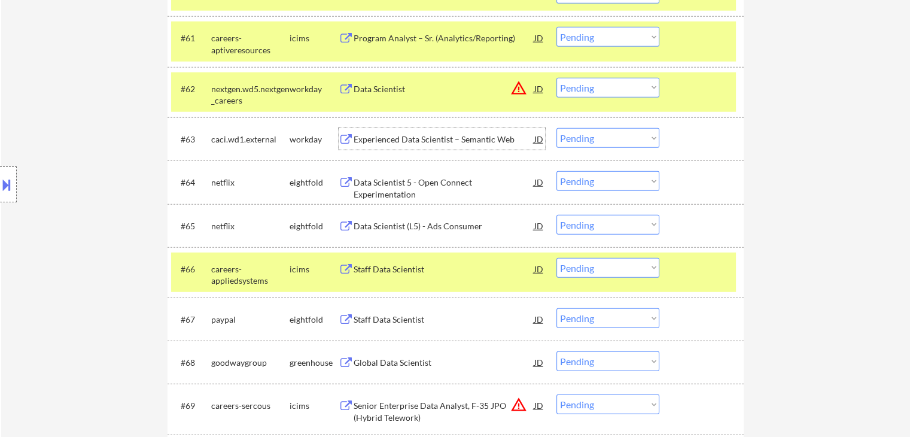
click at [451, 138] on div "Experienced Data Scientist – Semantic Web" at bounding box center [444, 139] width 181 height 12
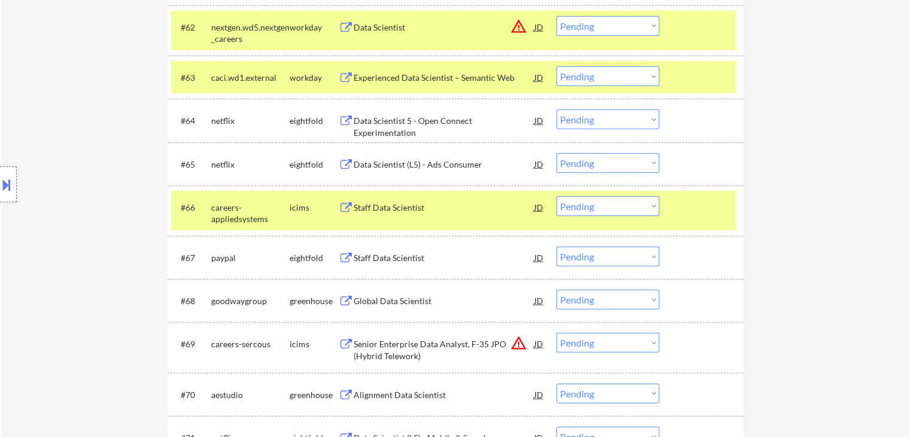
scroll to position [3251, 0]
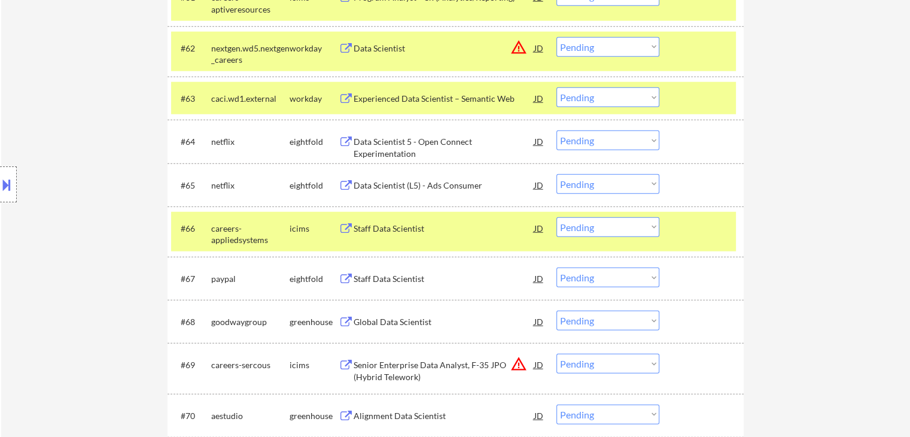
click at [577, 99] on select "Choose an option... Pending Applied Excluded (Questions) Excluded (Expired) Exc…" at bounding box center [607, 97] width 103 height 20
click at [556, 87] on select "Choose an option... Pending Applied Excluded (Questions) Excluded (Expired) Exc…" at bounding box center [607, 97] width 103 height 20
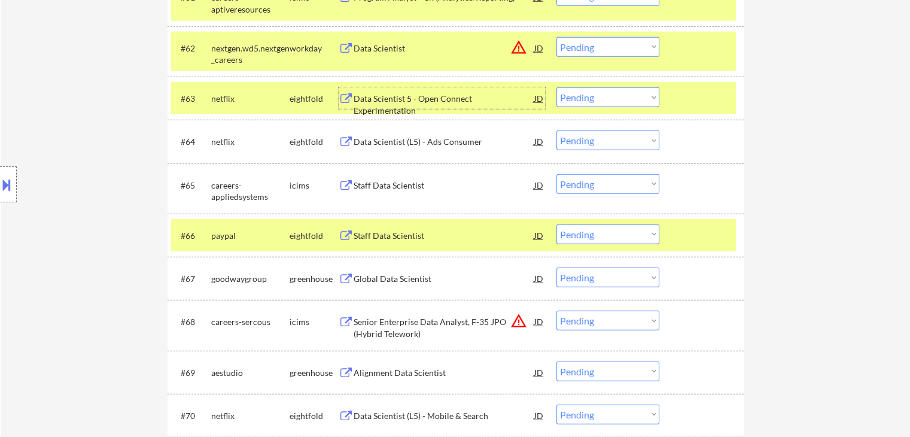
click at [443, 96] on div "Data Scientist 5 - Open Connect Experimentation" at bounding box center [444, 104] width 181 height 23
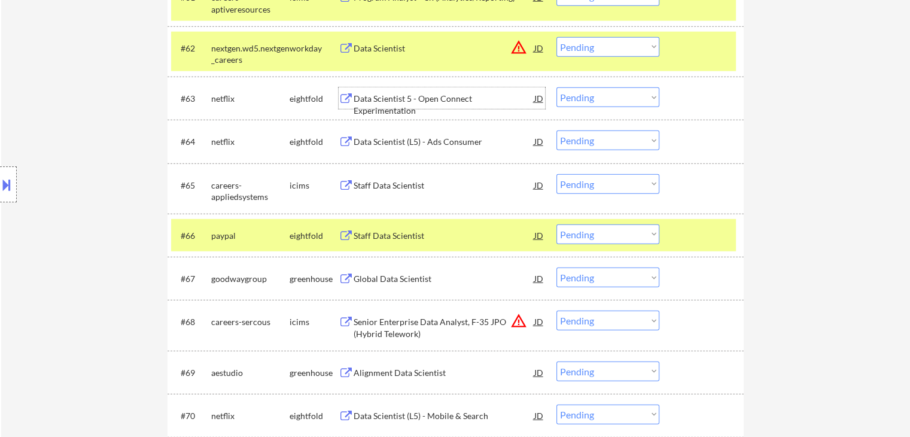
click at [386, 139] on div "Data Scientist (L5) - Ads Consumer" at bounding box center [444, 142] width 181 height 12
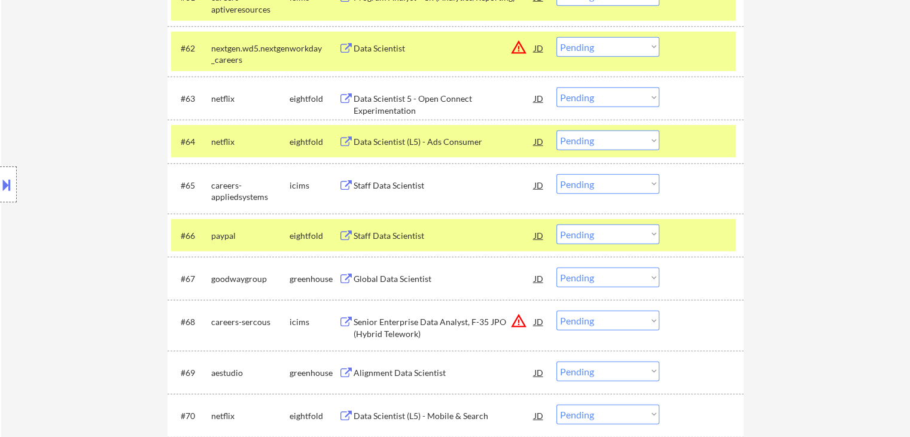
drag, startPoint x: 581, startPoint y: 142, endPoint x: 579, endPoint y: 148, distance: 6.2
click at [581, 142] on select "Choose an option... Pending Applied Excluded (Questions) Excluded (Expired) Exc…" at bounding box center [607, 140] width 103 height 20
click at [556, 130] on select "Choose an option... Pending Applied Excluded (Questions) Excluded (Expired) Exc…" at bounding box center [607, 140] width 103 height 20
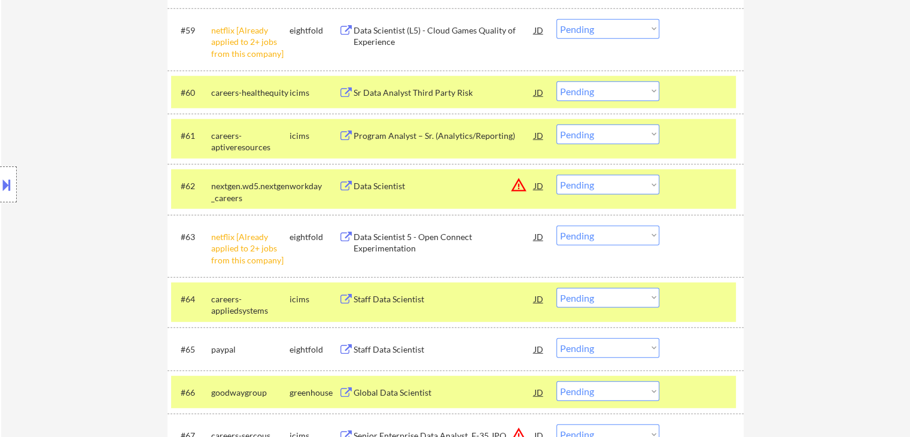
scroll to position [3131, 0]
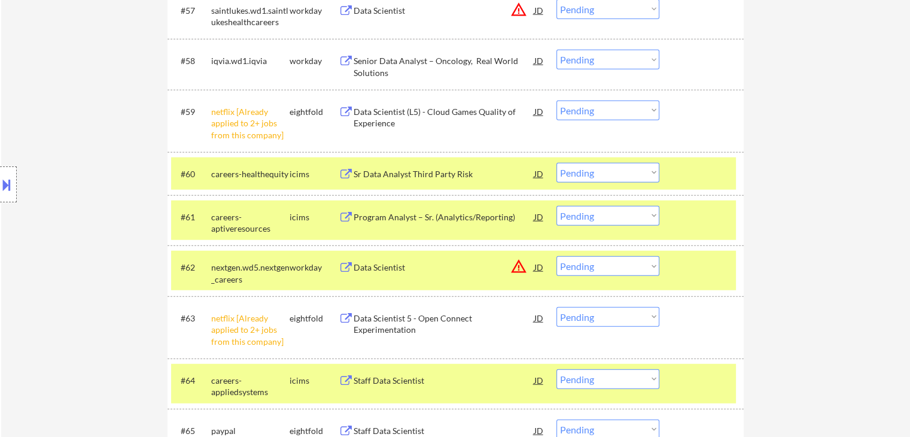
click at [589, 112] on select "Choose an option... Pending Applied Excluded (Questions) Excluded (Expired) Exc…" at bounding box center [607, 111] width 103 height 20
click at [556, 101] on select "Choose an option... Pending Applied Excluded (Questions) Excluded (Expired) Exc…" at bounding box center [607, 111] width 103 height 20
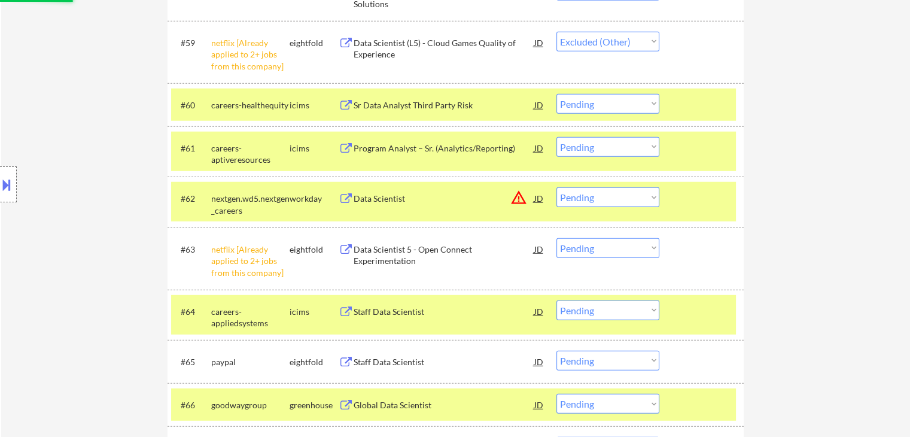
scroll to position [3251, 0]
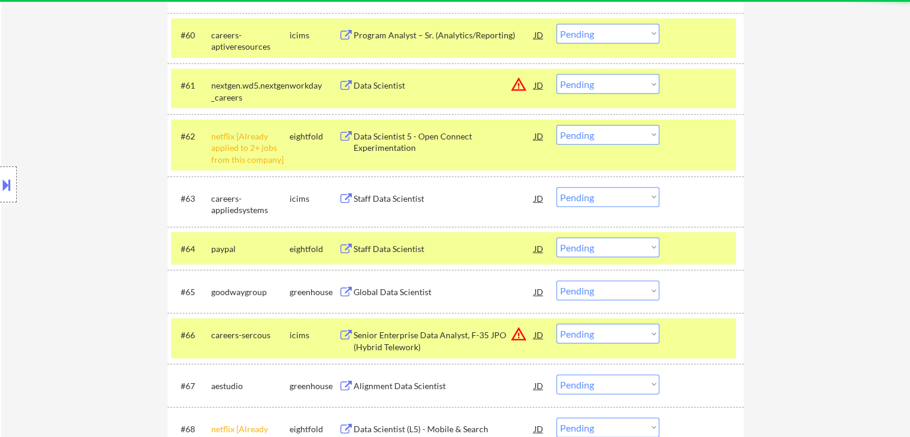
click at [582, 139] on select "Choose an option... Pending Applied Excluded (Questions) Excluded (Expired) Exc…" at bounding box center [607, 135] width 103 height 20
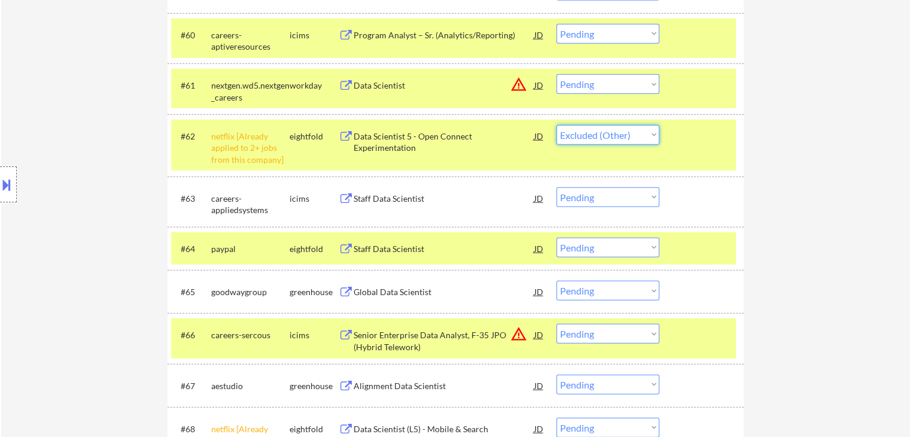
click at [556, 125] on select "Choose an option... Pending Applied Excluded (Questions) Excluded (Expired) Exc…" at bounding box center [607, 135] width 103 height 20
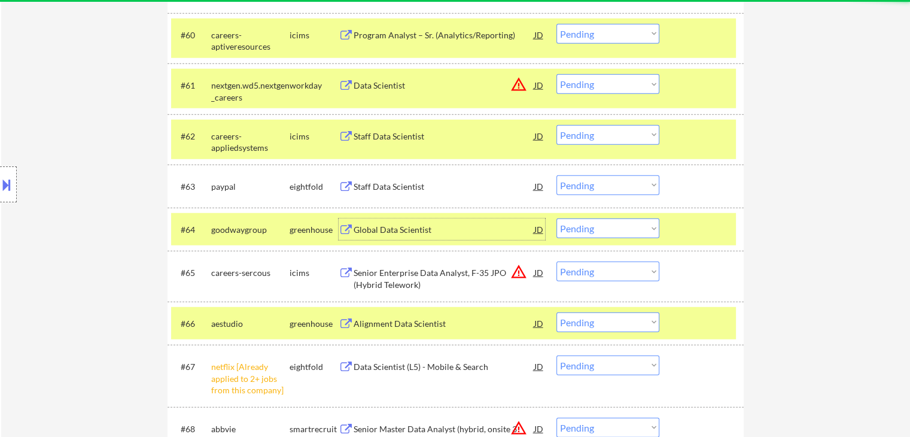
click at [400, 224] on div "Global Data Scientist" at bounding box center [444, 230] width 181 height 12
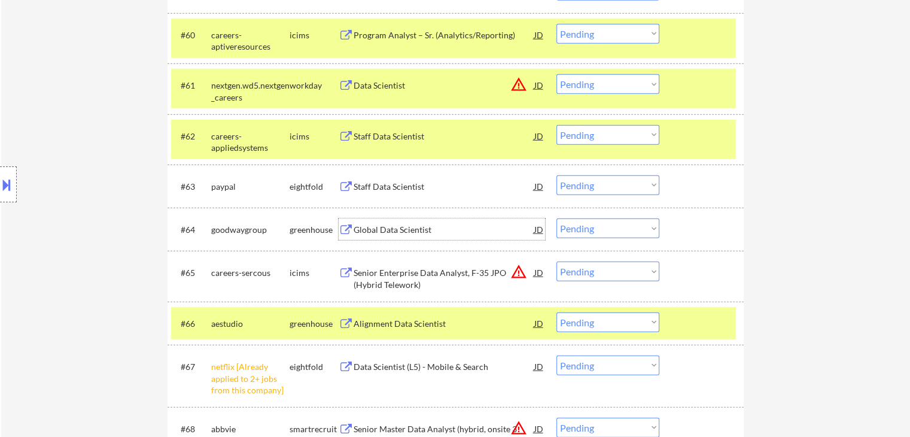
click at [605, 230] on select "Choose an option... Pending Applied Excluded (Questions) Excluded (Expired) Exc…" at bounding box center [607, 228] width 103 height 20
click at [556, 218] on select "Choose an option... Pending Applied Excluded (Questions) Excluded (Expired) Exc…" at bounding box center [607, 228] width 103 height 20
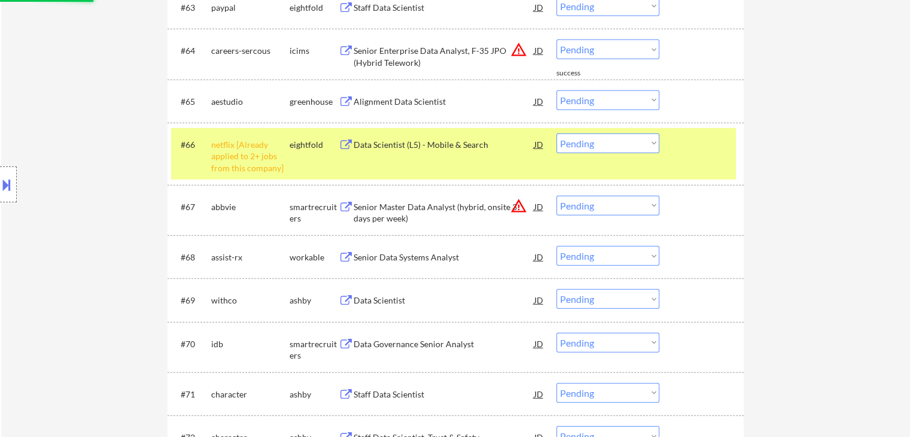
scroll to position [3430, 0]
click at [584, 142] on select "Choose an option... Pending Applied Excluded (Questions) Excluded (Expired) Exc…" at bounding box center [607, 143] width 103 height 20
click at [556, 133] on select "Choose an option... Pending Applied Excluded (Questions) Excluded (Expired) Exc…" at bounding box center [607, 143] width 103 height 20
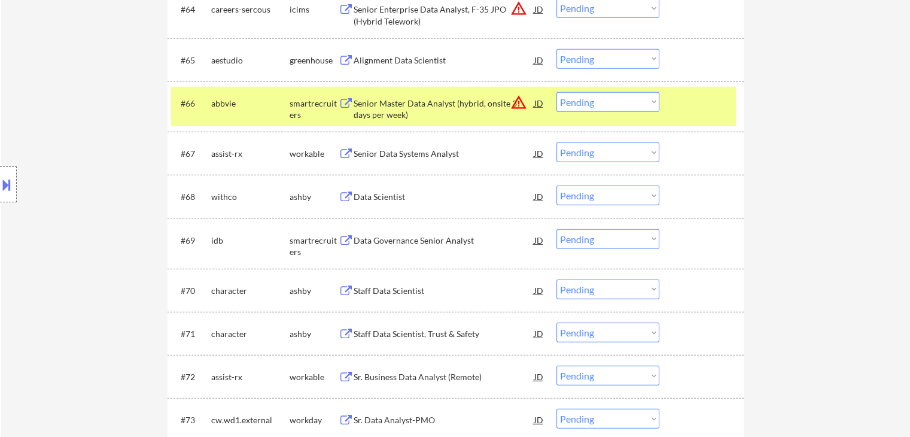
scroll to position [3490, 0]
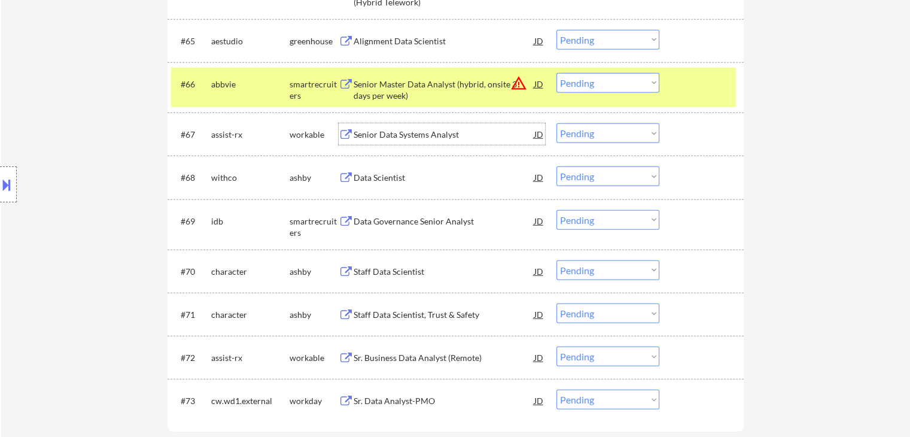
click at [389, 127] on div "Senior Data Systems Analyst" at bounding box center [444, 134] width 181 height 22
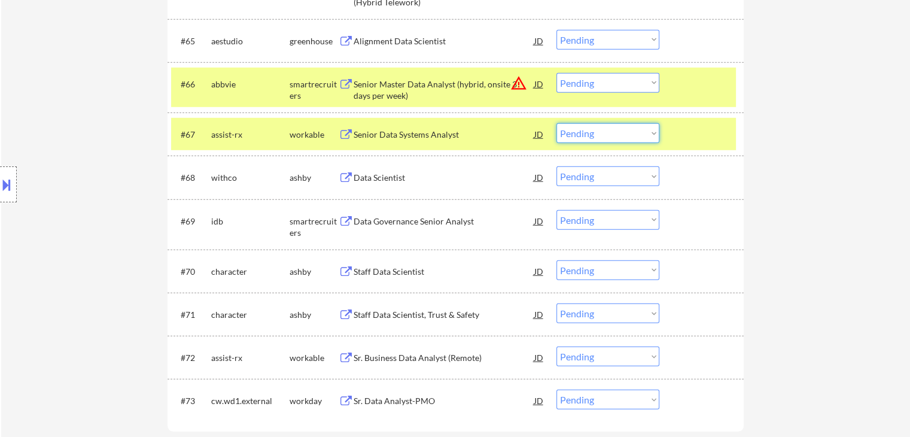
drag, startPoint x: 584, startPoint y: 130, endPoint x: 584, endPoint y: 142, distance: 11.4
click at [584, 133] on select "Choose an option... Pending Applied Excluded (Questions) Excluded (Expired) Exc…" at bounding box center [607, 133] width 103 height 20
click at [556, 123] on select "Choose an option... Pending Applied Excluded (Questions) Excluded (Expired) Exc…" at bounding box center [607, 133] width 103 height 20
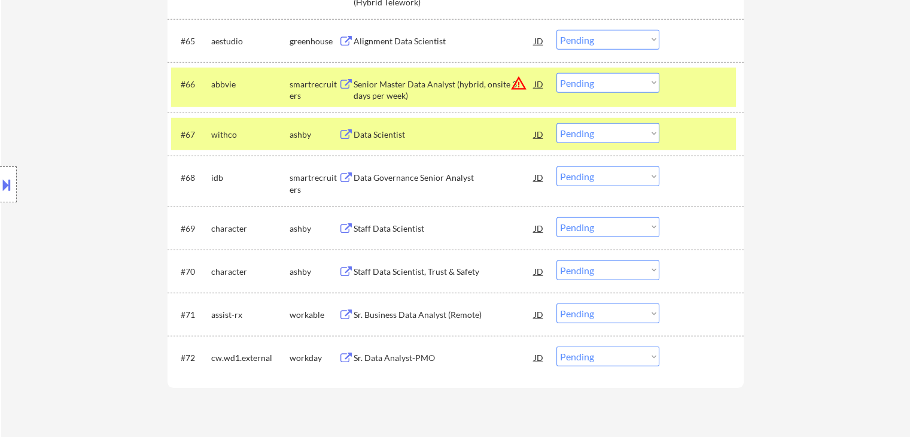
click at [380, 133] on div "Data Scientist" at bounding box center [444, 135] width 181 height 12
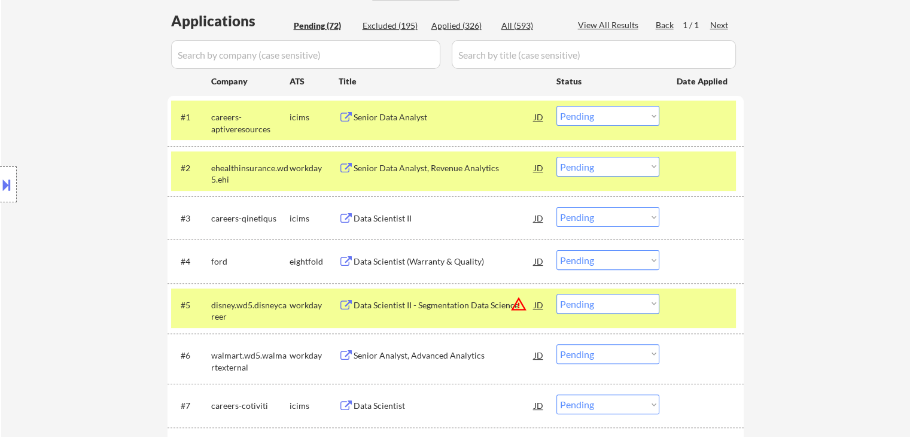
scroll to position [3406, 0]
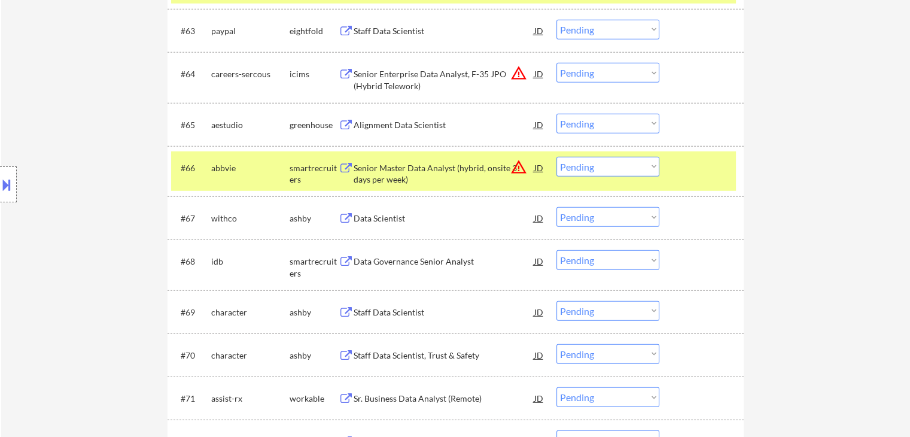
click at [584, 218] on select "Choose an option... Pending Applied Excluded (Questions) Excluded (Expired) Exc…" at bounding box center [607, 217] width 103 height 20
click at [556, 207] on select "Choose an option... Pending Applied Excluded (Questions) Excluded (Expired) Exc…" at bounding box center [607, 217] width 103 height 20
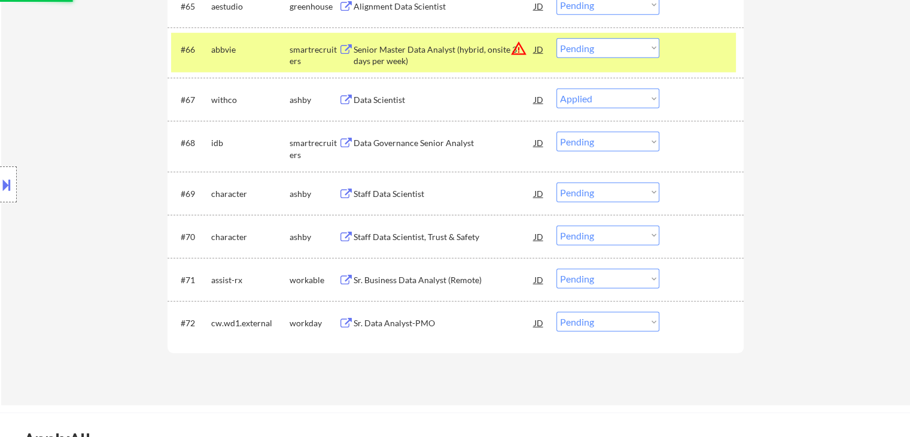
scroll to position [3526, 0]
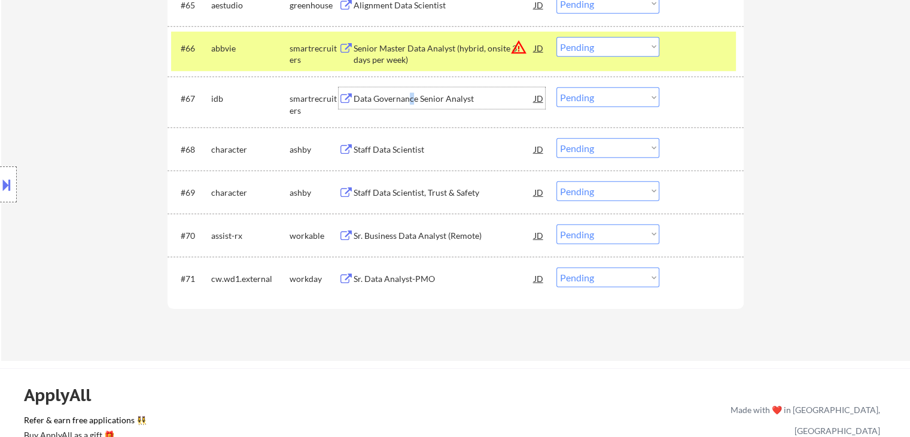
click at [410, 92] on div "Data Governance Senior Analyst" at bounding box center [444, 98] width 181 height 22
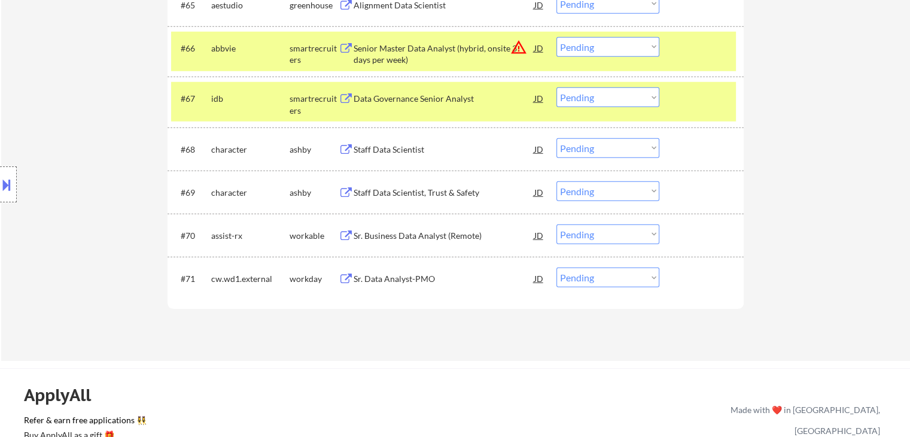
click at [593, 108] on div "#67 idb smartrecruiters Data Governance Senior Analyst JD warning_amber Choose …" at bounding box center [453, 101] width 565 height 39
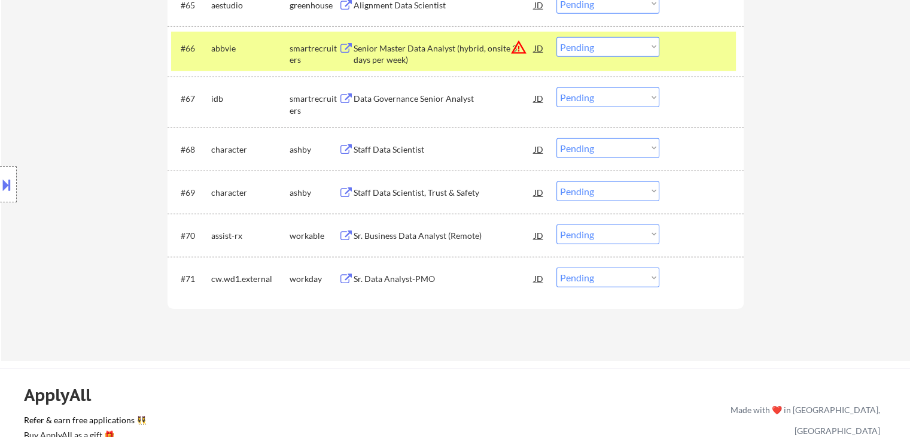
click at [593, 105] on select "Choose an option... Pending Applied Excluded (Questions) Excluded (Expired) Exc…" at bounding box center [607, 97] width 103 height 20
click at [556, 87] on select "Choose an option... Pending Applied Excluded (Questions) Excluded (Expired) Exc…" at bounding box center [607, 97] width 103 height 20
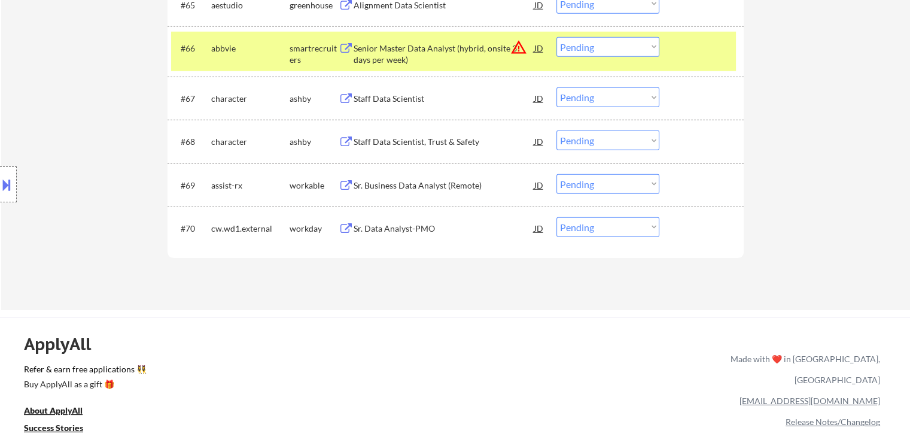
click at [400, 93] on div "Staff Data Scientist" at bounding box center [444, 99] width 181 height 12
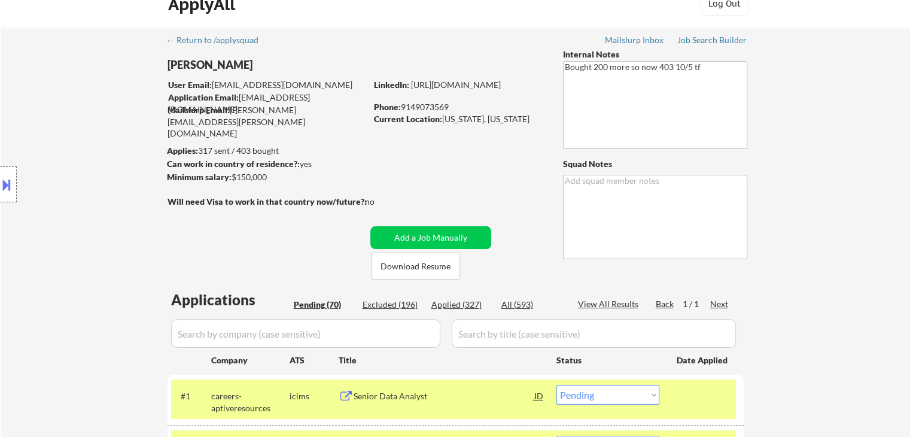
scroll to position [0, 0]
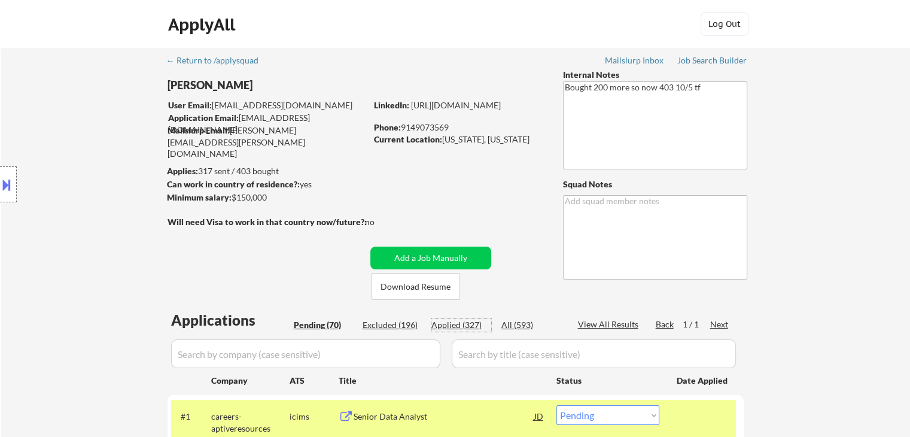
drag, startPoint x: 461, startPoint y: 324, endPoint x: 251, endPoint y: 11, distance: 376.5
click at [460, 324] on div "Applied (327)" at bounding box center [461, 325] width 60 height 12
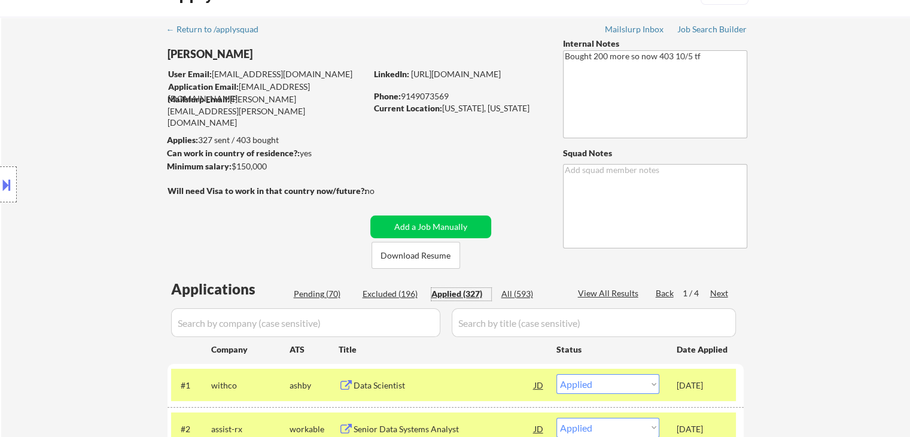
scroll to position [60, 0]
